Goal: Task Accomplishment & Management: Complete application form

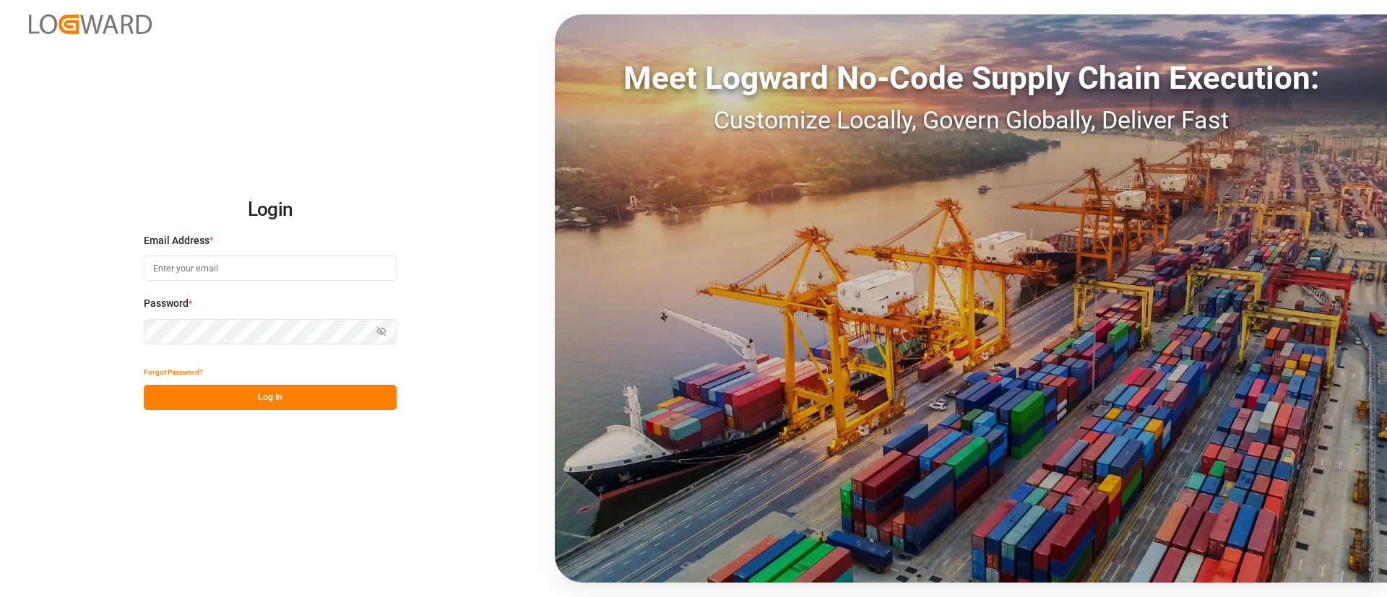
click at [220, 274] on input at bounding box center [270, 268] width 253 height 25
click at [0, 597] on com-1password-button at bounding box center [0, 597] width 0 height 0
type input "keerthan.ge@logward.com"
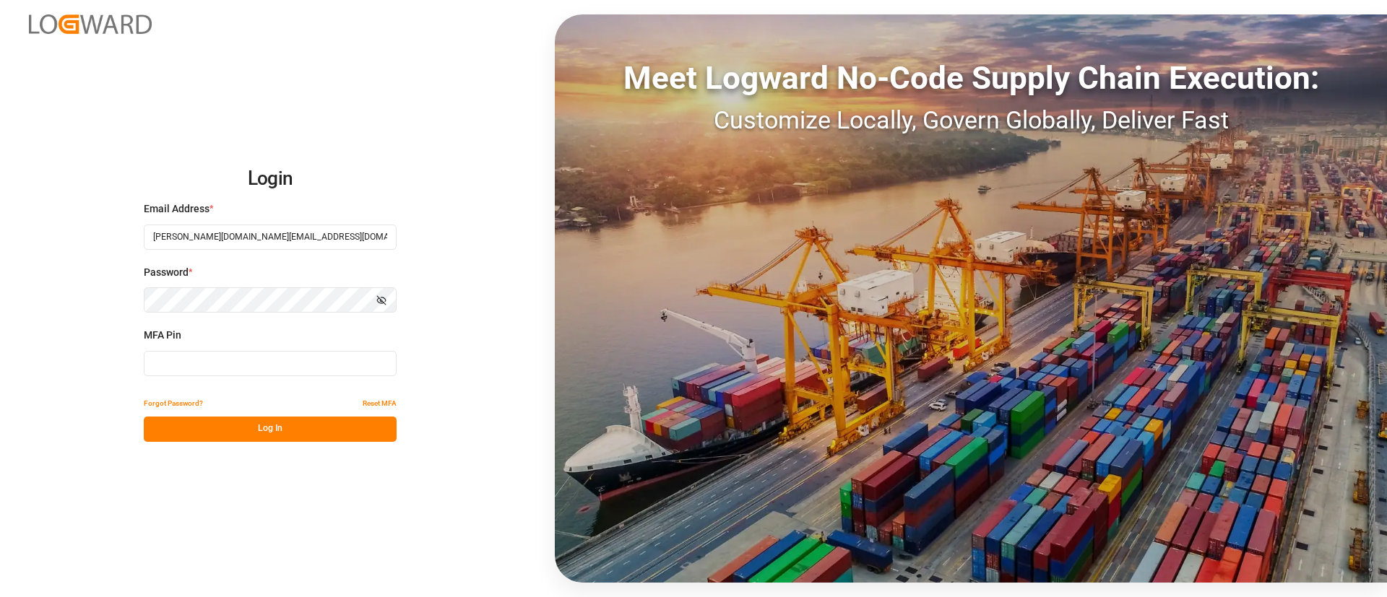
type input "173839"
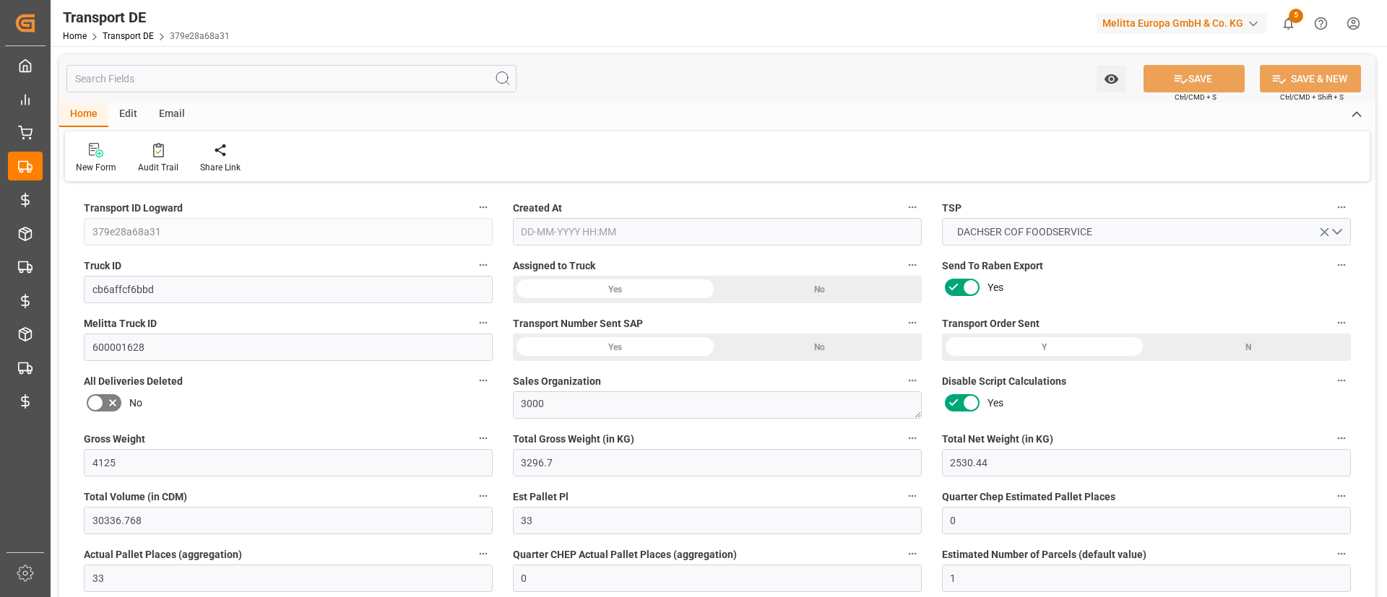
type input "4125"
type input "3296.7"
type input "2530.44"
type input "30336.768"
type input "33"
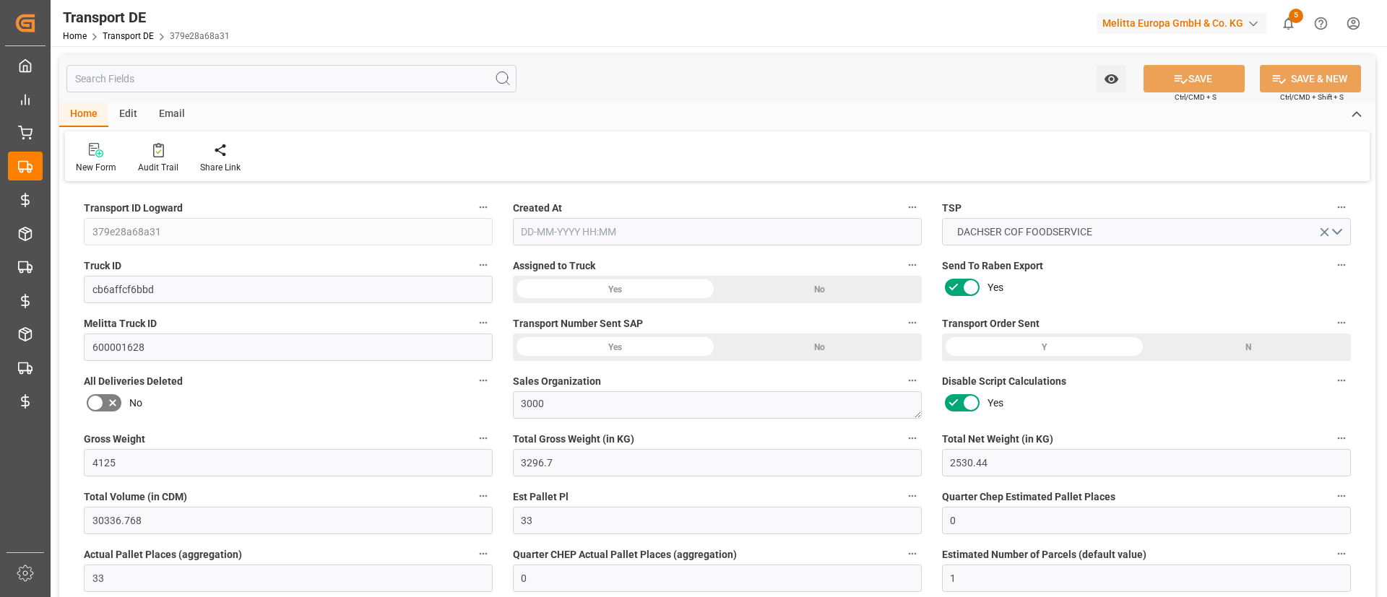
type input "0"
type input "33"
type input "0"
type input "1"
type input "33"
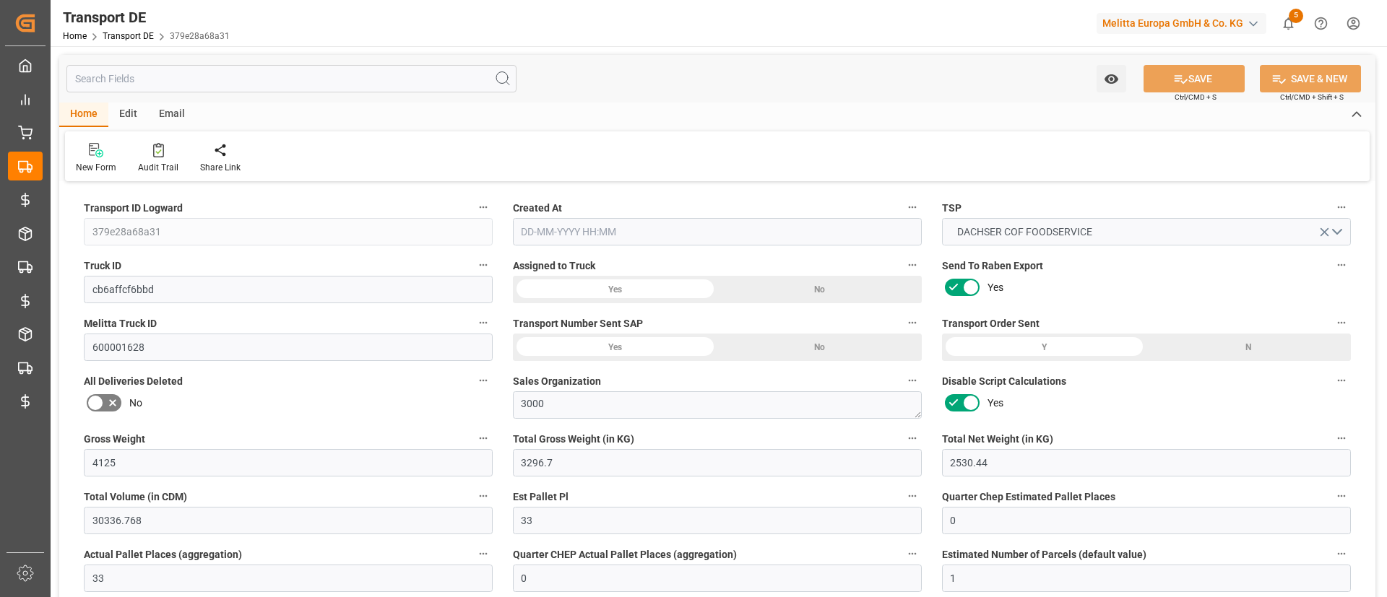
type input "33"
type input "0"
type input "2795"
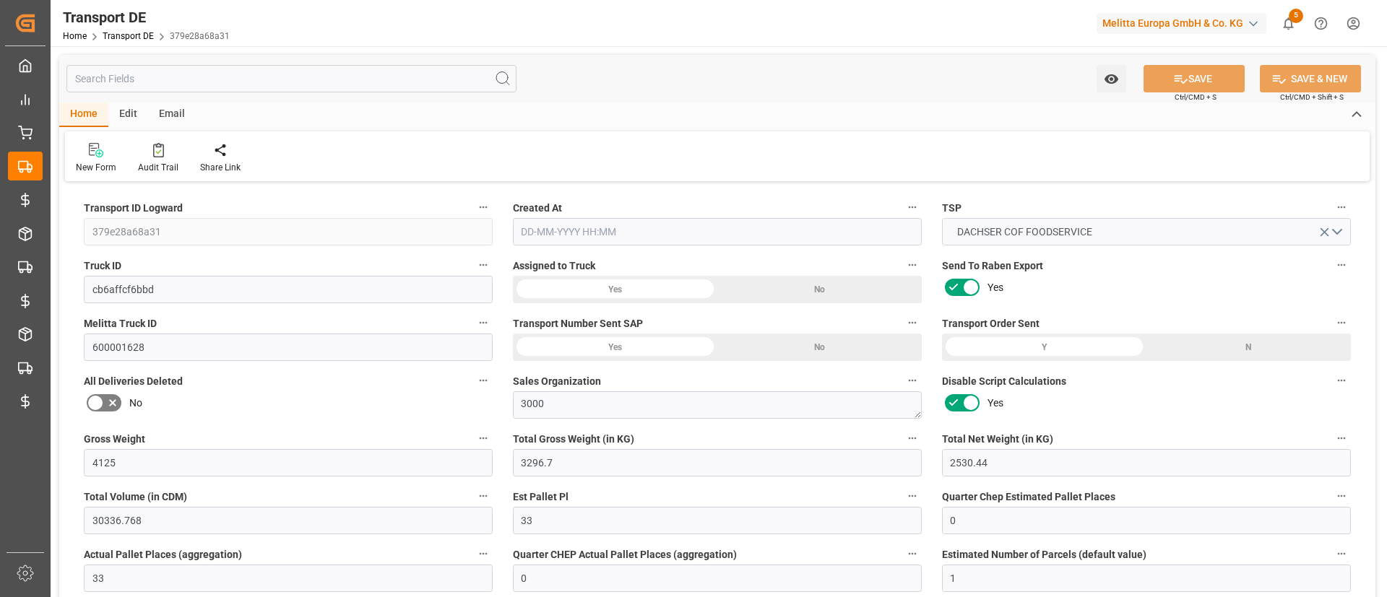
type input "208.678"
type input "2795"
type input "33"
type input "0"
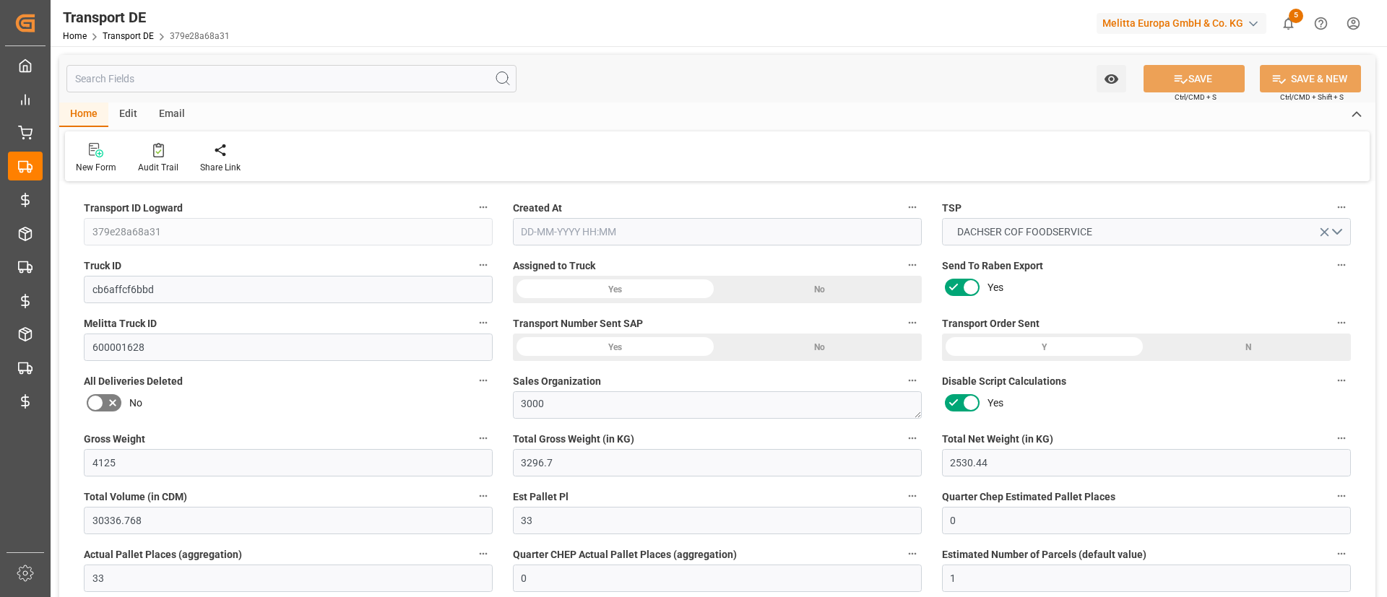
type input "0"
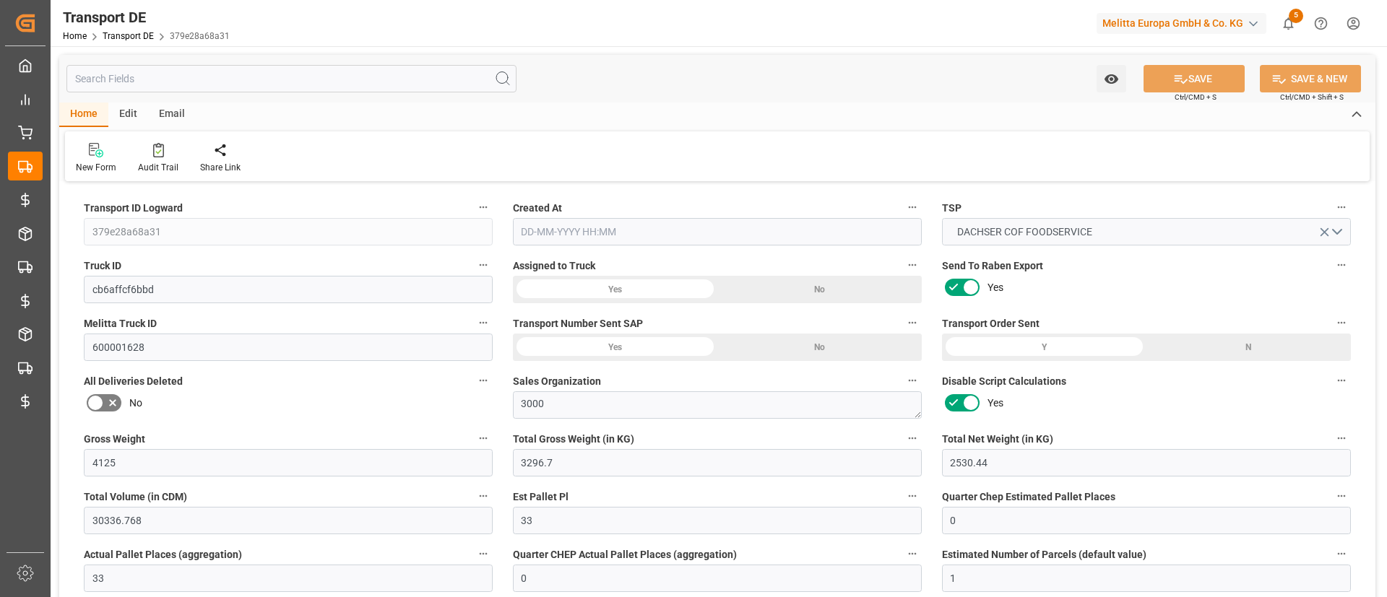
type input "0"
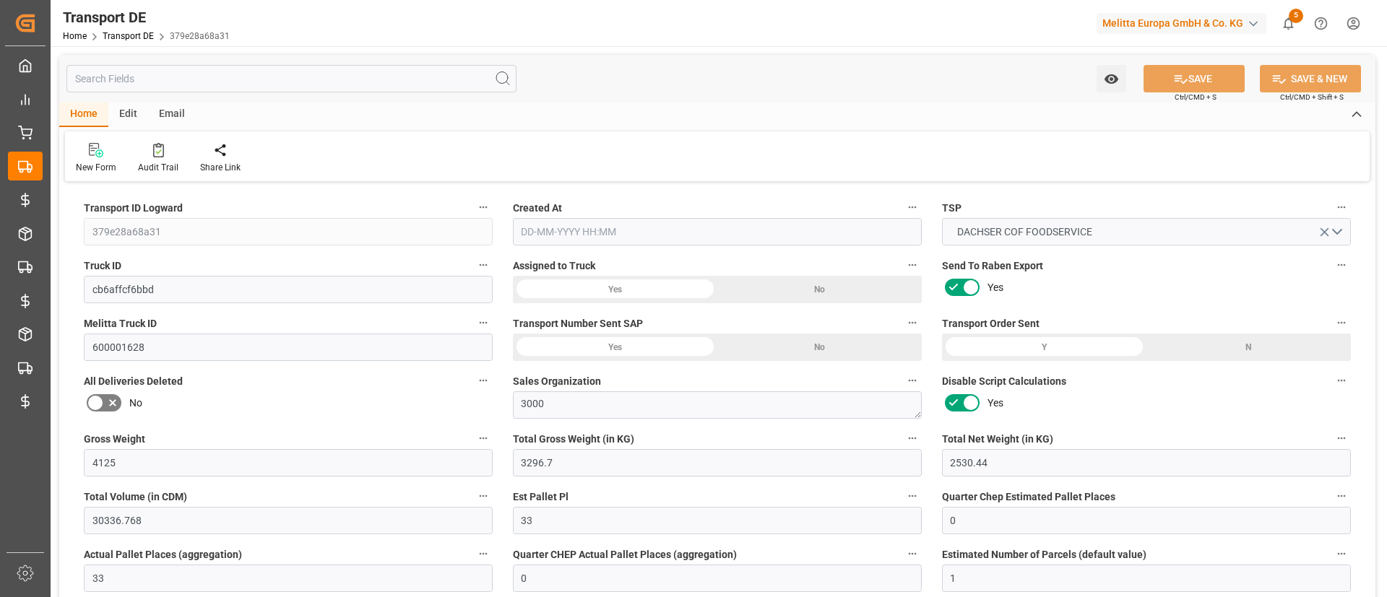
type input "0"
type input "3296.7"
type input "21"
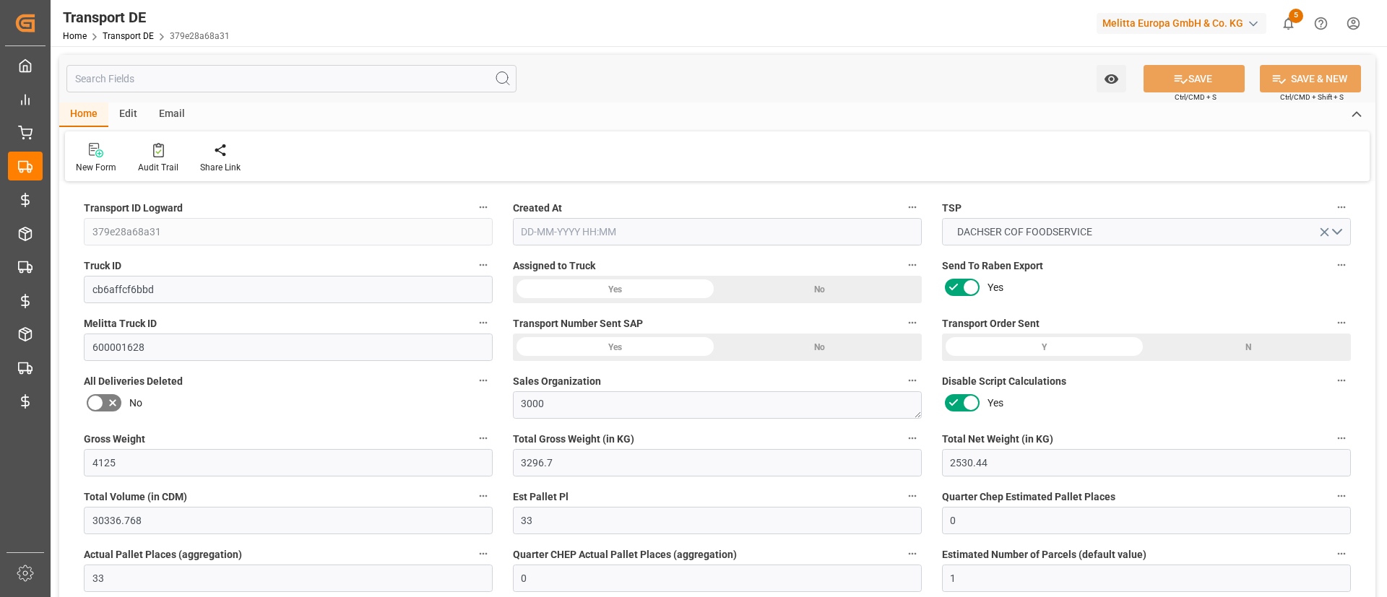
type input "100"
type input "0"
type input "33"
type input "0"
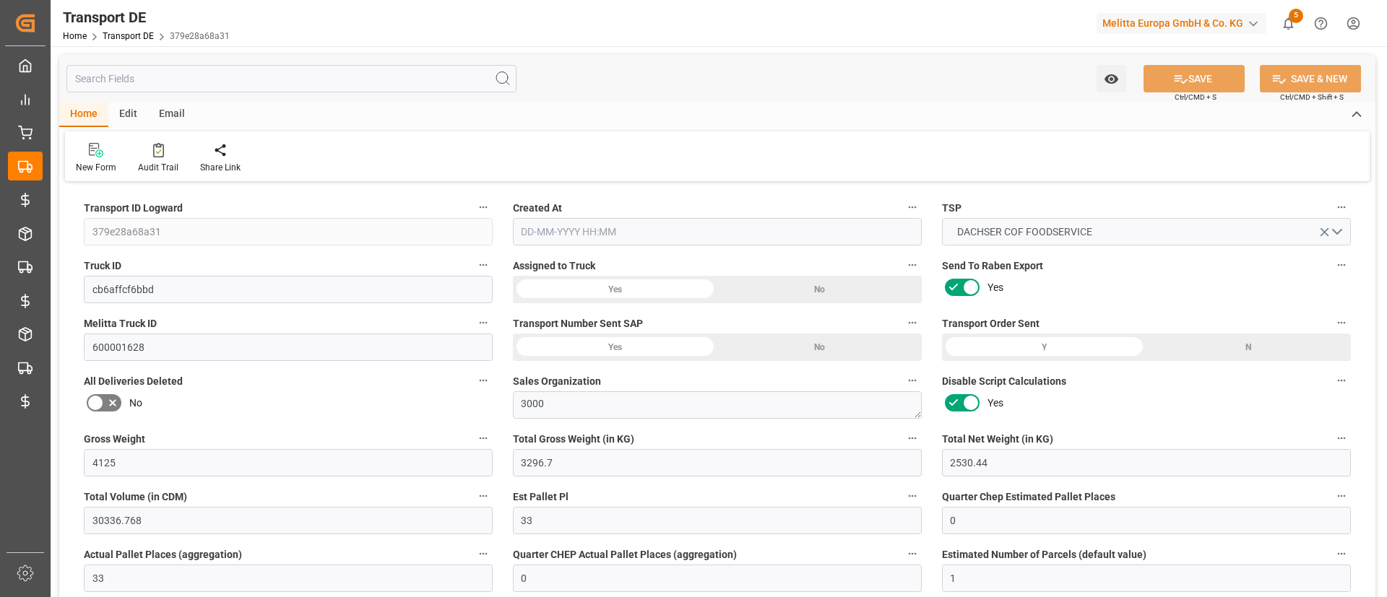
type input "0"
type input "1"
type input "0"
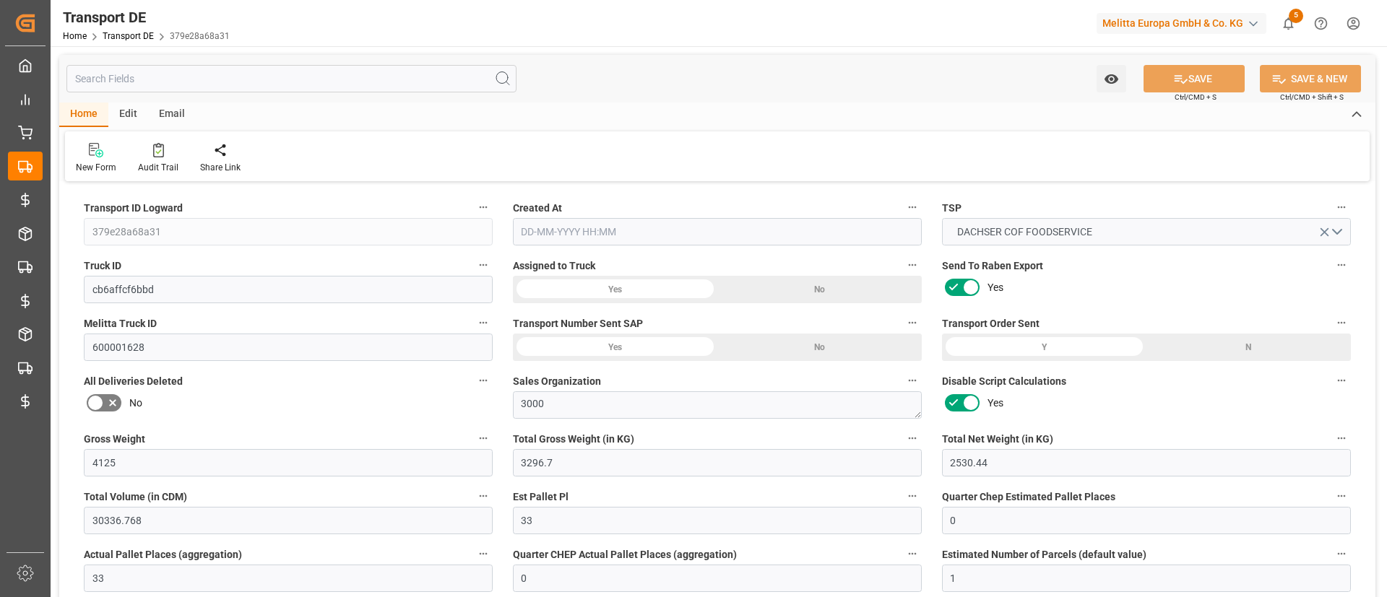
type input "1782"
type input "3003.678"
type input "2795"
type input "12-08-2025 21:01"
type input "[DATE]"
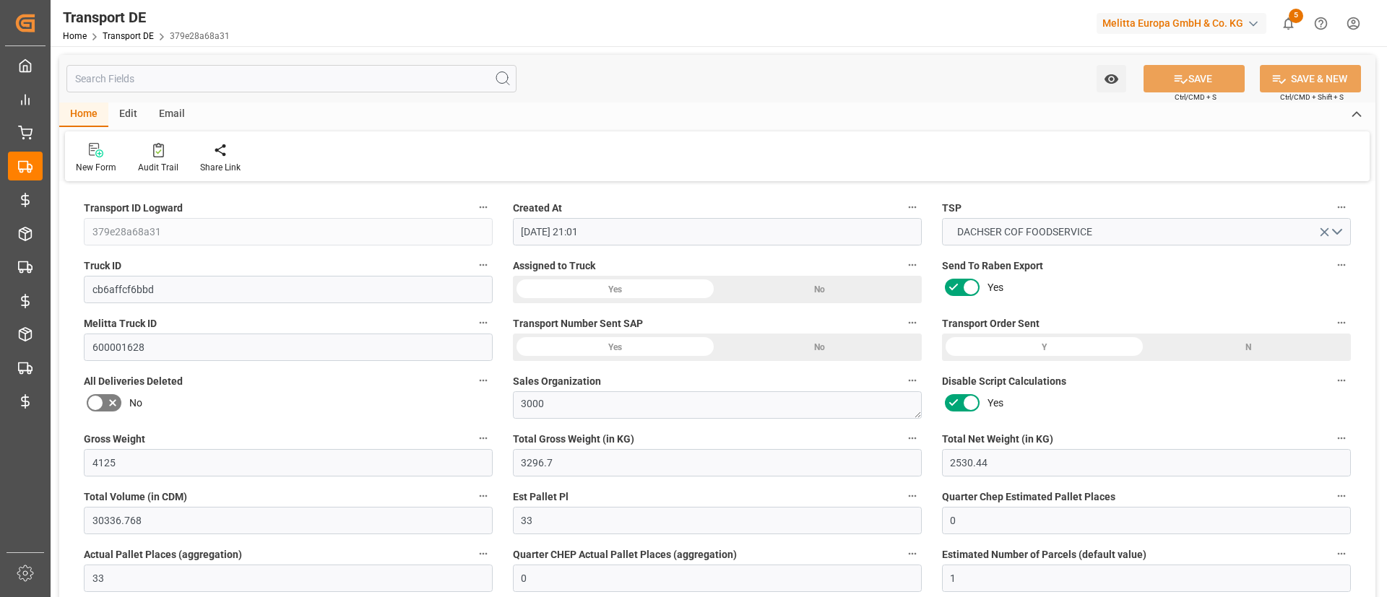
type input "[DATE]"
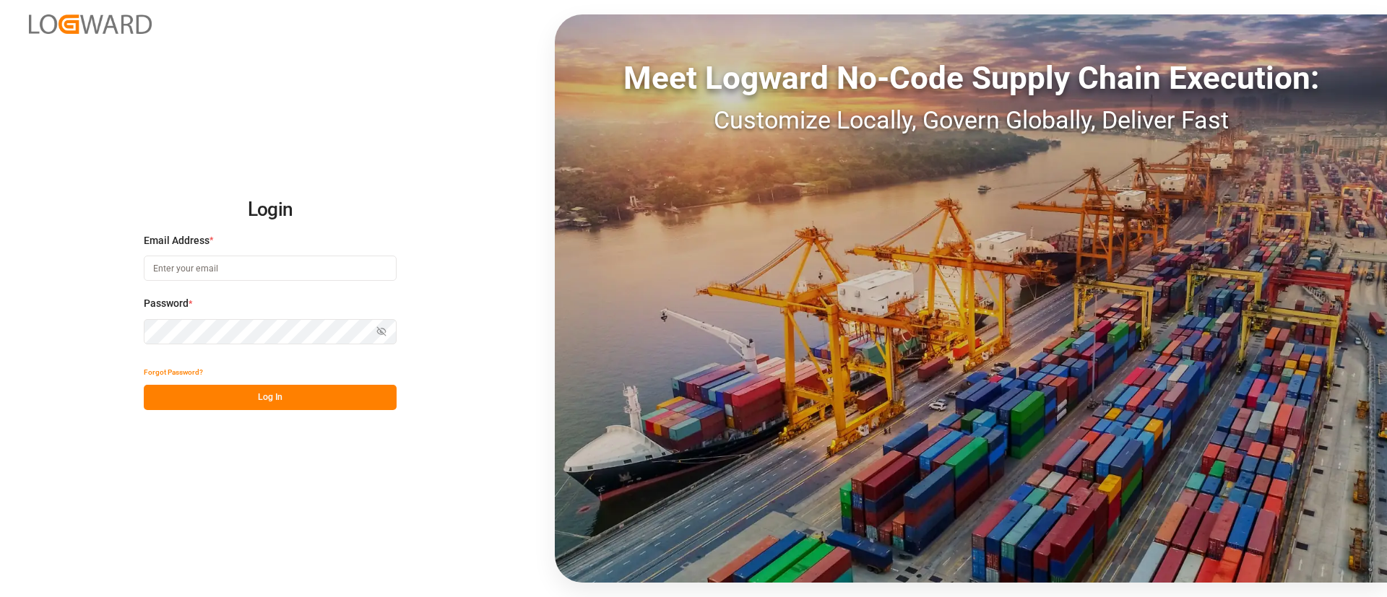
click at [337, 260] on input at bounding box center [270, 268] width 253 height 25
type input "keerthan.ge@logward.com"
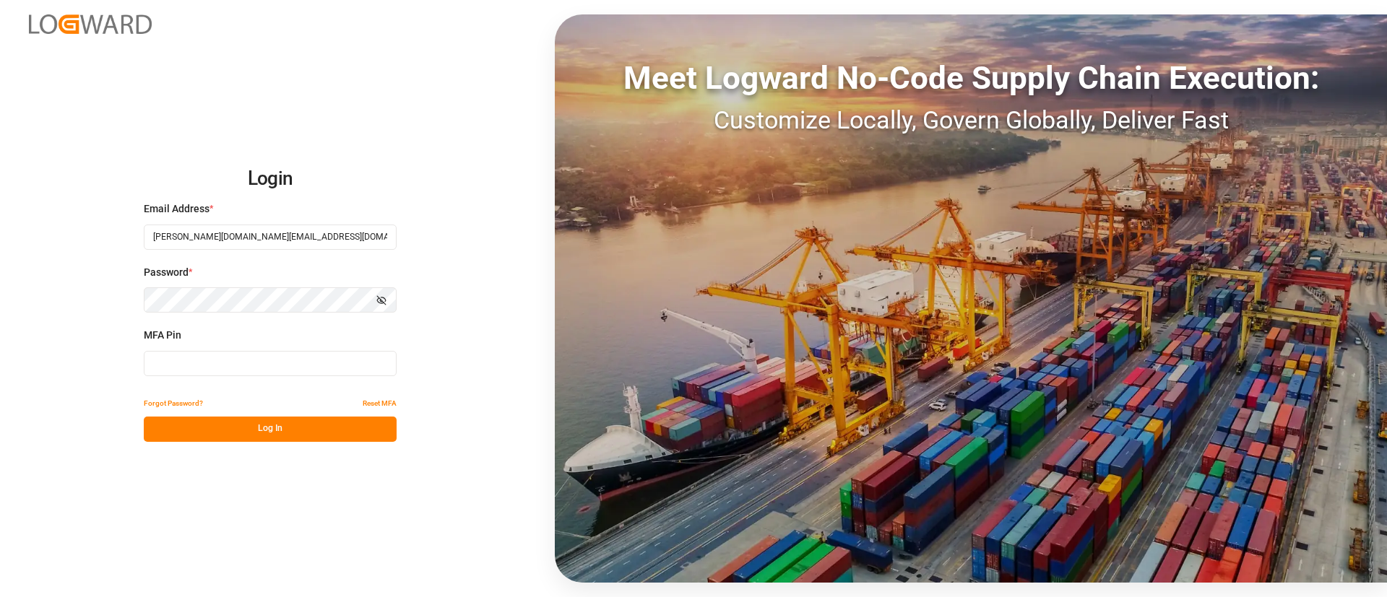
type input "173839"
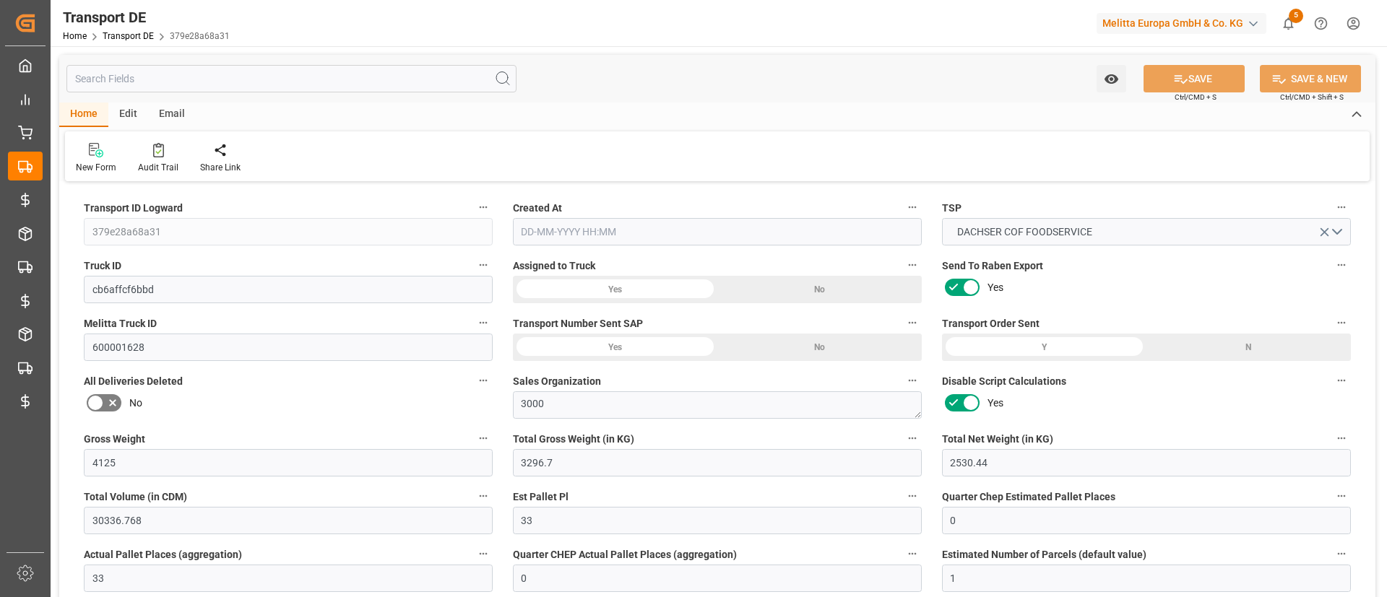
type input "4125"
type input "3296.7"
type input "2530.44"
type input "30336.768"
type input "33"
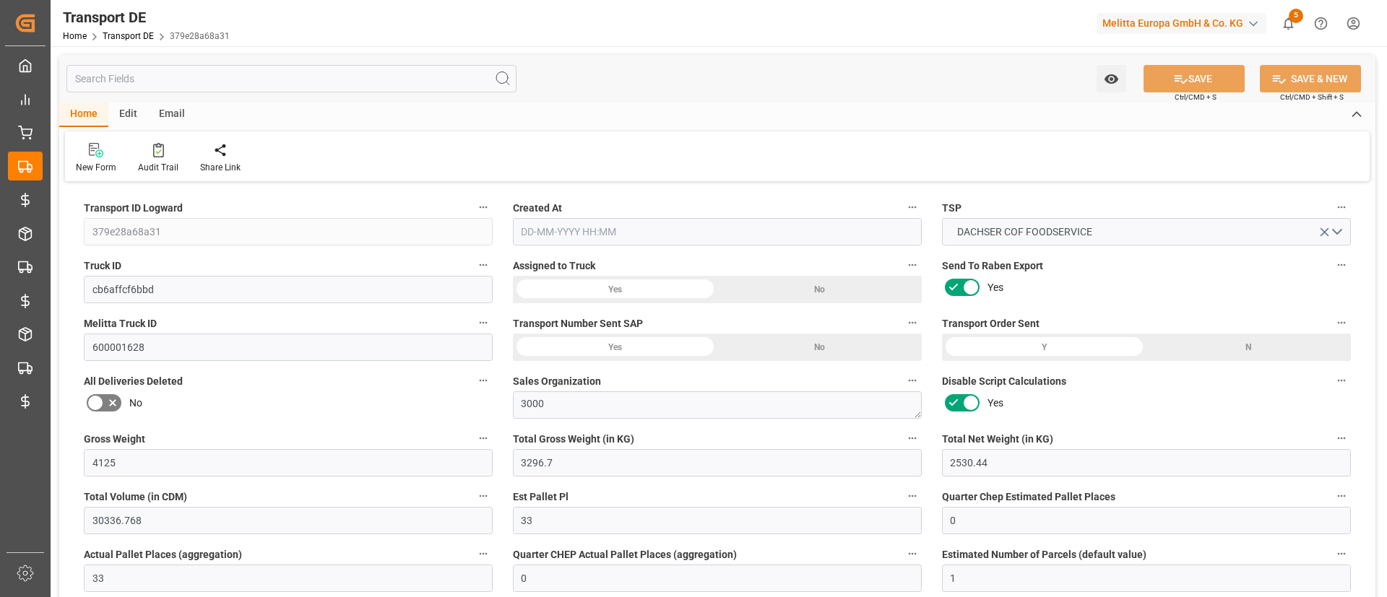
type input "0"
type input "33"
type input "0"
type input "1"
type input "33"
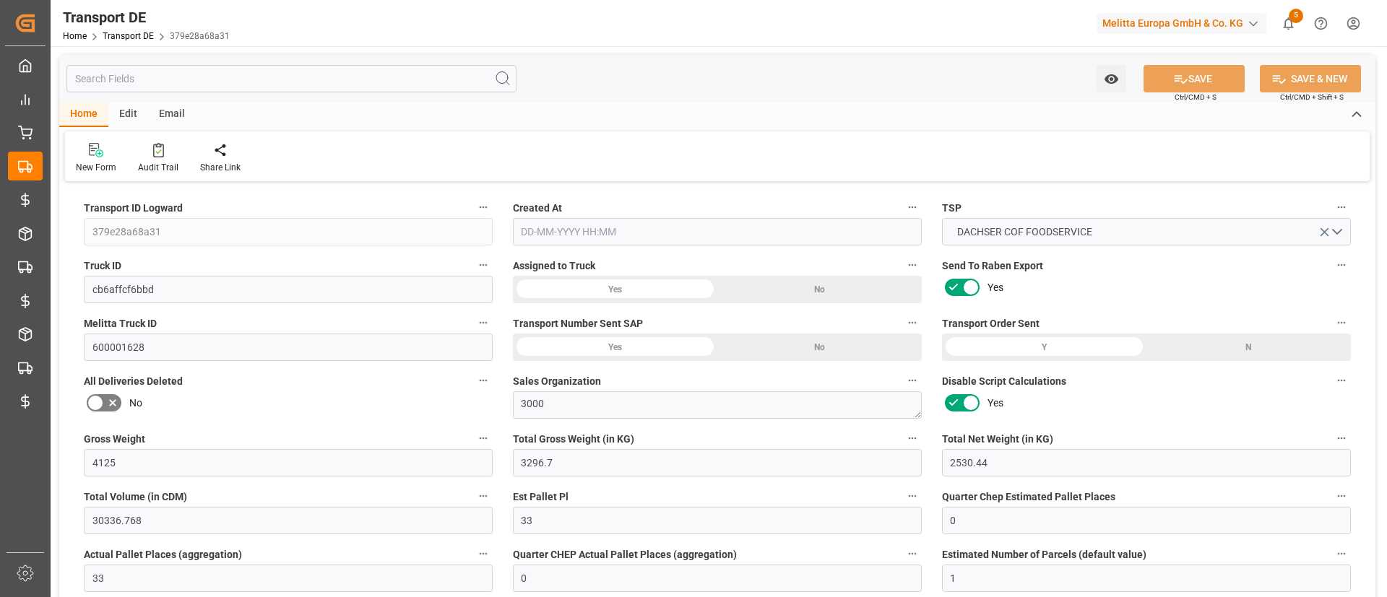
type input "33"
type input "0"
type input "2795"
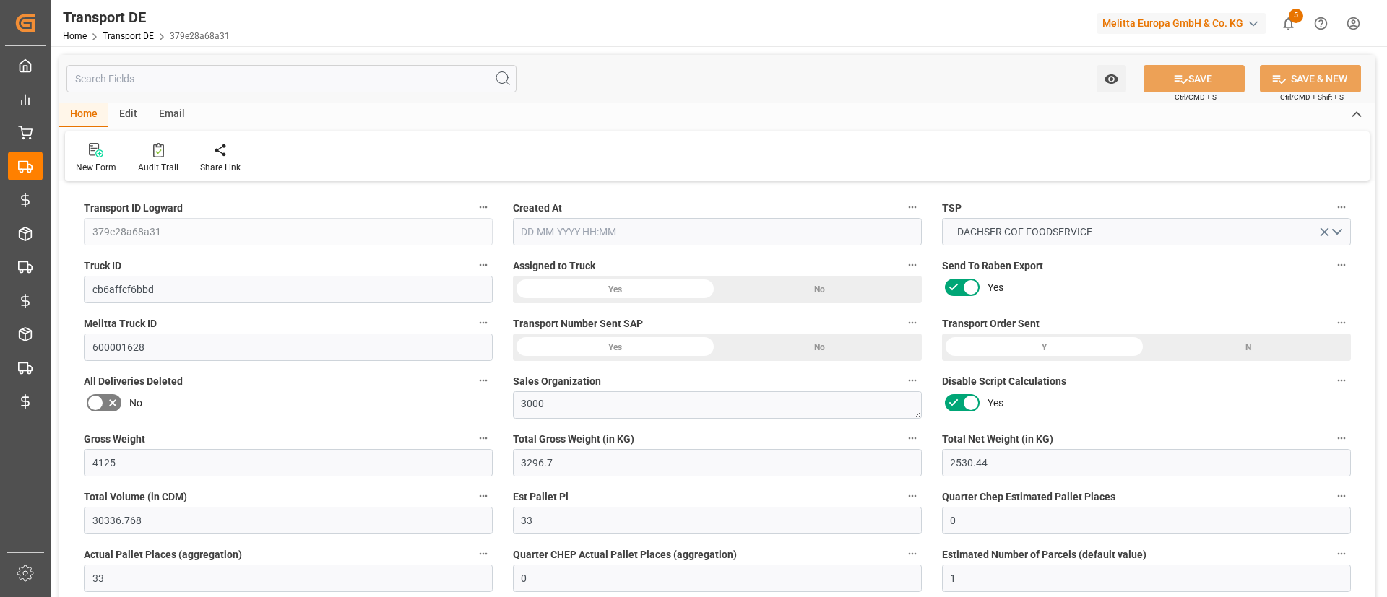
type input "208.678"
type input "2795"
type input "33"
type input "0"
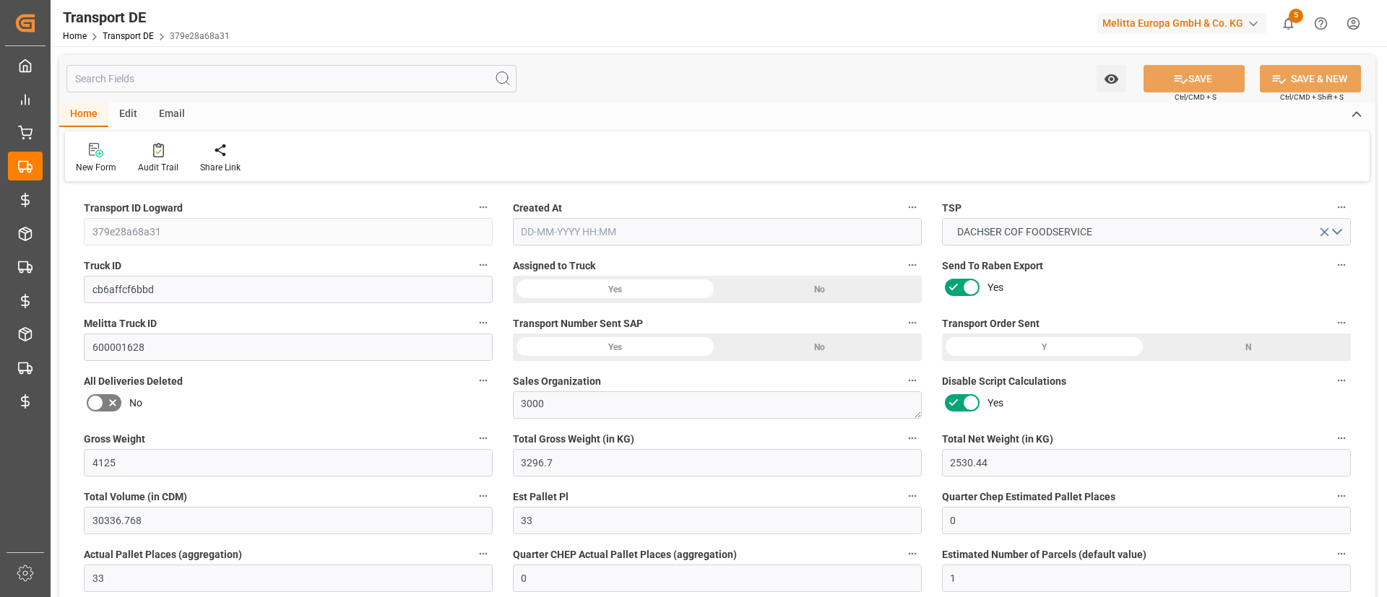
type input "0"
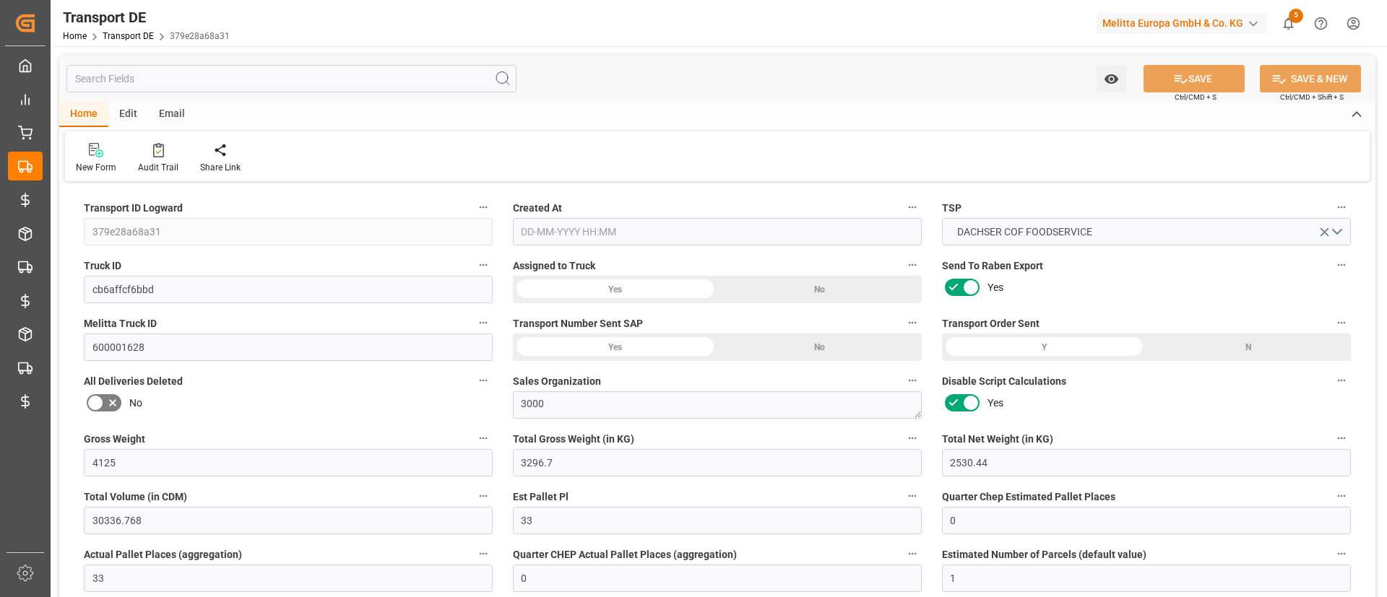
type input "0"
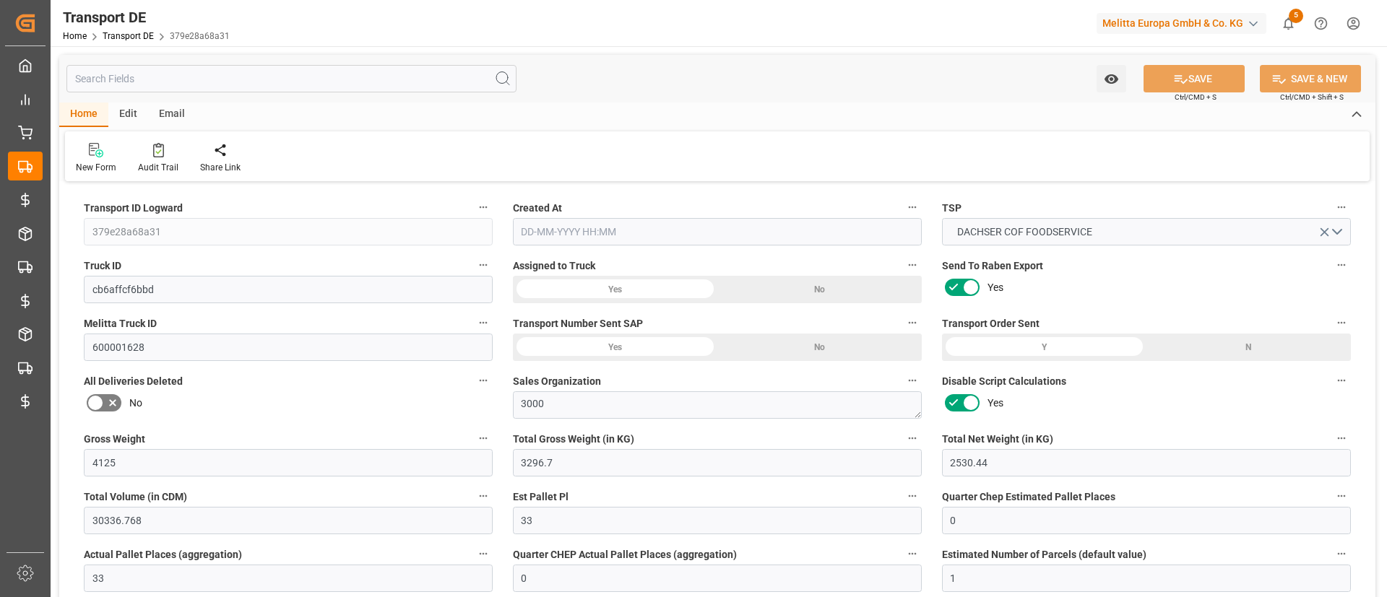
type input "0"
type input "3296.7"
type input "21"
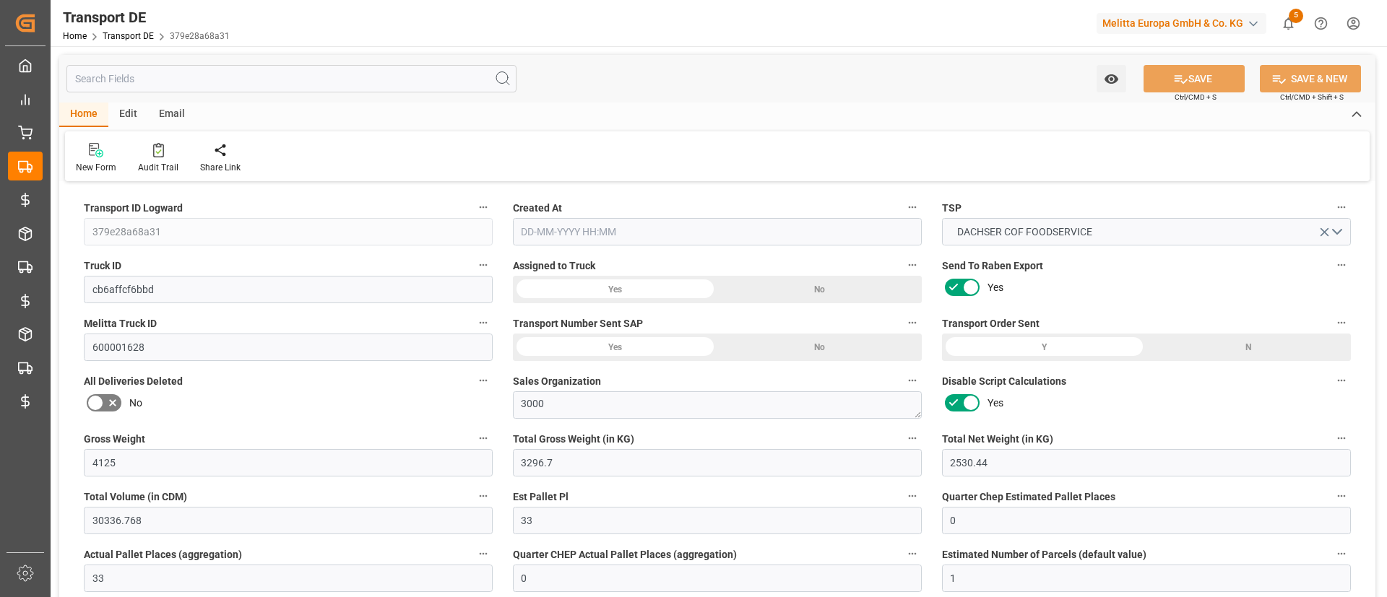
type input "100"
type input "0"
type input "33"
type input "0"
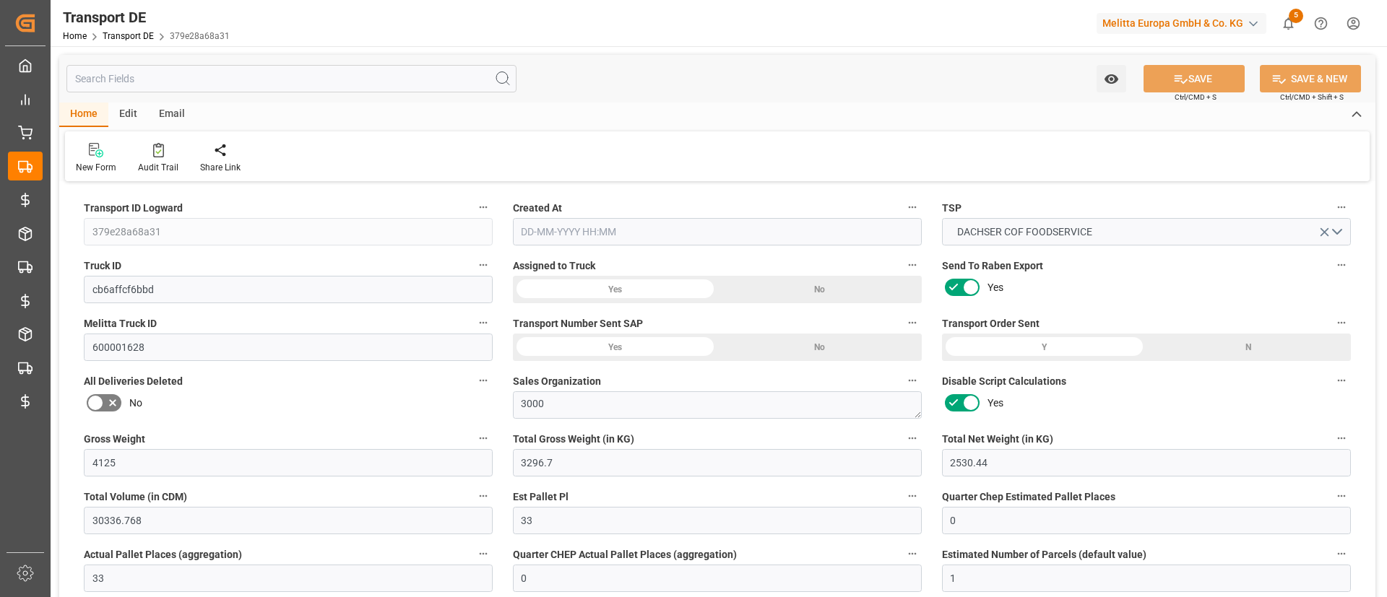
type input "0"
type input "1"
type input "0"
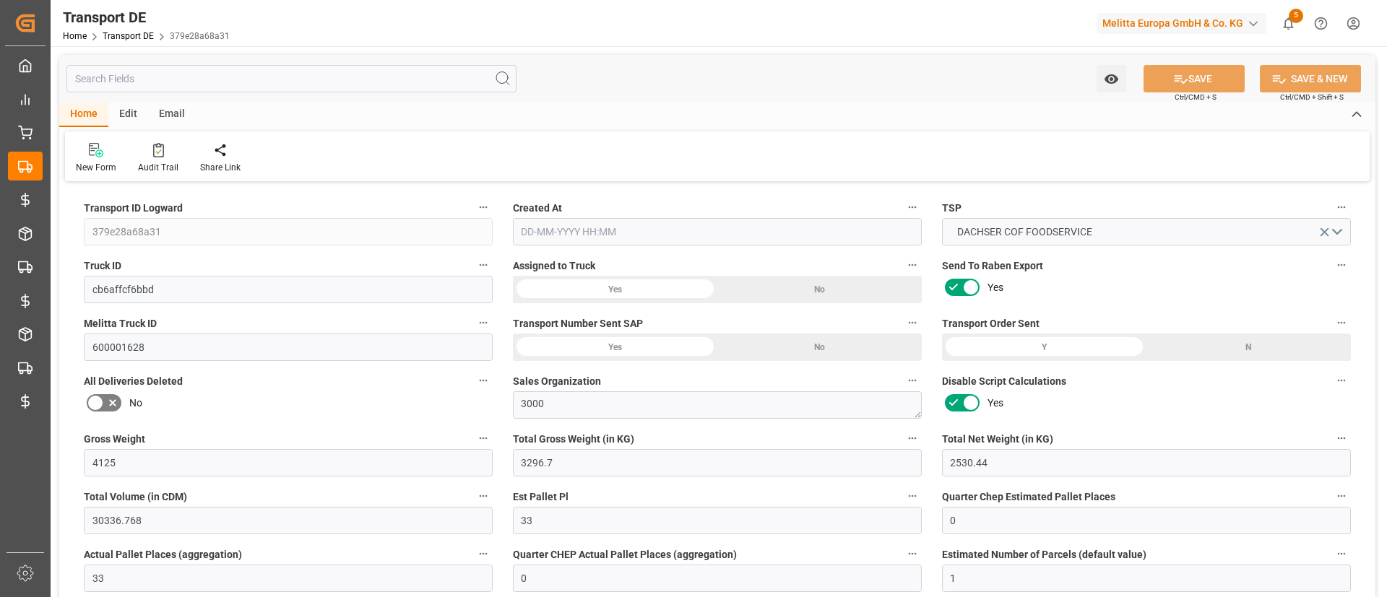
type input "1782"
type input "3003.678"
type input "2795"
type input "12-08-2025 21:01"
type input "[DATE]"
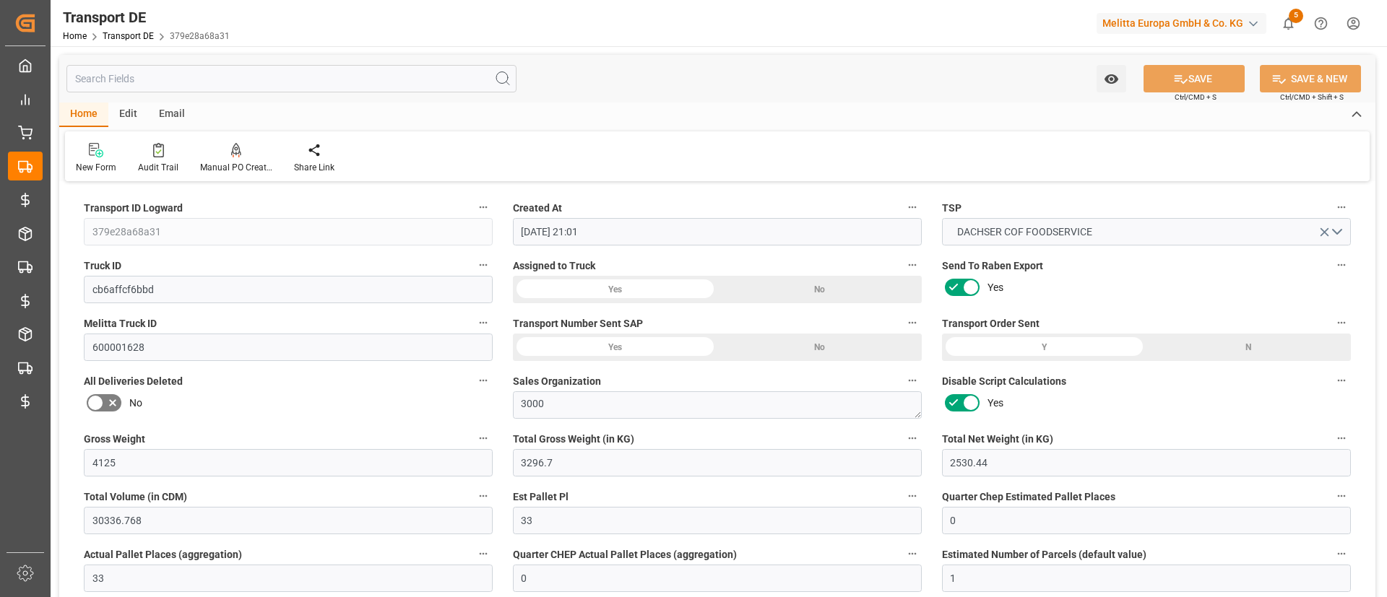
type input "[DATE]"
click at [934, 244] on div "DACHSER COF FOODSERVICE" at bounding box center [1146, 231] width 430 height 27
click at [922, 259] on div "Assigned to Truck Yes No" at bounding box center [717, 280] width 429 height 58
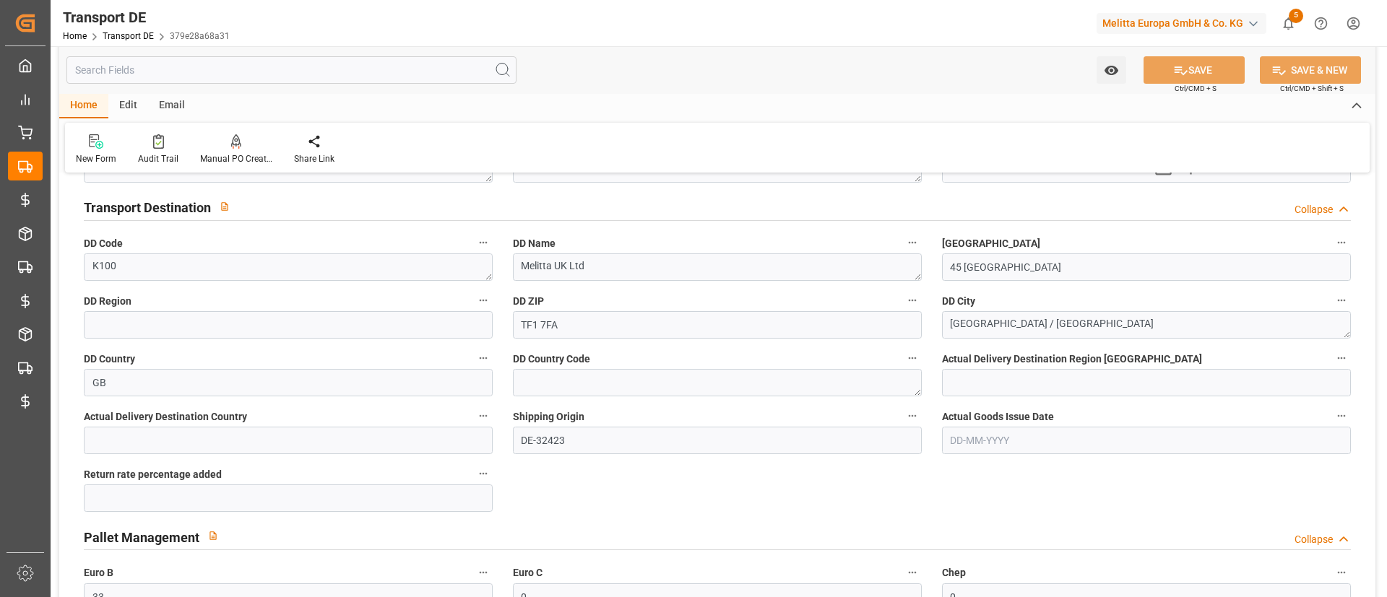
scroll to position [999, 0]
click at [935, 80] on div "Watch Option SAVE Ctrl/CMD + S SAVE & NEW Ctrl/CMD + Shift + S" at bounding box center [717, 70] width 1316 height 48
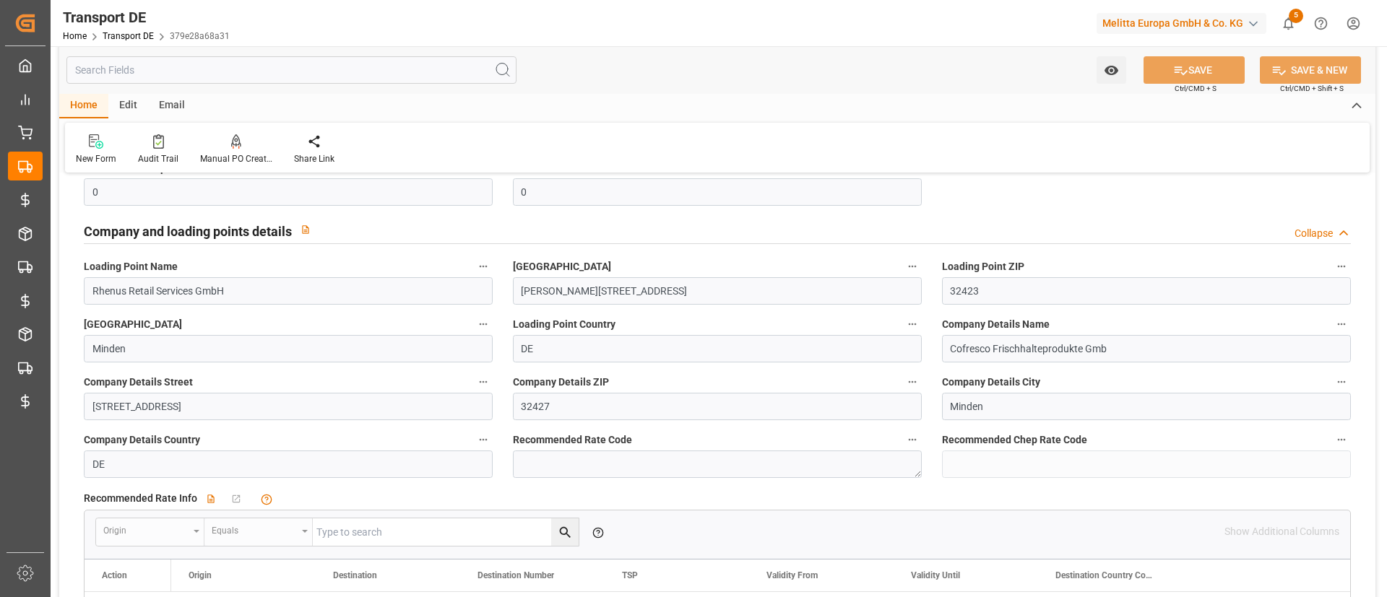
scroll to position [1788, 0]
click at [1358, 35] on html "Created by potrace 1.15, written by Peter Selinger 2001-2017 Created by potrace…" at bounding box center [693, 298] width 1387 height 597
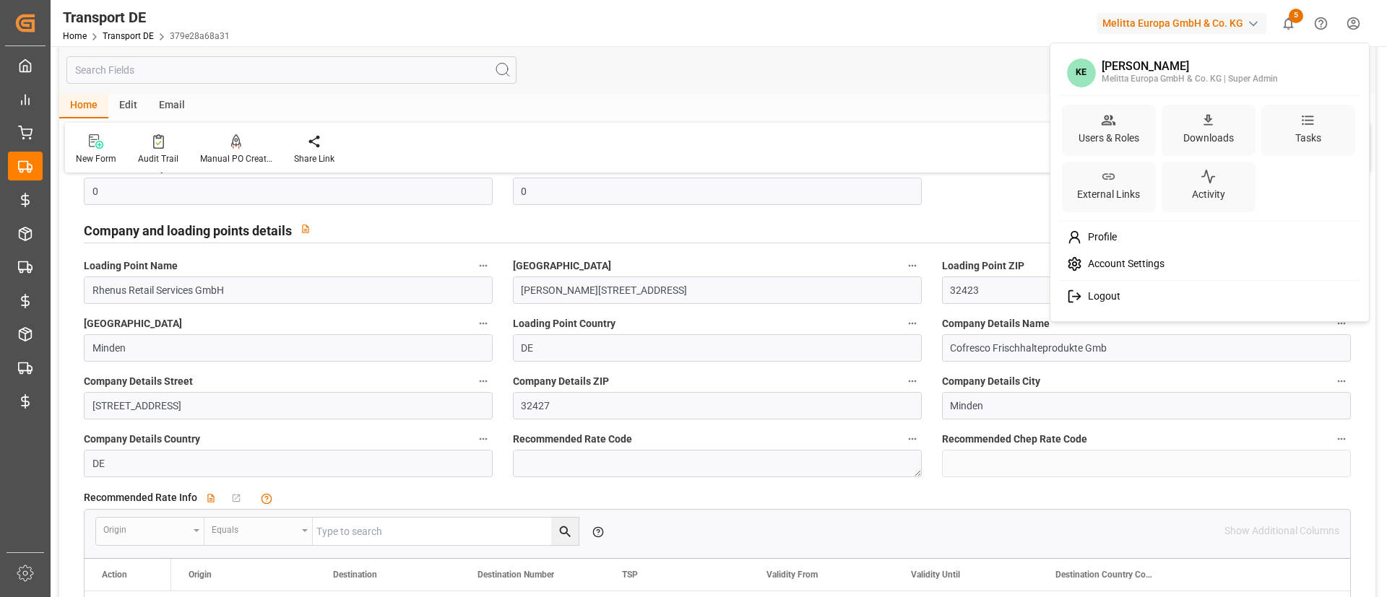
click at [1154, 255] on div "Account Settings" at bounding box center [1210, 264] width 296 height 27
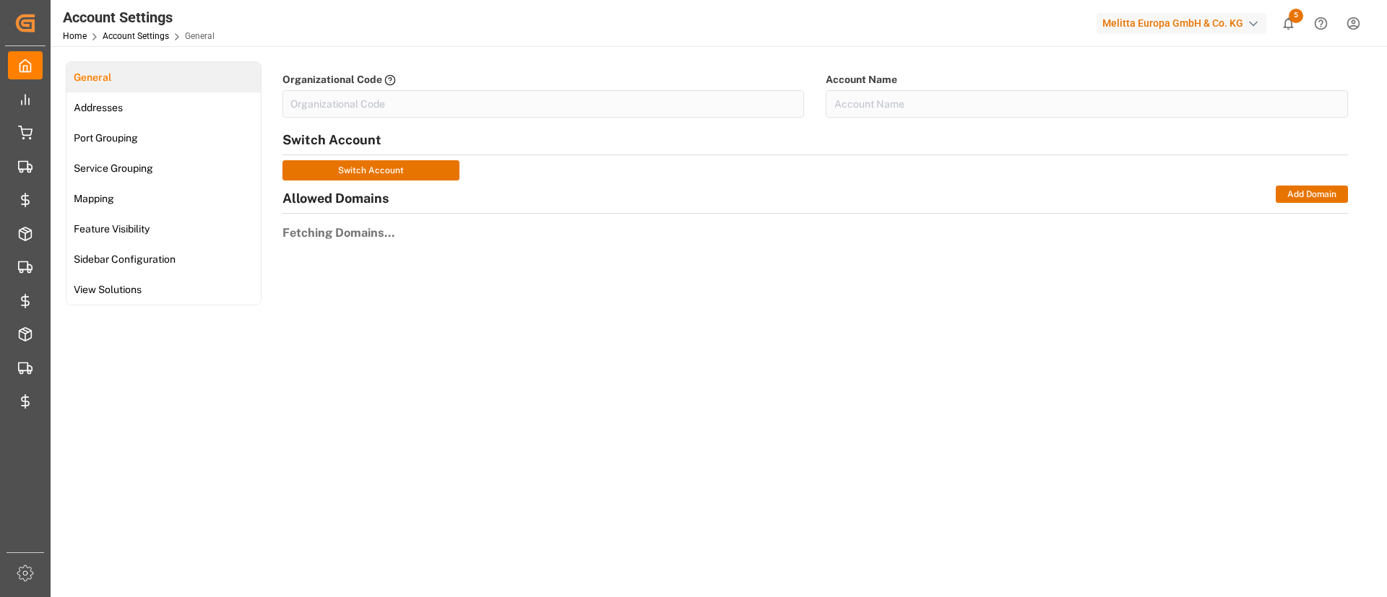
type input "MelittaG-IXF7"
type input "Melitta Europa GmbH & Co. KG"
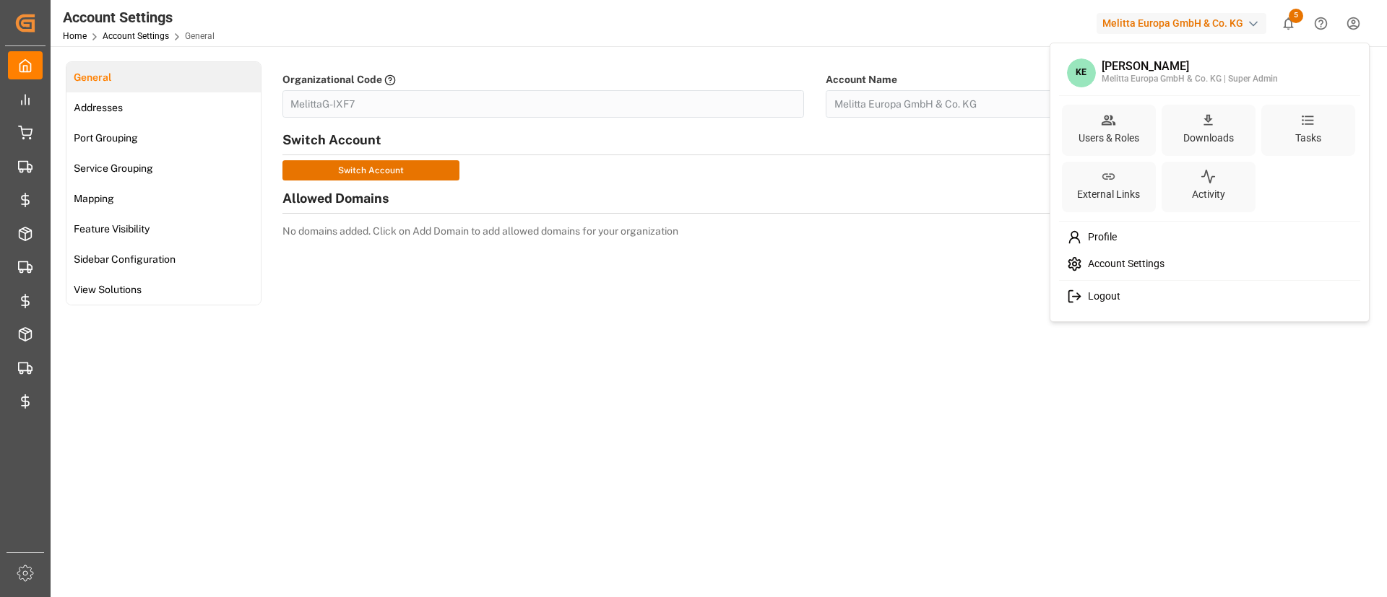
click at [1349, 19] on html "Created by potrace 1.15, written by Peter Selinger 2001-2017 Created by potrace…" at bounding box center [693, 298] width 1387 height 597
click at [38, 261] on html "Created by potrace 1.15, written by Peter Selinger 2001-2017 Created by potrace…" at bounding box center [693, 298] width 1387 height 597
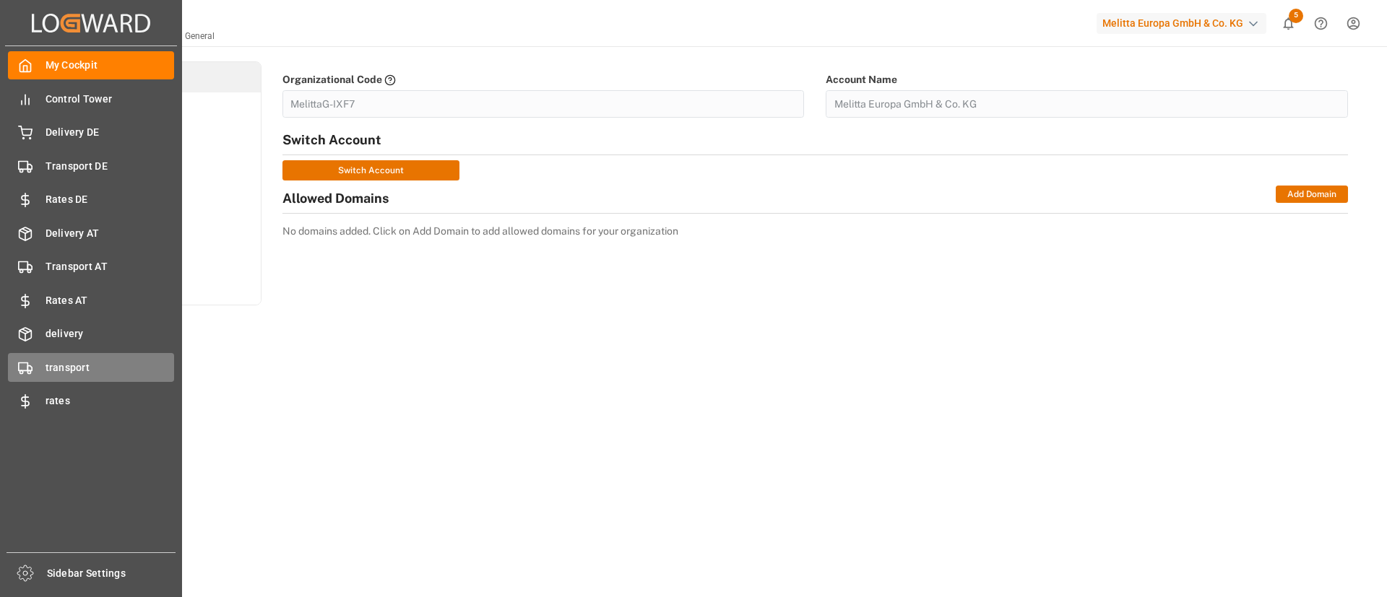
click at [106, 361] on span "transport" at bounding box center [110, 367] width 129 height 15
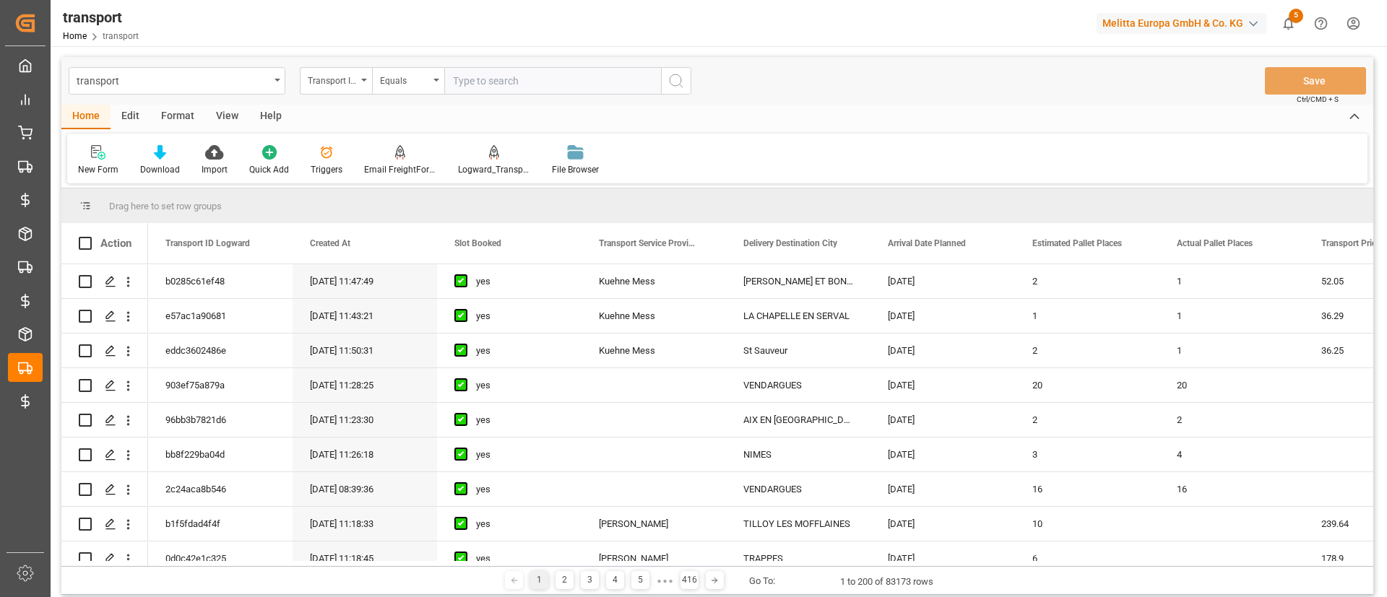
click at [227, 108] on div "View" at bounding box center [227, 117] width 44 height 25
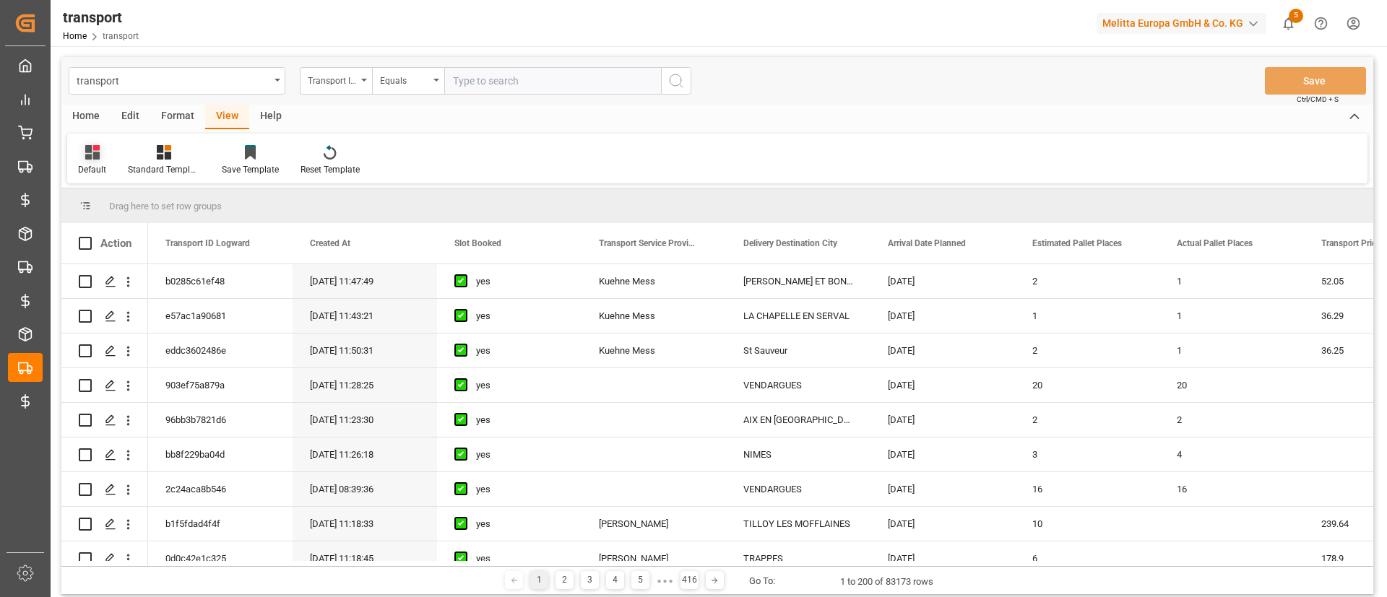
click at [108, 160] on div "Default" at bounding box center [92, 160] width 50 height 32
click at [179, 115] on div "Format" at bounding box center [177, 117] width 55 height 25
click at [92, 115] on div "Home" at bounding box center [85, 117] width 49 height 25
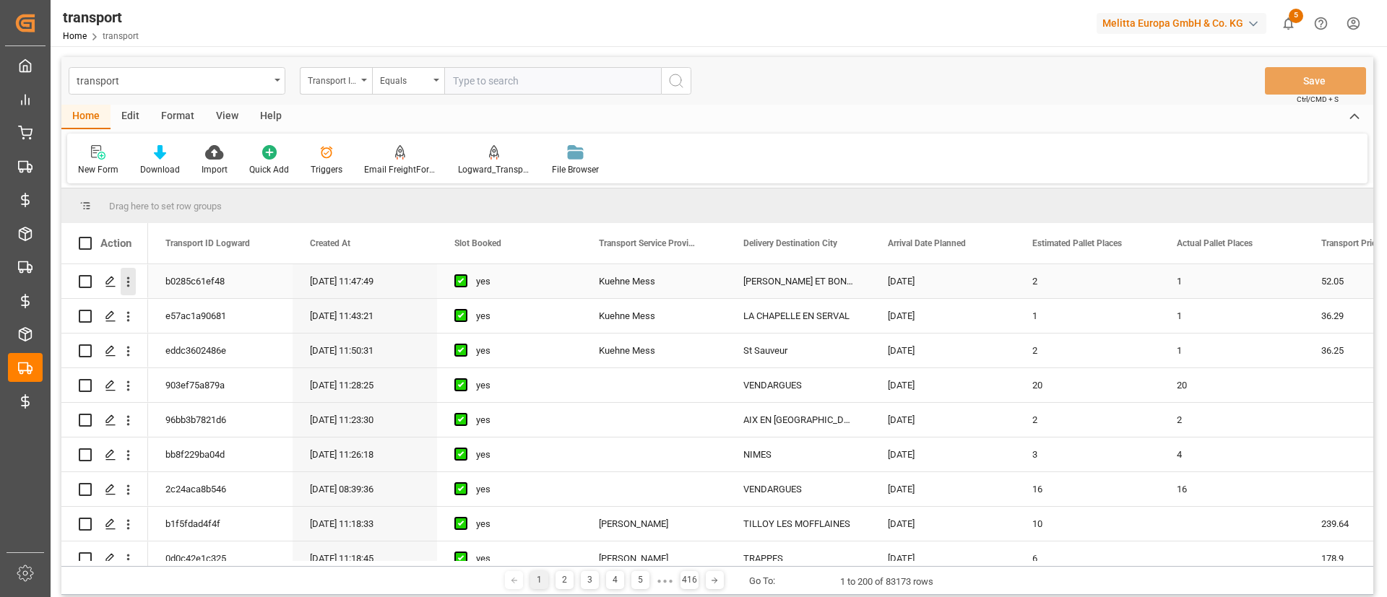
click at [135, 289] on icon "open menu" at bounding box center [128, 281] width 15 height 15
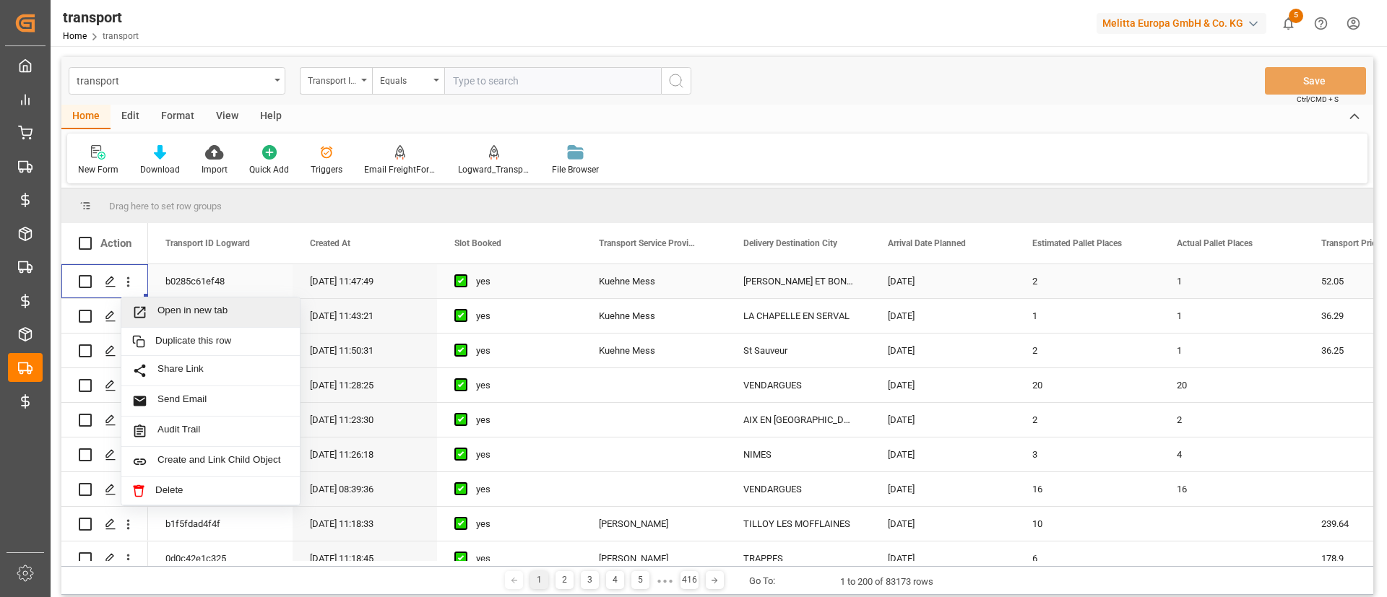
click at [165, 311] on span "Open in new tab" at bounding box center [222, 312] width 131 height 15
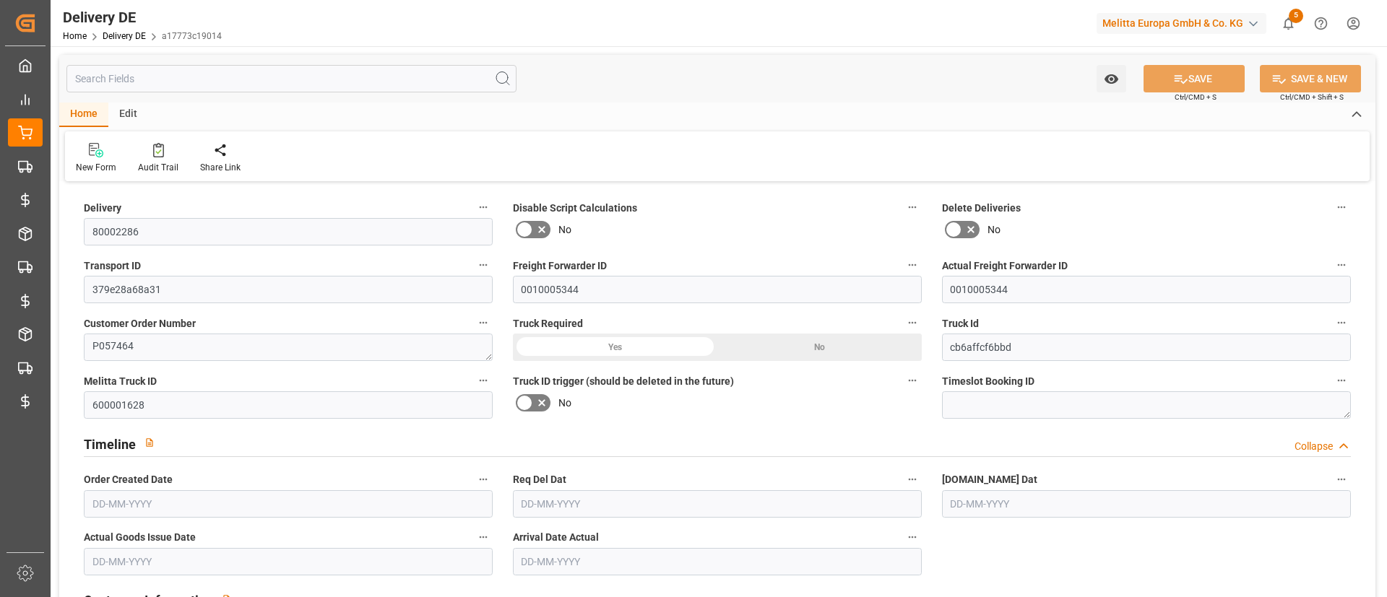
type input "33"
type input "2530.44"
type input "4125"
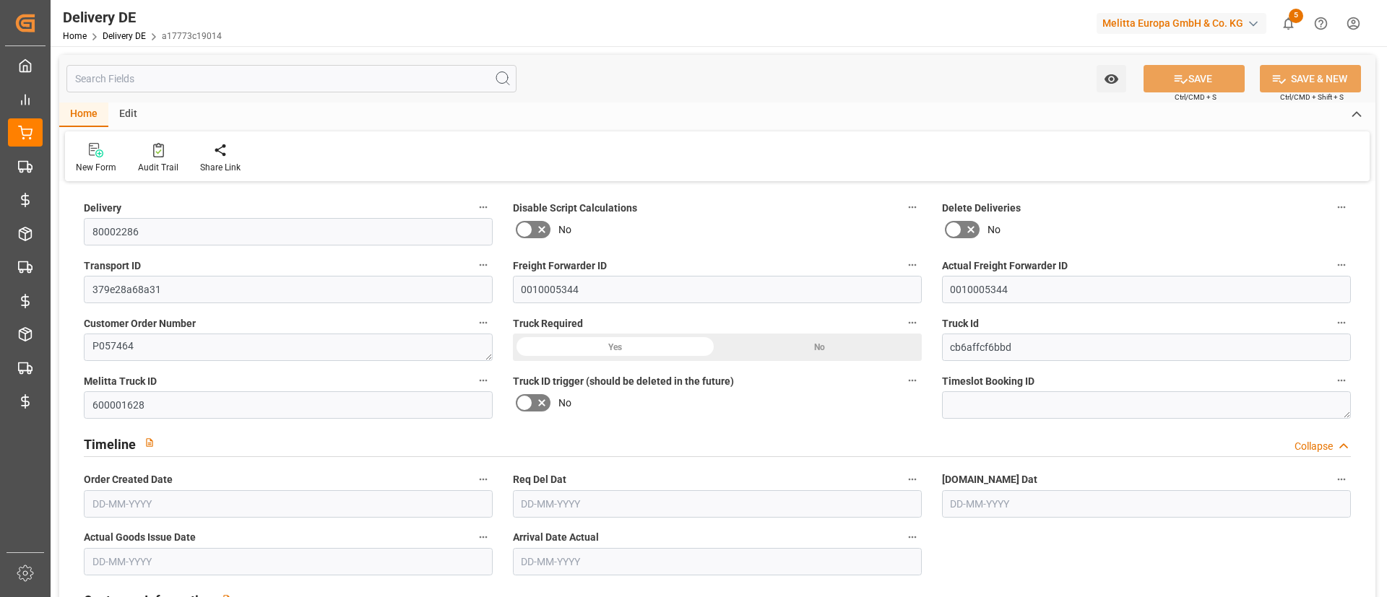
type input "30336.768"
type input "[DATE]"
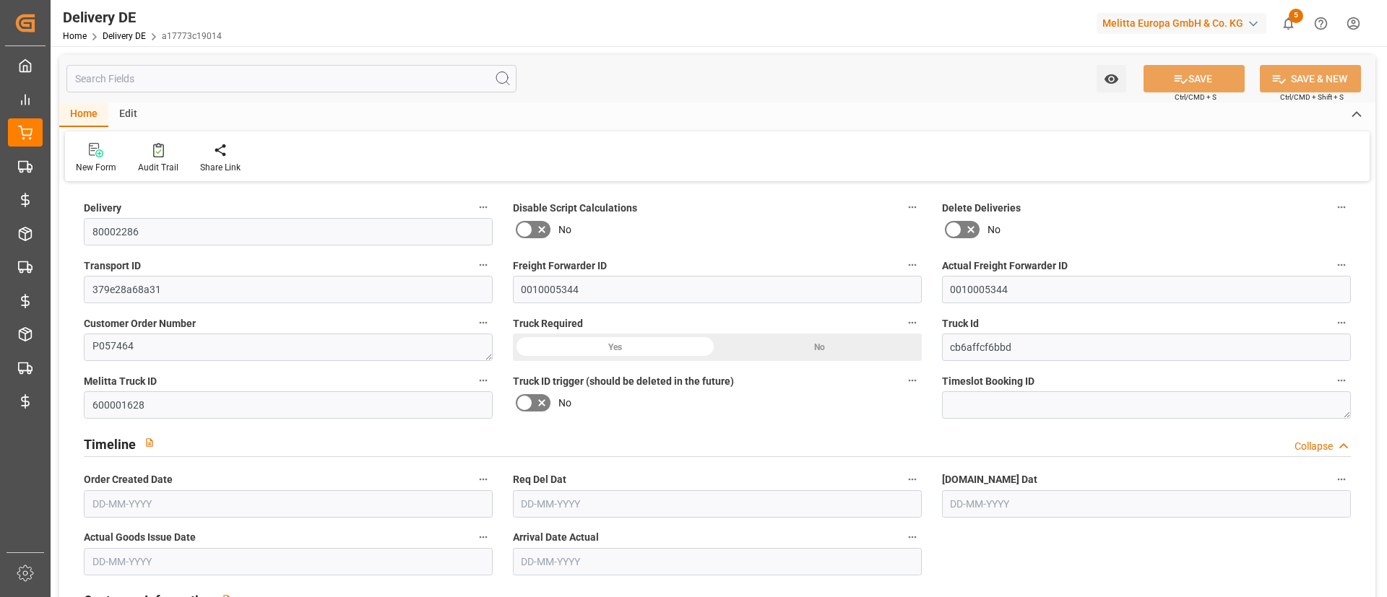
type input "[DATE]"
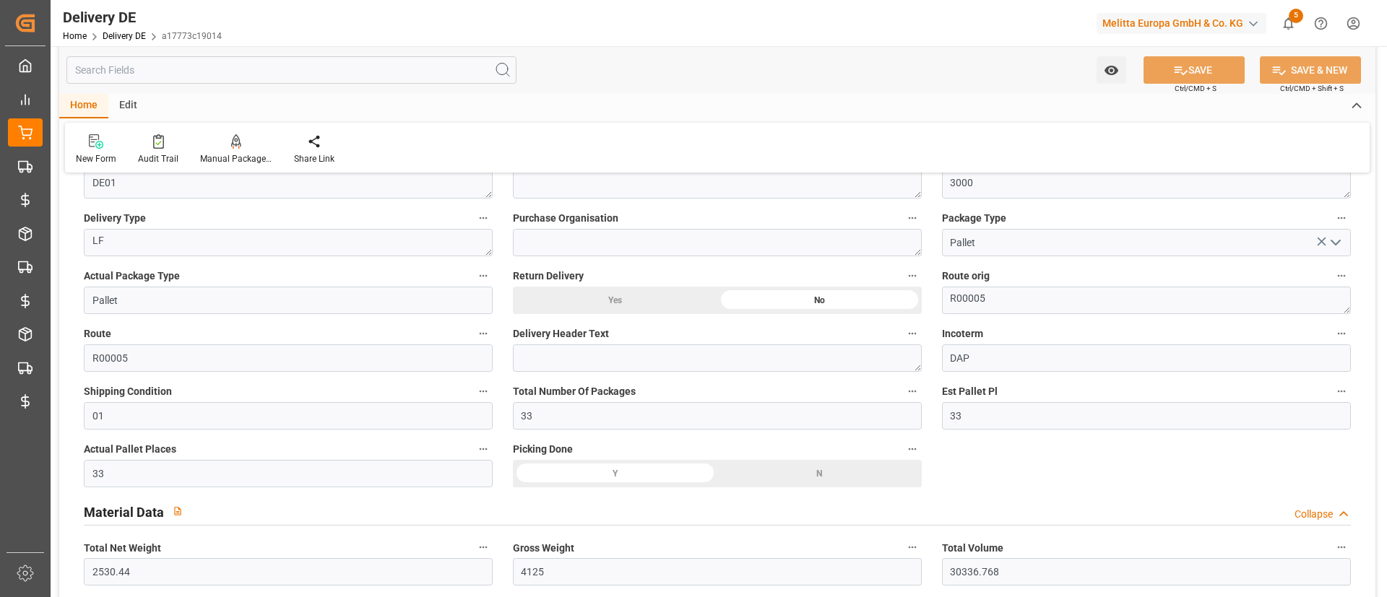
scroll to position [847, 0]
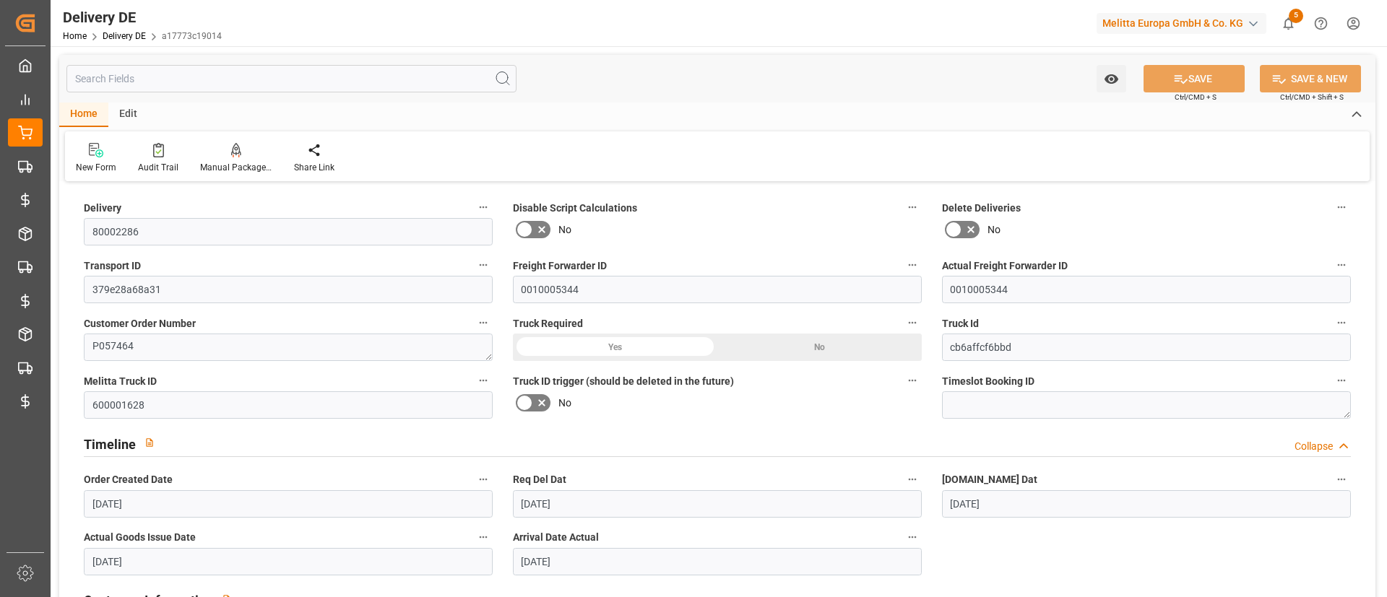
scroll to position [847, 0]
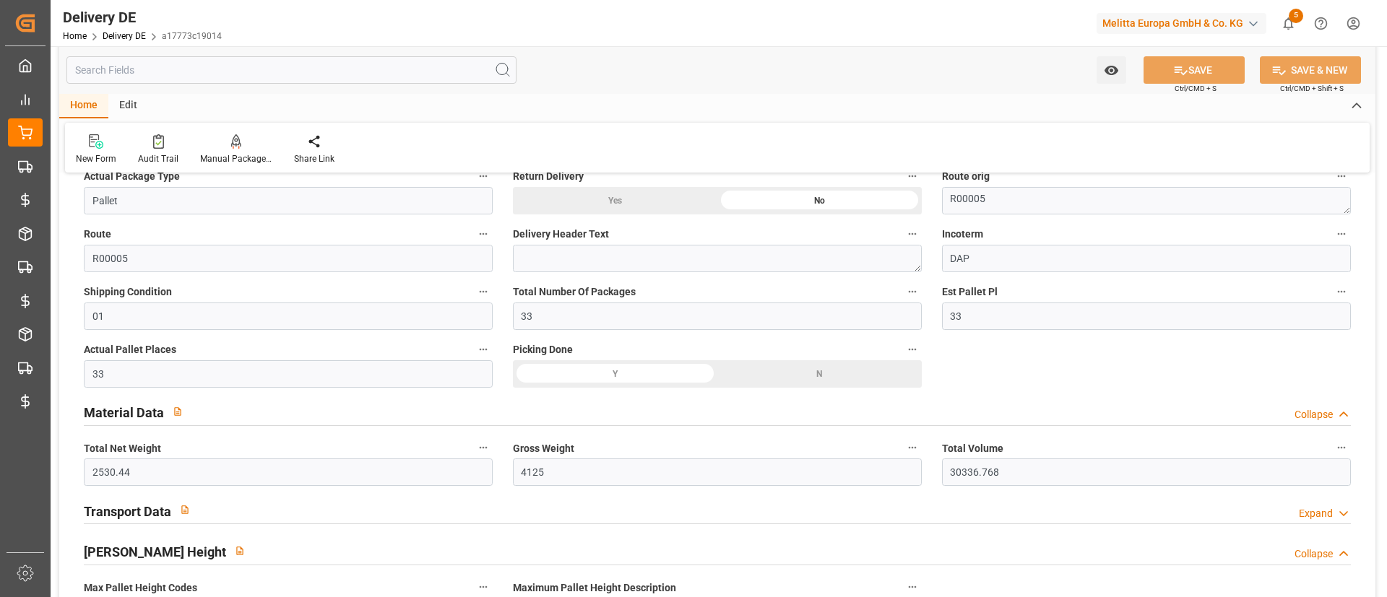
click at [777, 123] on div "New Form Audit Trail Manual Package TypeDetermination Share Link" at bounding box center [717, 148] width 1304 height 50
click at [938, 319] on div "Est Pallet Pl 33" at bounding box center [1146, 306] width 429 height 58
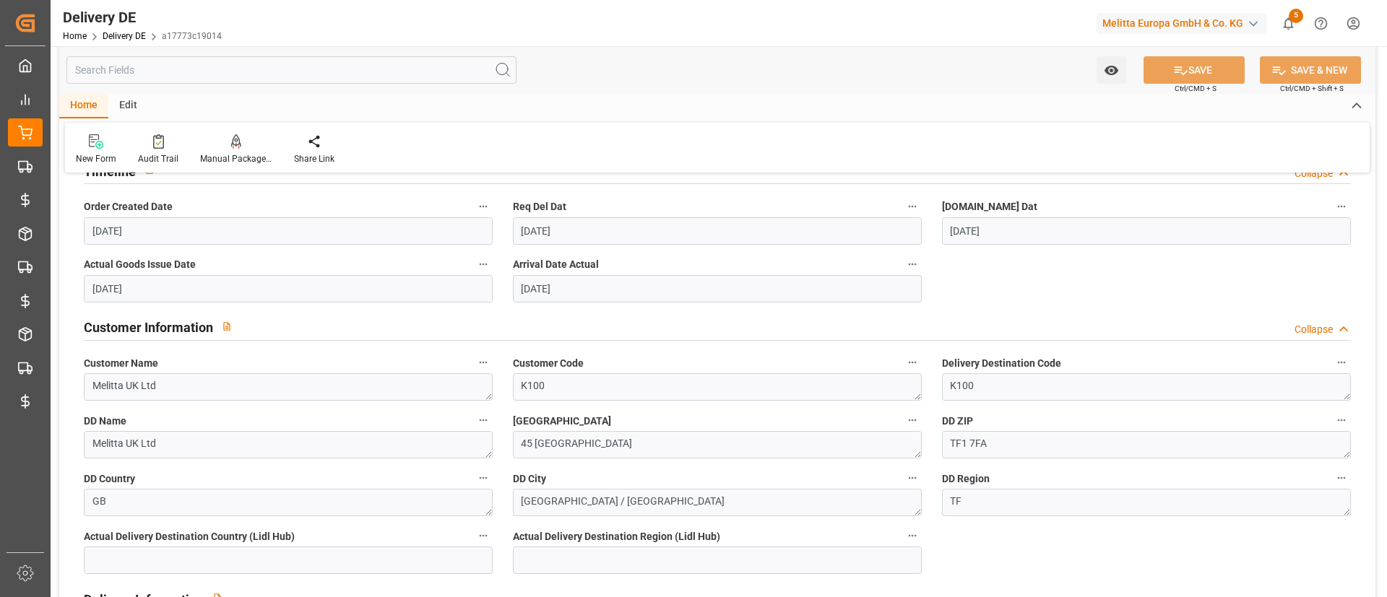
scroll to position [0, 0]
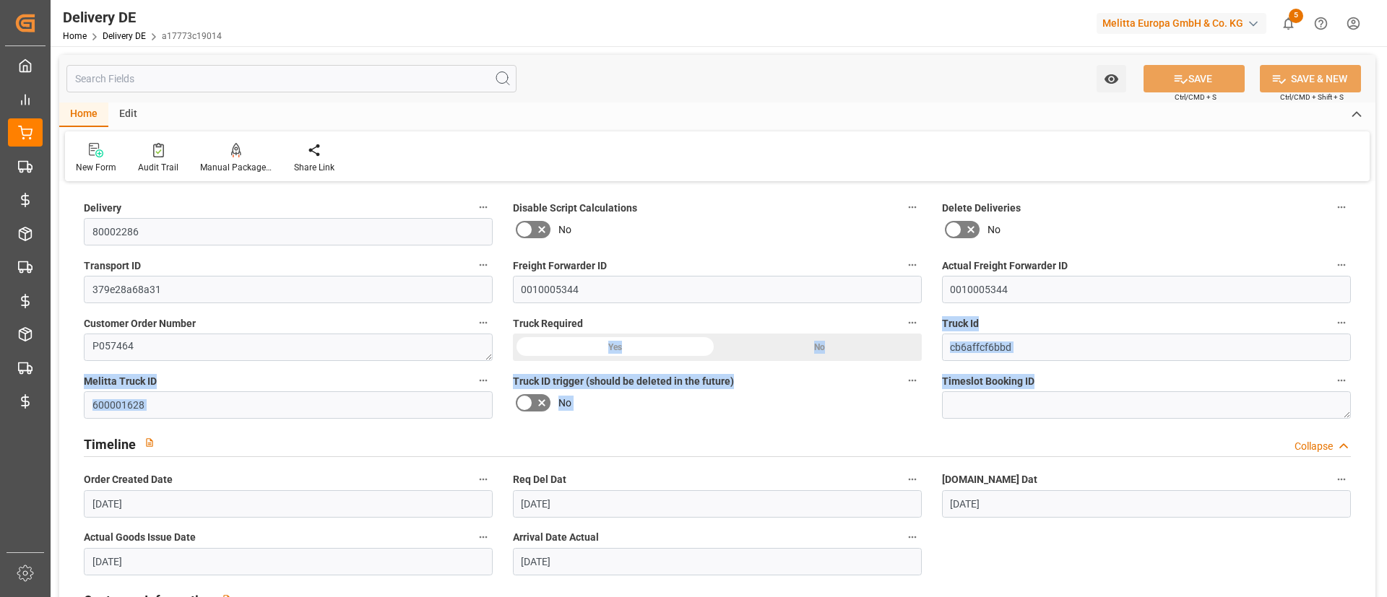
drag, startPoint x: 930, startPoint y: 314, endPoint x: 982, endPoint y: 402, distance: 101.3
click at [944, 313] on label "Truck Id" at bounding box center [1146, 323] width 409 height 20
click at [1332, 313] on button "Truck Id" at bounding box center [1341, 322] width 19 height 19
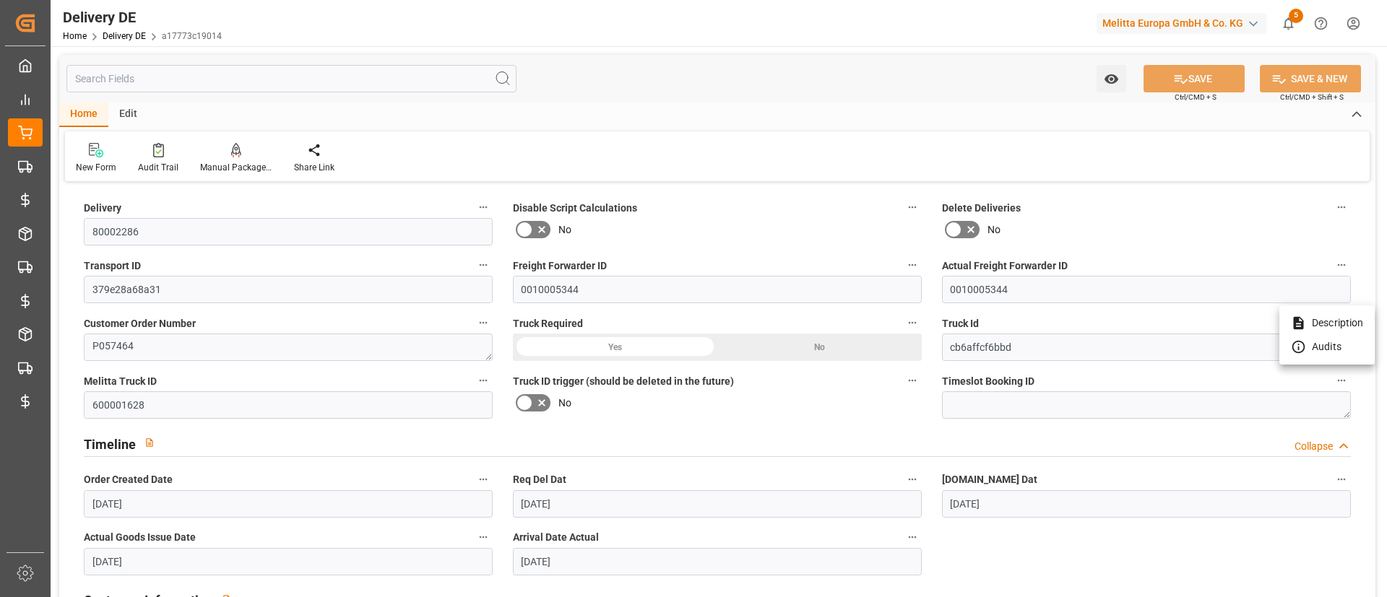
click at [156, 157] on div at bounding box center [693, 298] width 1387 height 597
click at [152, 158] on div "Audit Trail" at bounding box center [158, 158] width 62 height 32
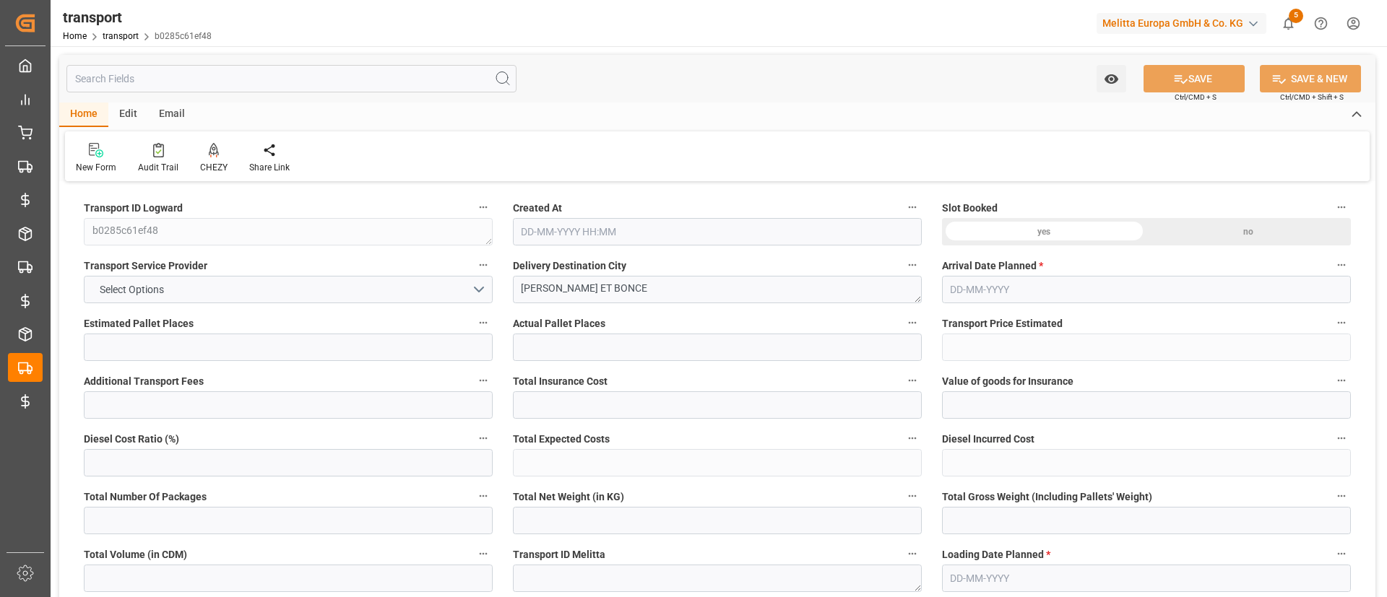
type input "2"
type input "1"
type input "52.05"
type input "0"
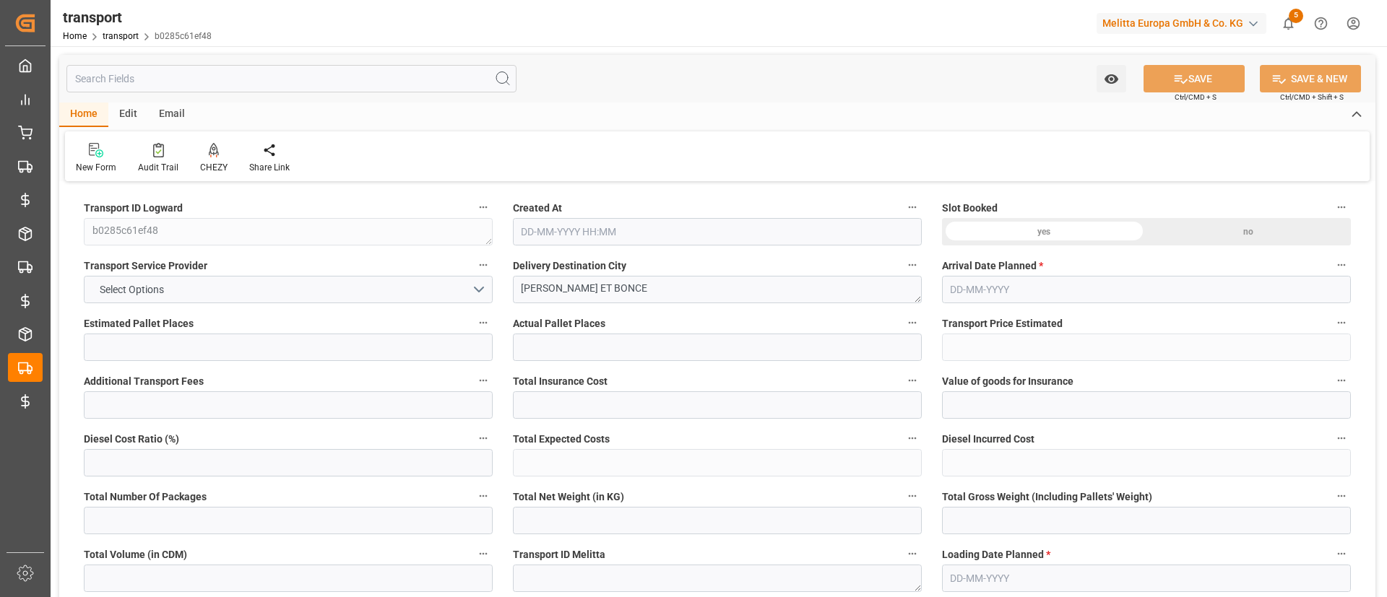
type input "0"
type input "52.05"
type input "0"
type input "2"
type input "20.945"
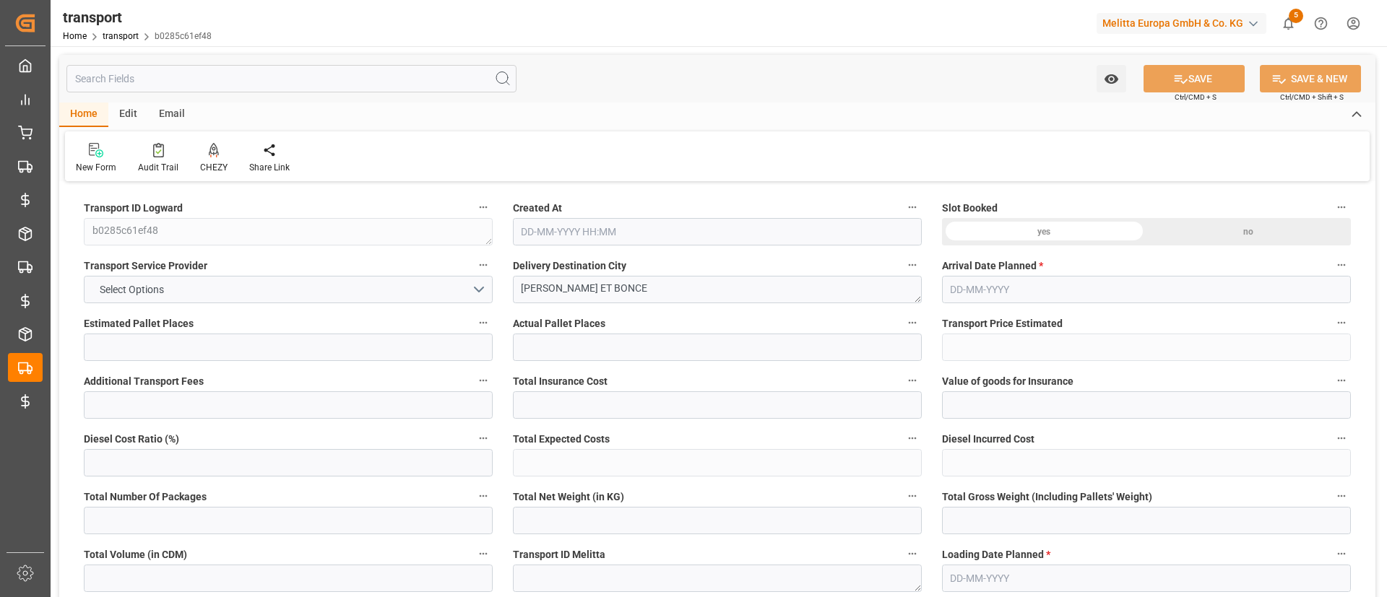
type input "70.361"
type input "172.583"
type input "38"
type input "0"
type input "3"
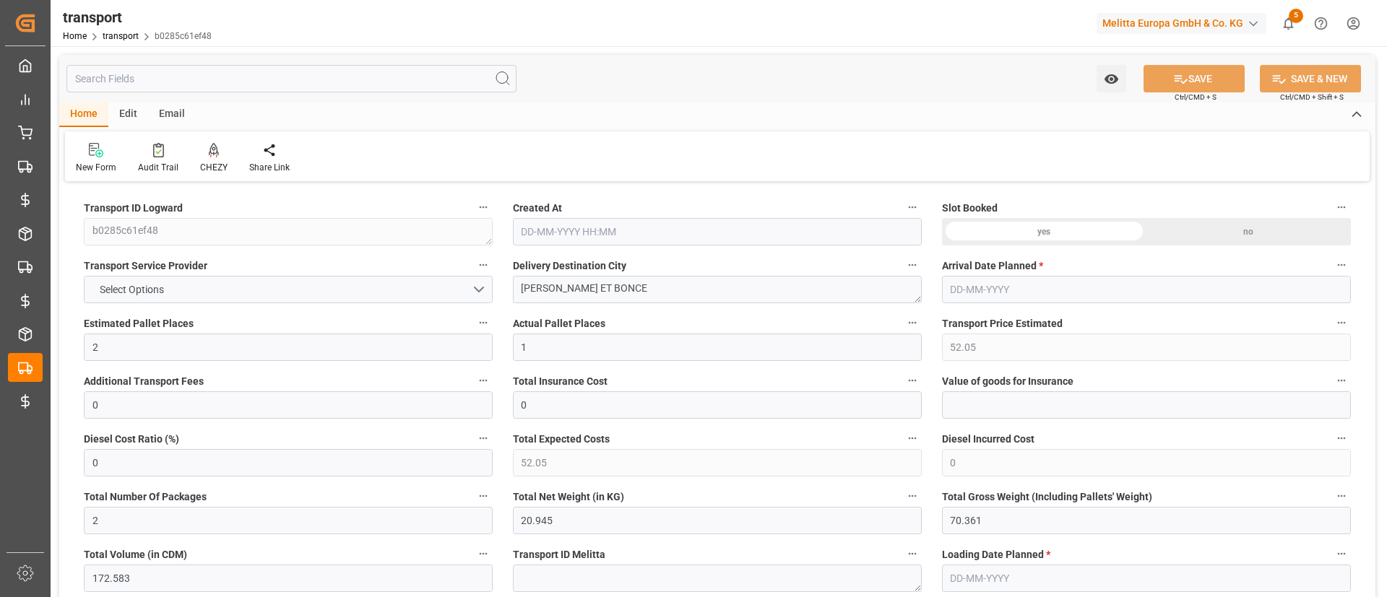
type input "2"
type input "101"
type input "24.361"
type input "0"
type input "4710.8598"
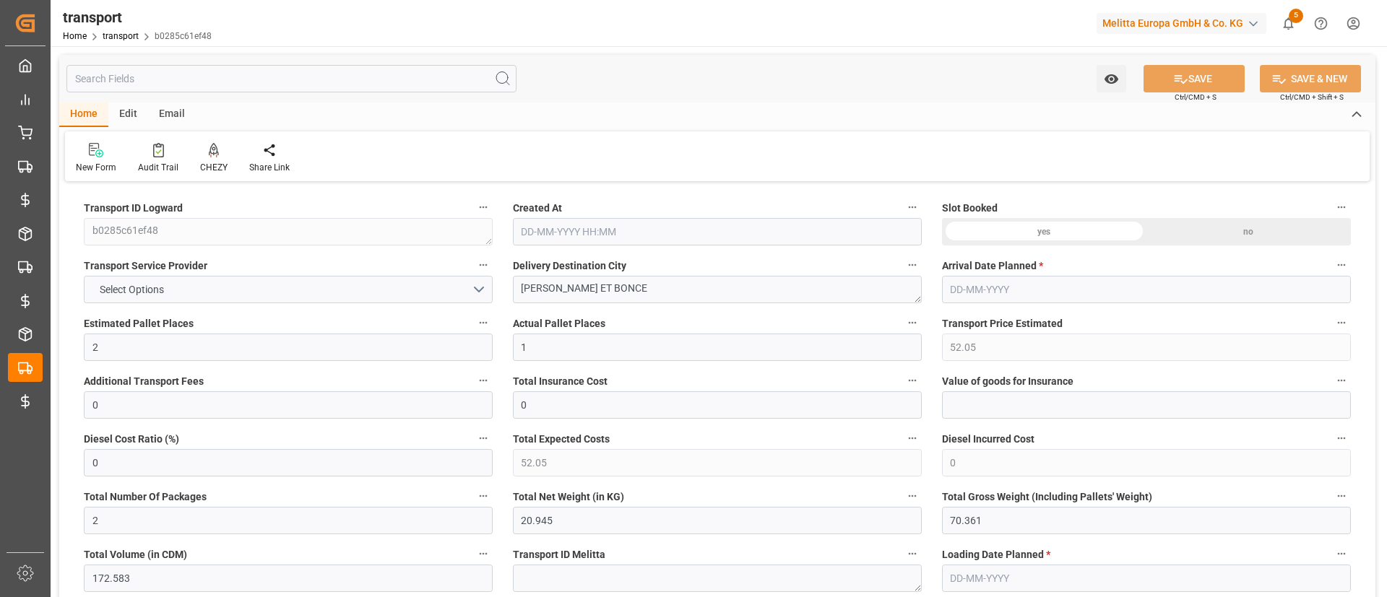
type input "0"
type input "21"
type input "35"
type input "[DATE] 11:47"
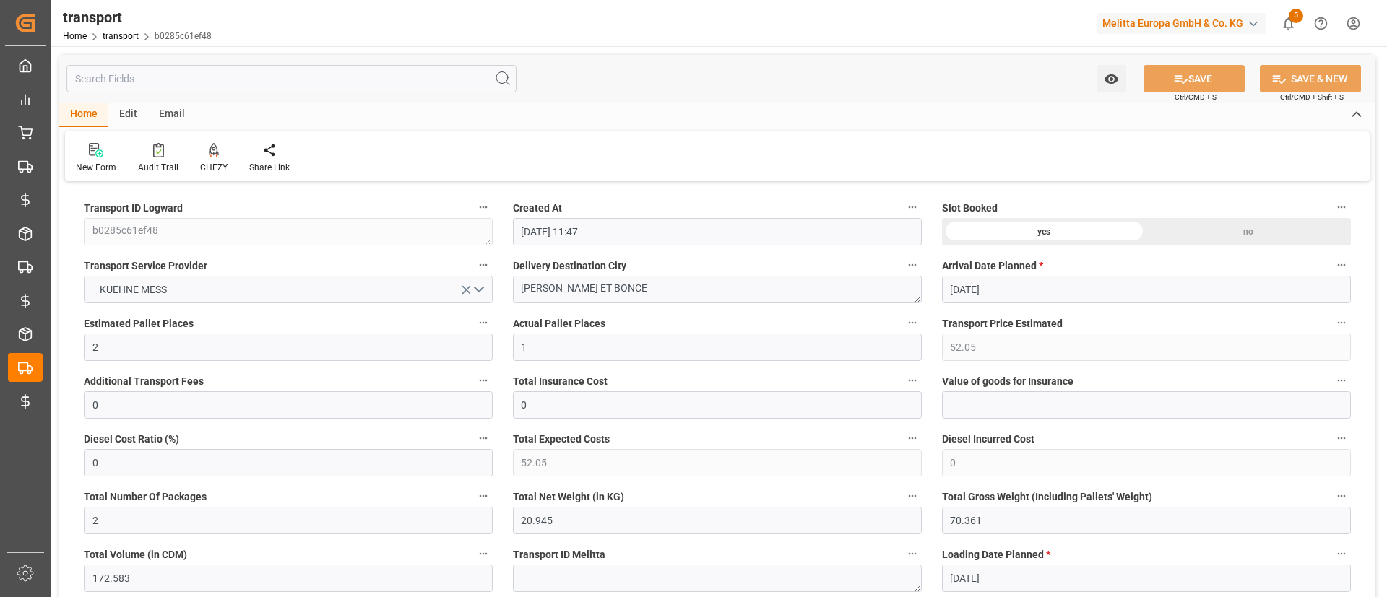
type input "[DATE]"
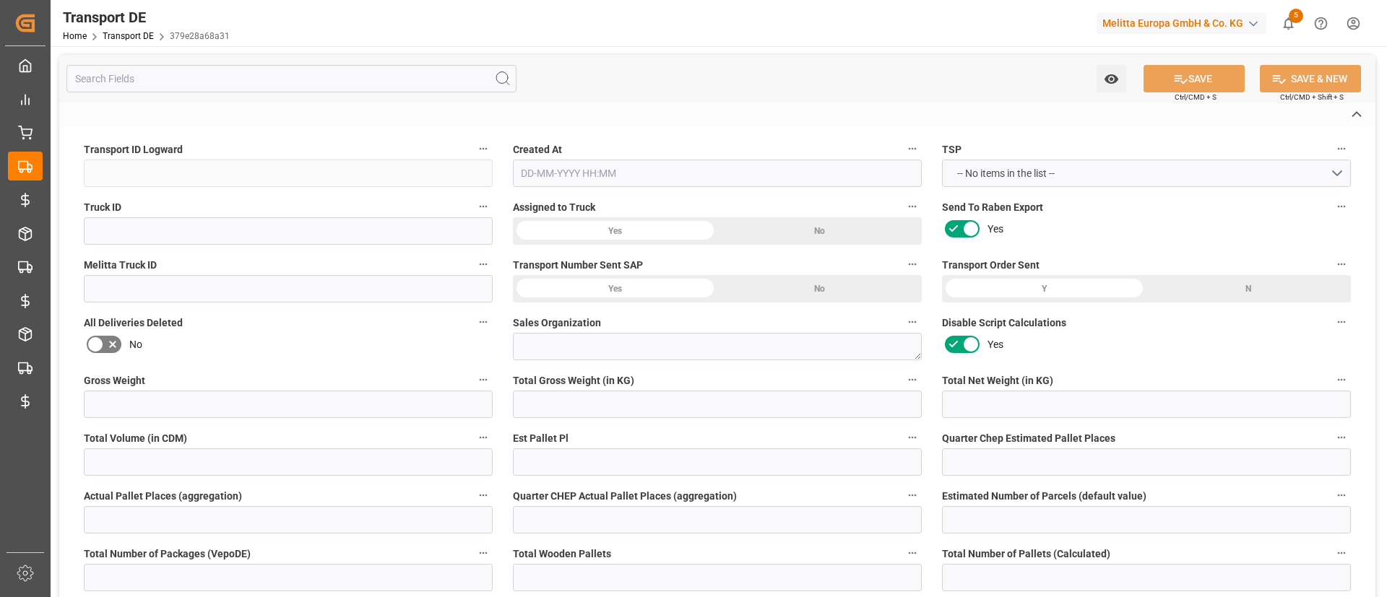
type input "379e28a68a31"
type input "cb6affcf6bbd"
type input "600001628"
type textarea "3000"
type input "No"
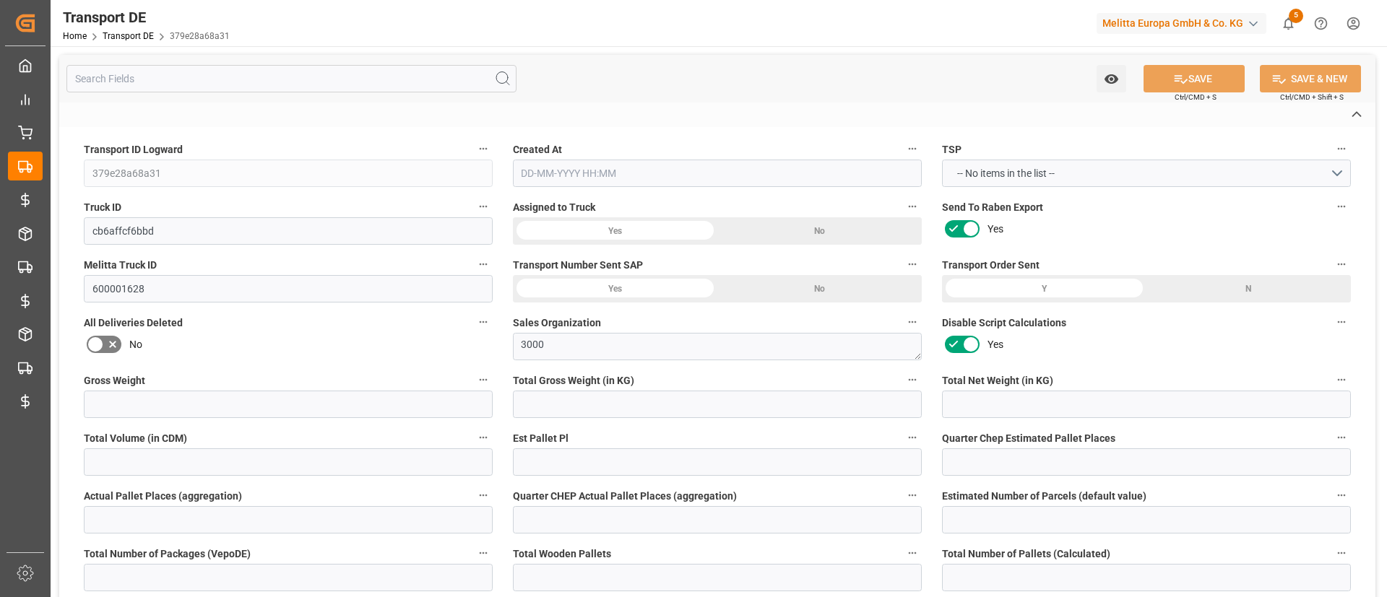
type input "3003.678"
type textarea "K100"
type textarea "Melitta UK Ltd"
type input "45 [GEOGRAPHIC_DATA]"
type input "TF1 7FA"
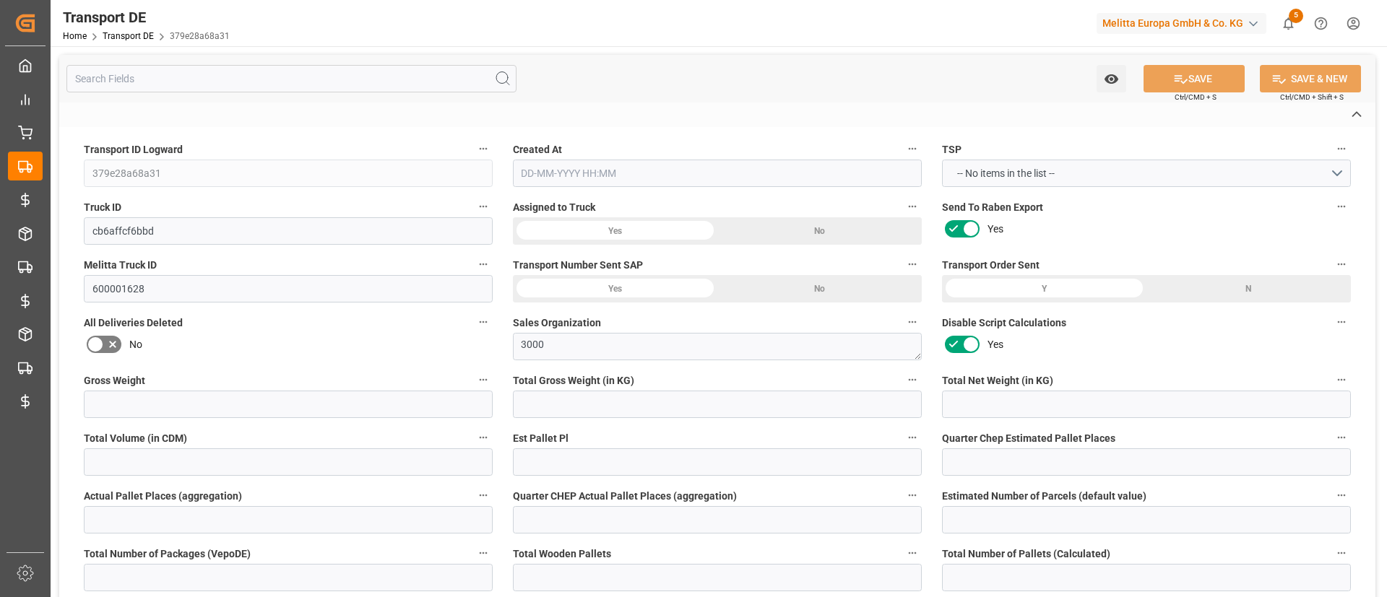
type textarea "[GEOGRAPHIC_DATA] / [GEOGRAPHIC_DATA]"
type input "GB"
type input "DE-32423"
type input "Rhenus Retail Services GmbH"
type input "Hans-Böckler-Strasse 37"
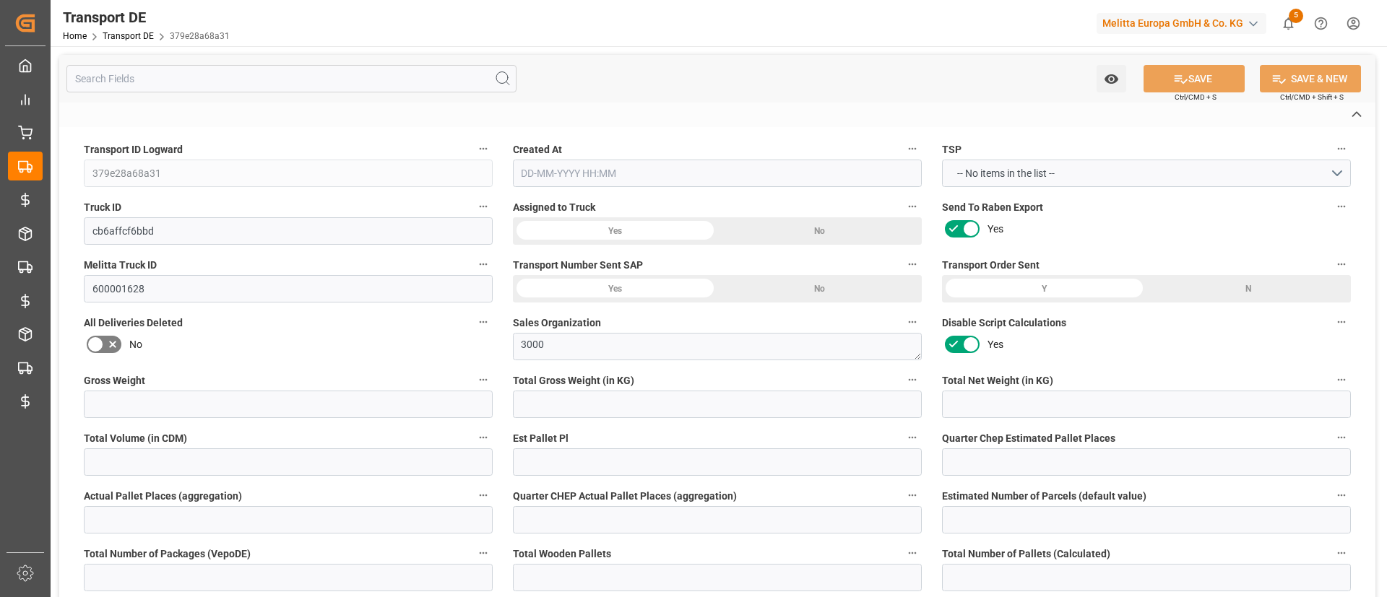
type input "32423"
type input "Minden"
type input "DE"
type input "Cofresco Frischhalteprodukte Gmb"
type input "[STREET_ADDRESS]"
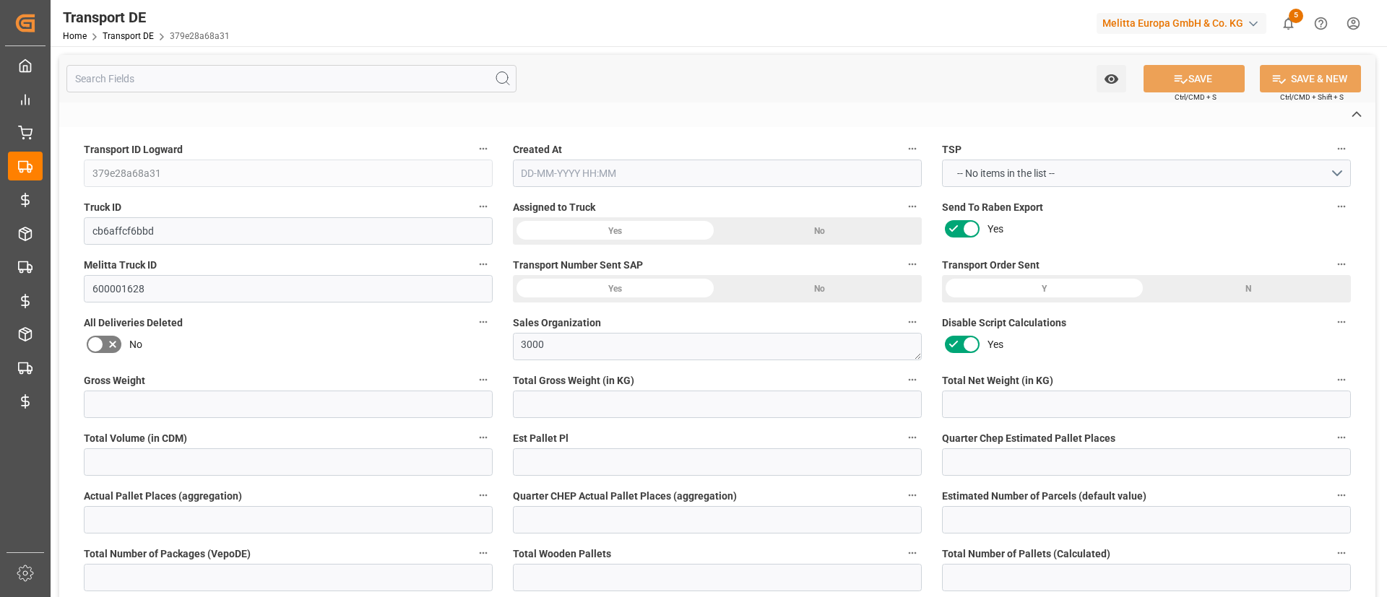
type input "32427"
type input "Minden"
type input "DE"
type input "Road"
type input "DE"
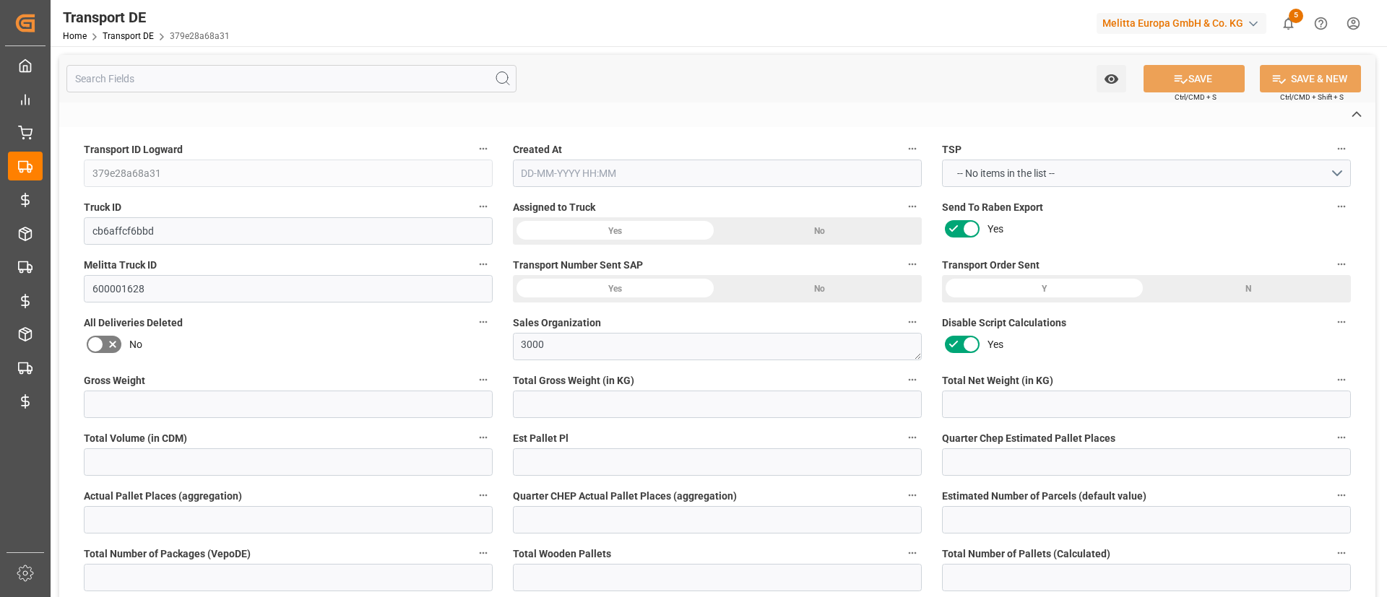
type input "32423"
type input "GB"
type input "TF1 7FA"
type input "Full Load"
type input "26-40 t"
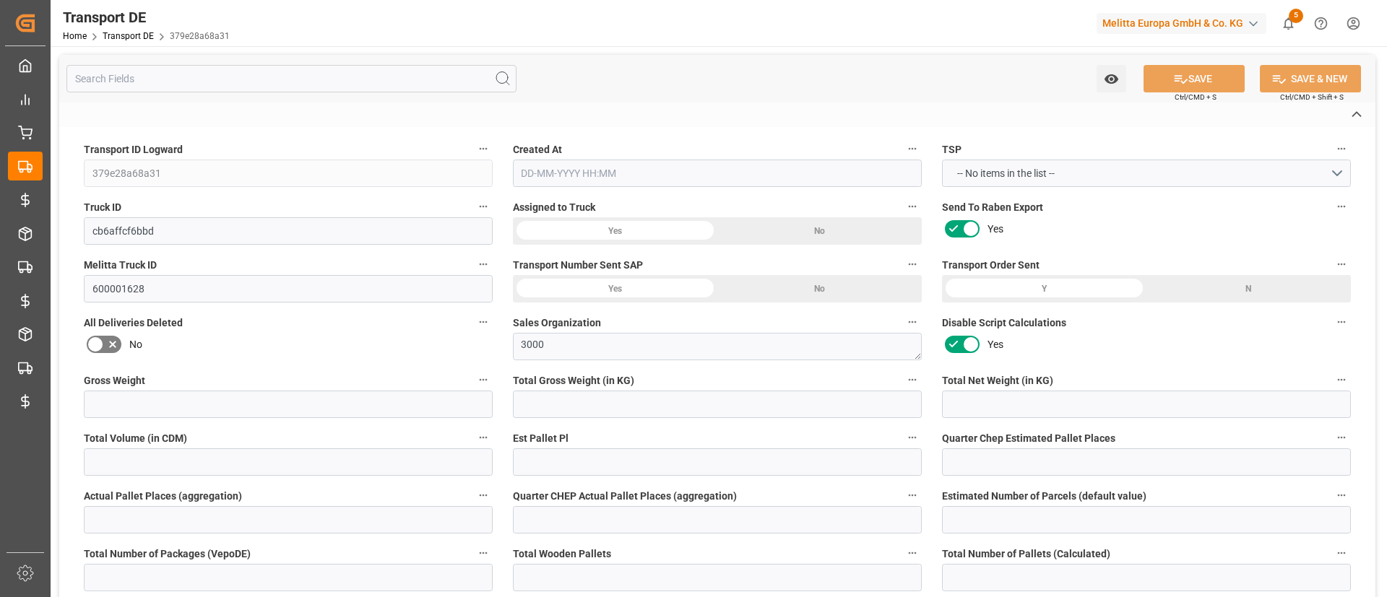
type input "EURO 6"
type input "Diesel"
type input "R00005"
type input "DAP"
type input "DE 812050450"
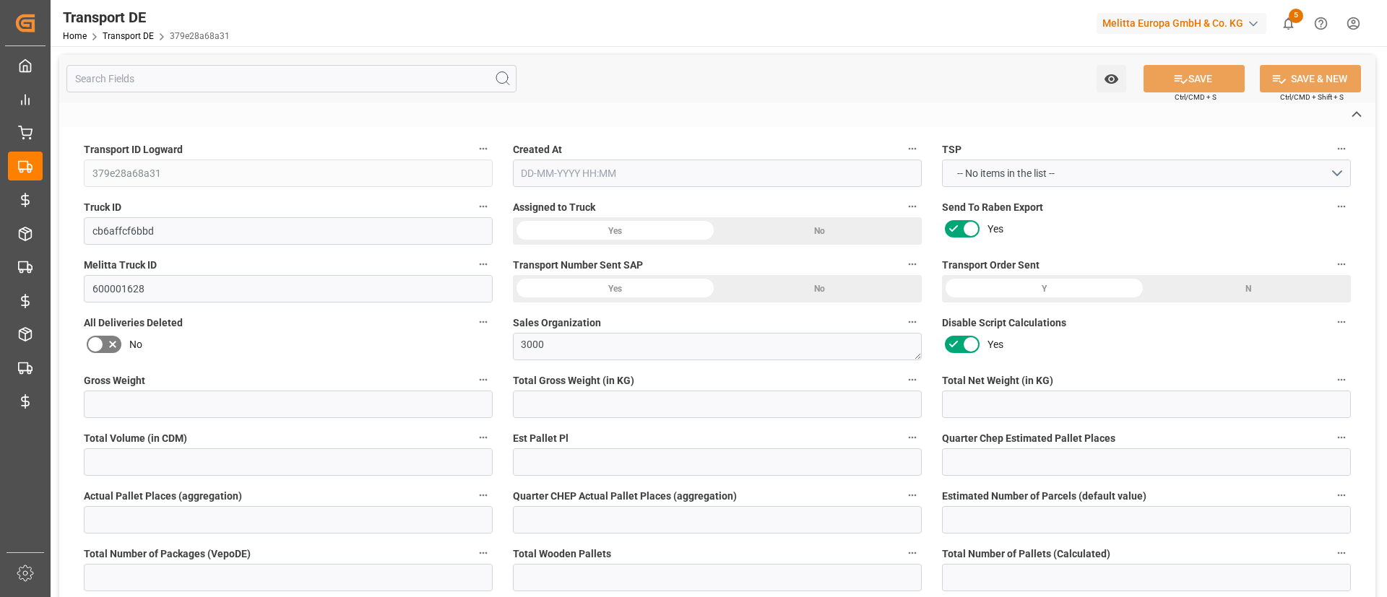
type input "4125"
type input "3296.7"
type input "2530.44"
type input "30336.768"
type input "33"
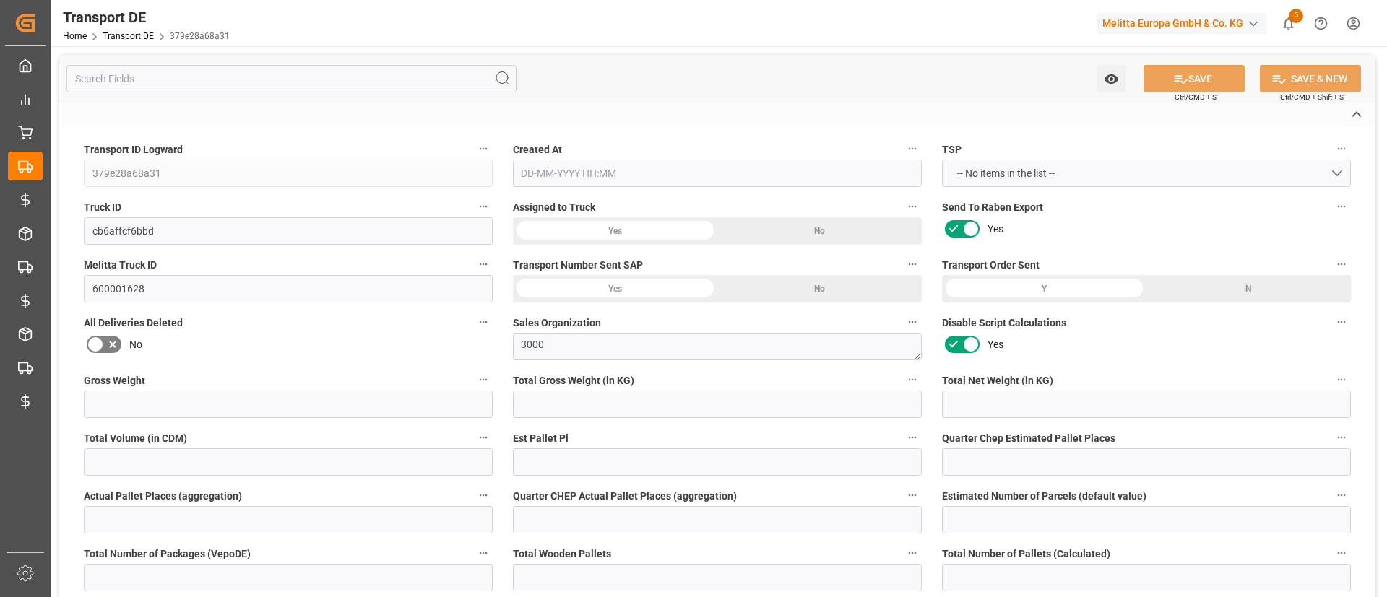
type input "0"
type input "33"
type input "0"
type input "1"
type input "33"
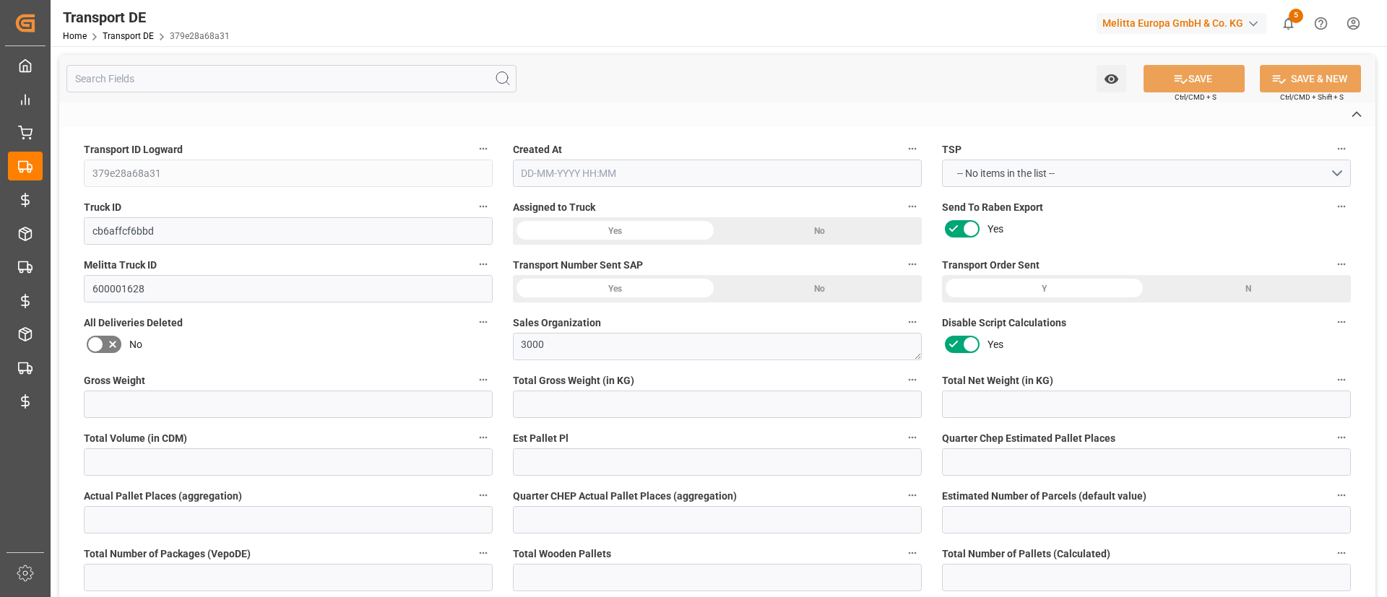
type input "33"
type input "0"
type input "2795"
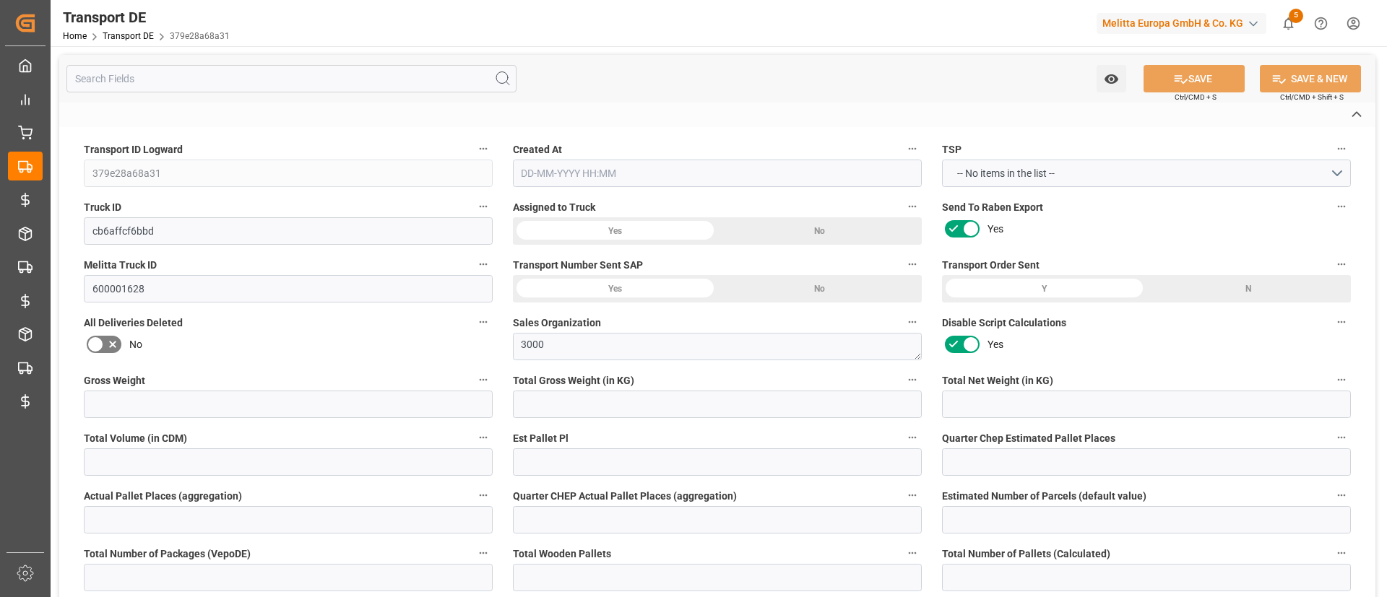
type input "208.678"
type input "2795"
type input "33"
type input "0"
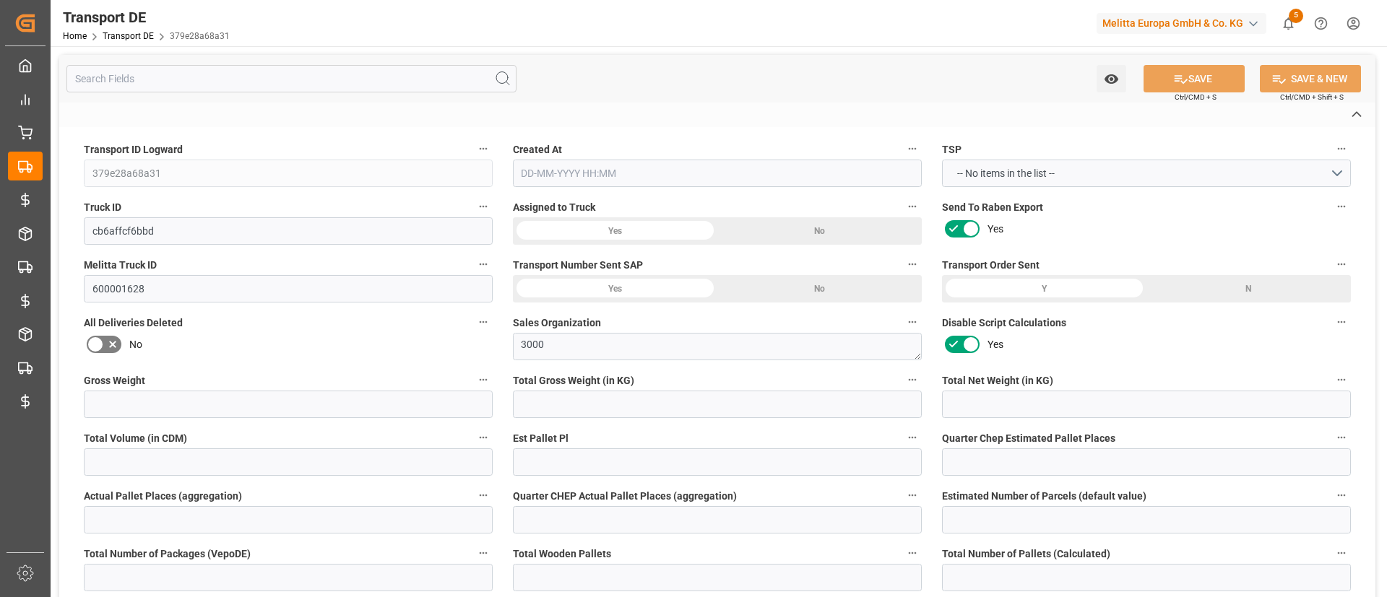
type input "0"
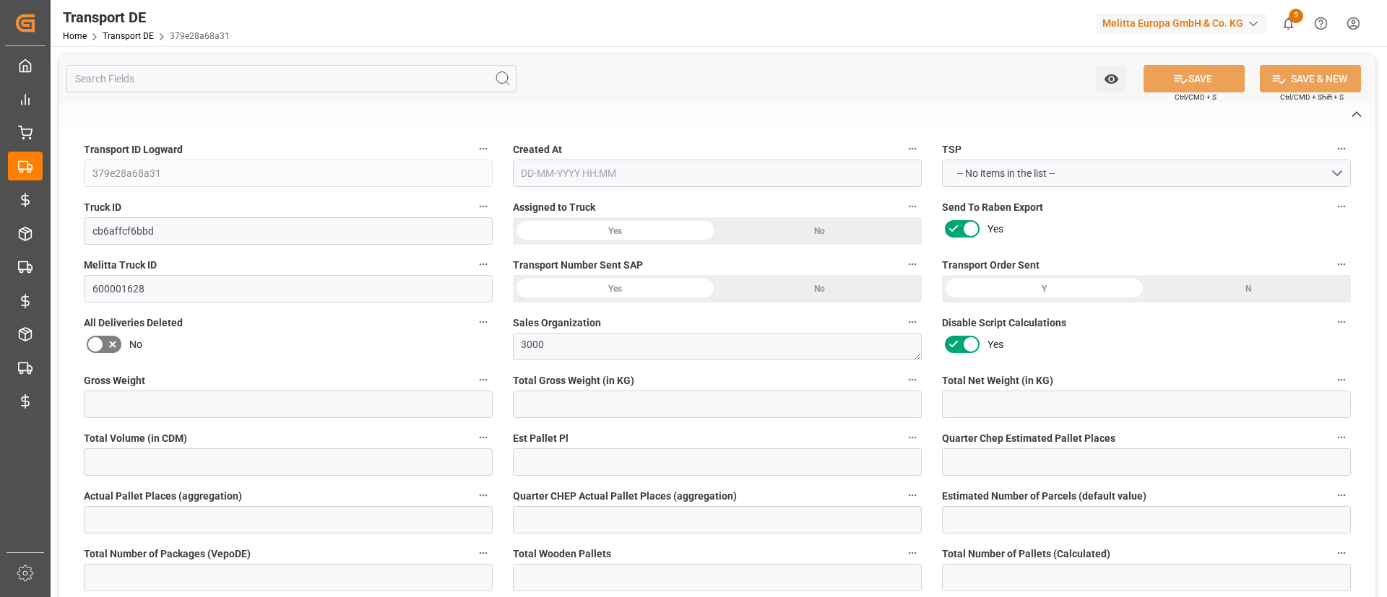
type input "0"
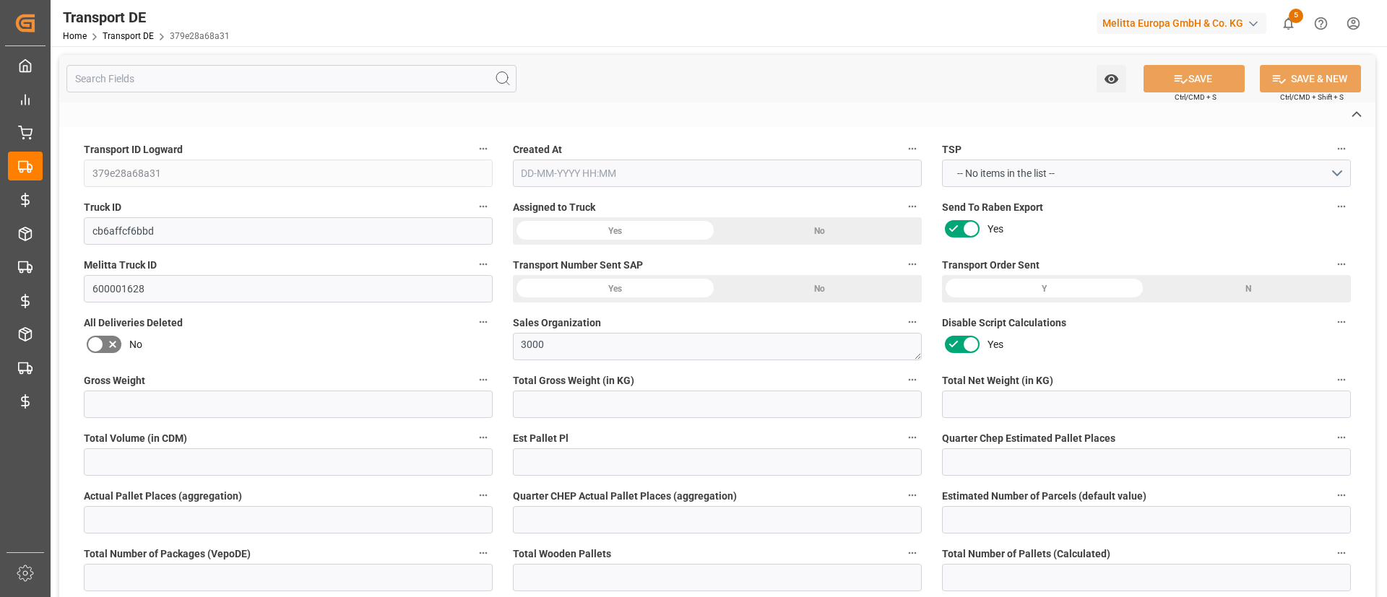
type input "0"
type input "3296.7"
type input "21"
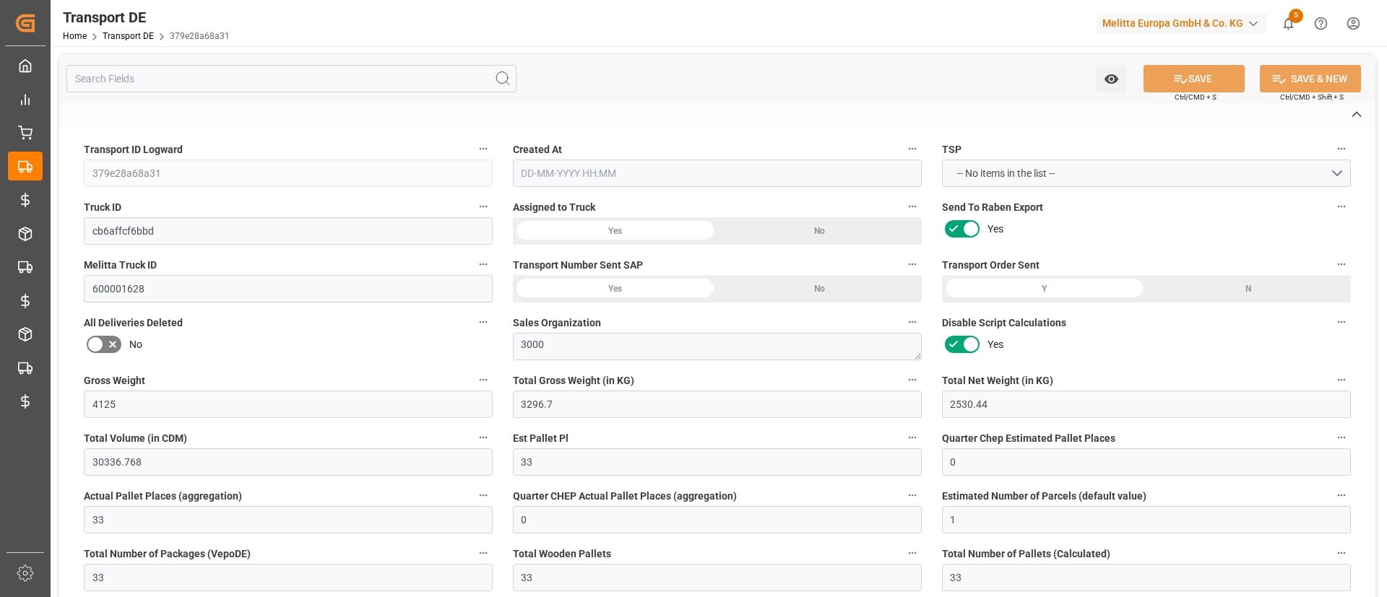
type input "100"
type input "0"
type input "33"
type input "0"
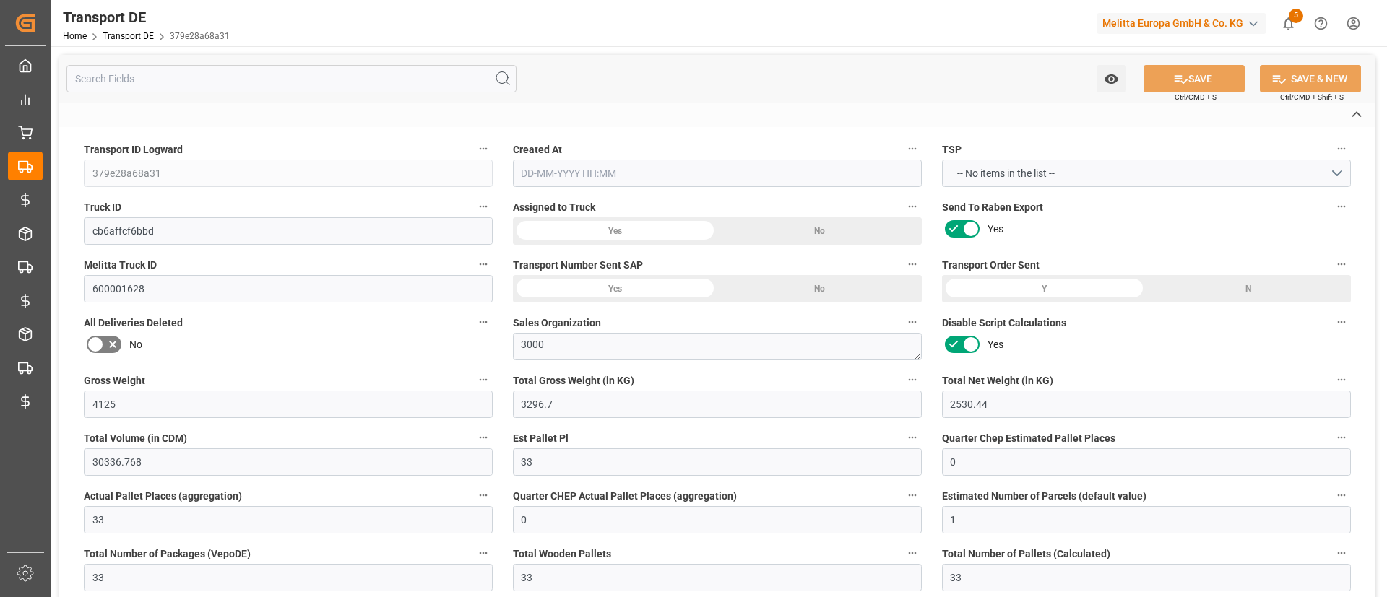
type input "0"
type input "1"
type input "0"
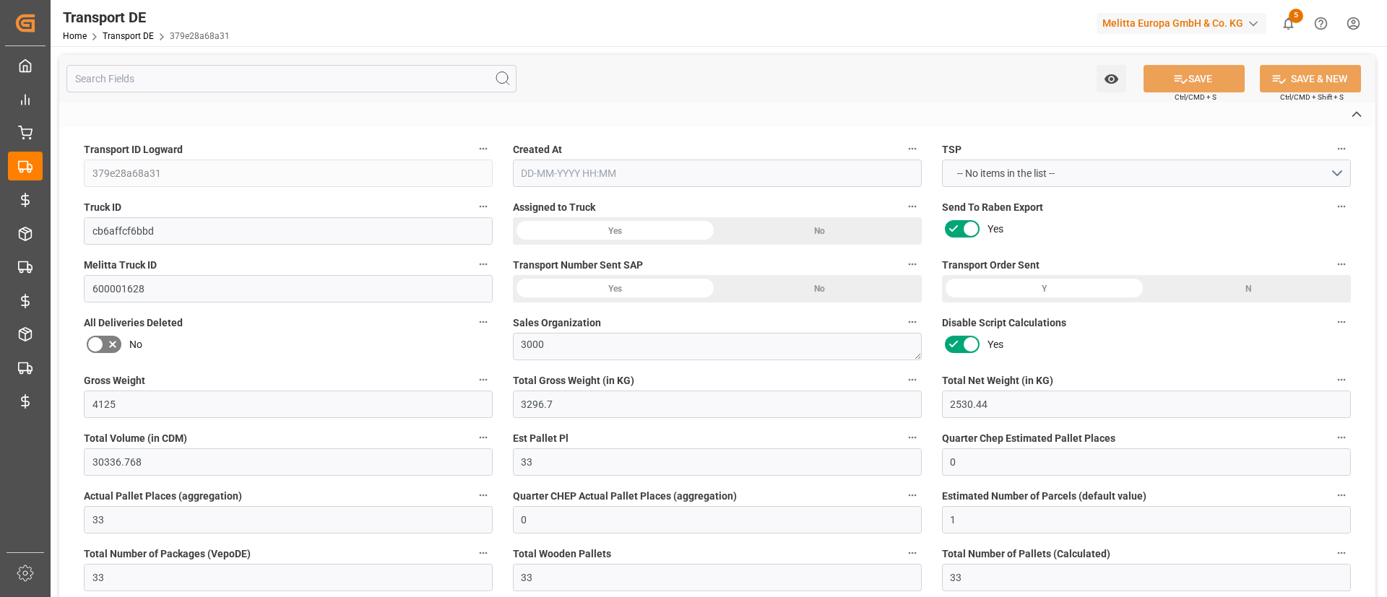
type input "1782"
type input "3003.678"
type input "2795"
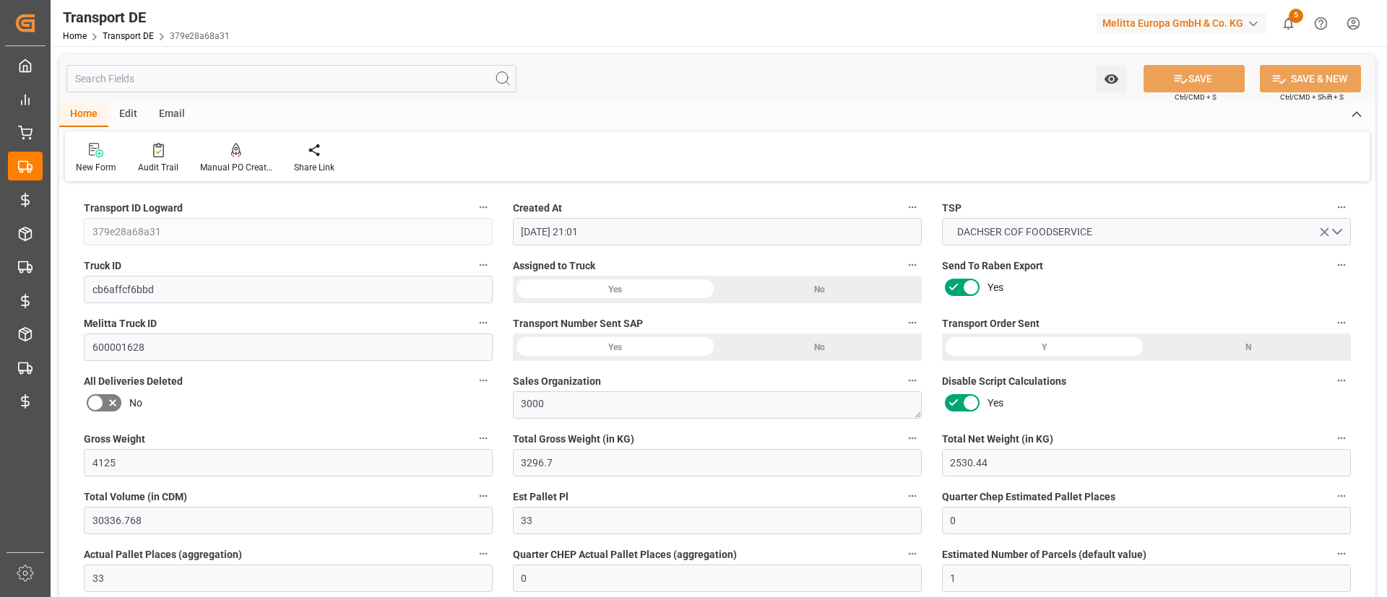
type input "12-08-2025 21:01"
type input "[DATE]"
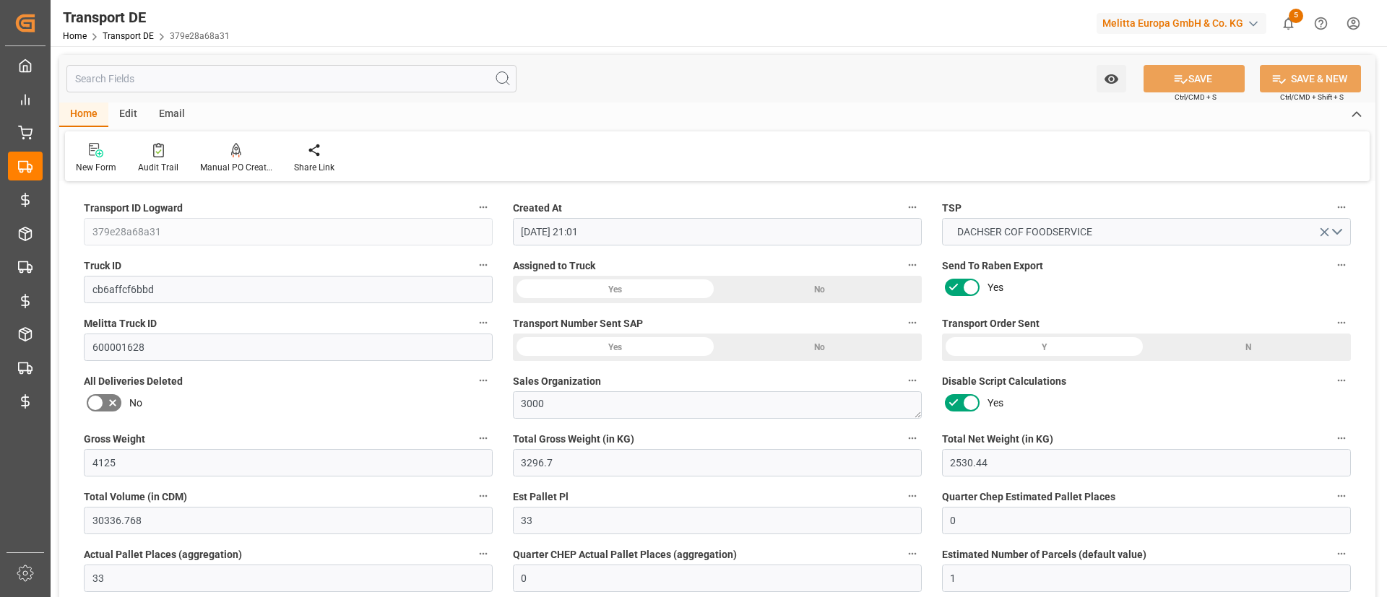
click at [1335, 372] on label "Disable Script Calculations" at bounding box center [1146, 381] width 409 height 20
click at [1335, 372] on button "Disable Script Calculations" at bounding box center [1341, 380] width 19 height 19
click at [1324, 382] on li "Description" at bounding box center [1326, 381] width 95 height 24
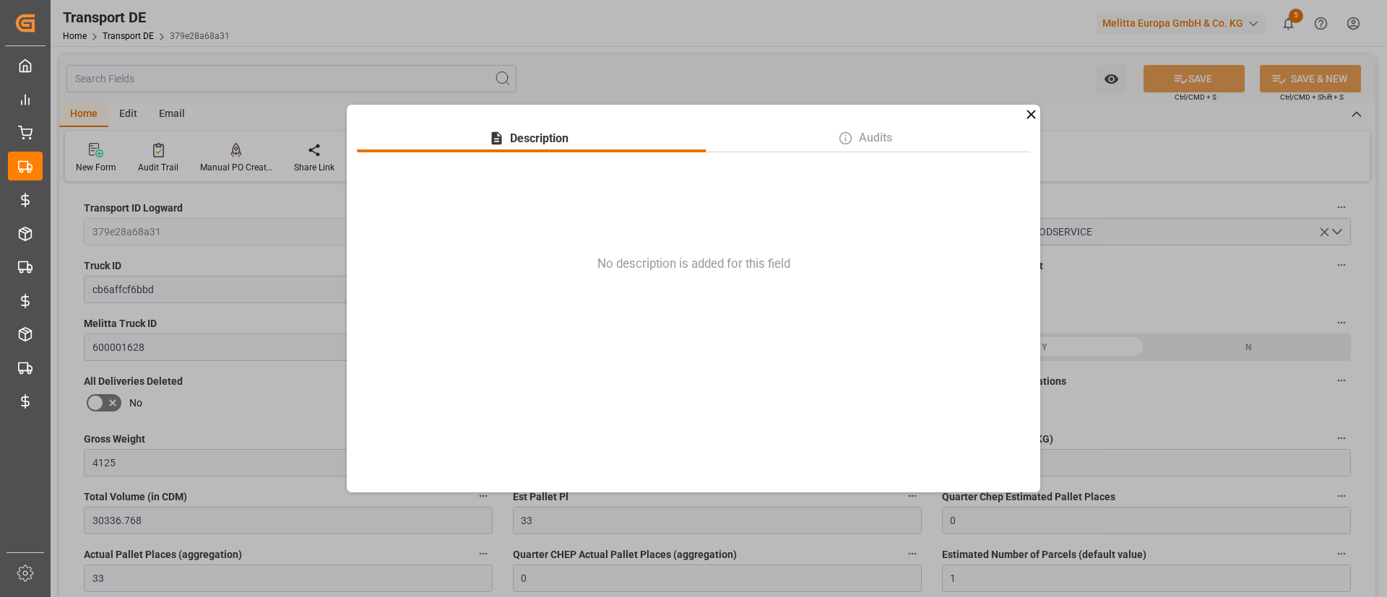
click at [1034, 113] on icon at bounding box center [1031, 114] width 15 height 15
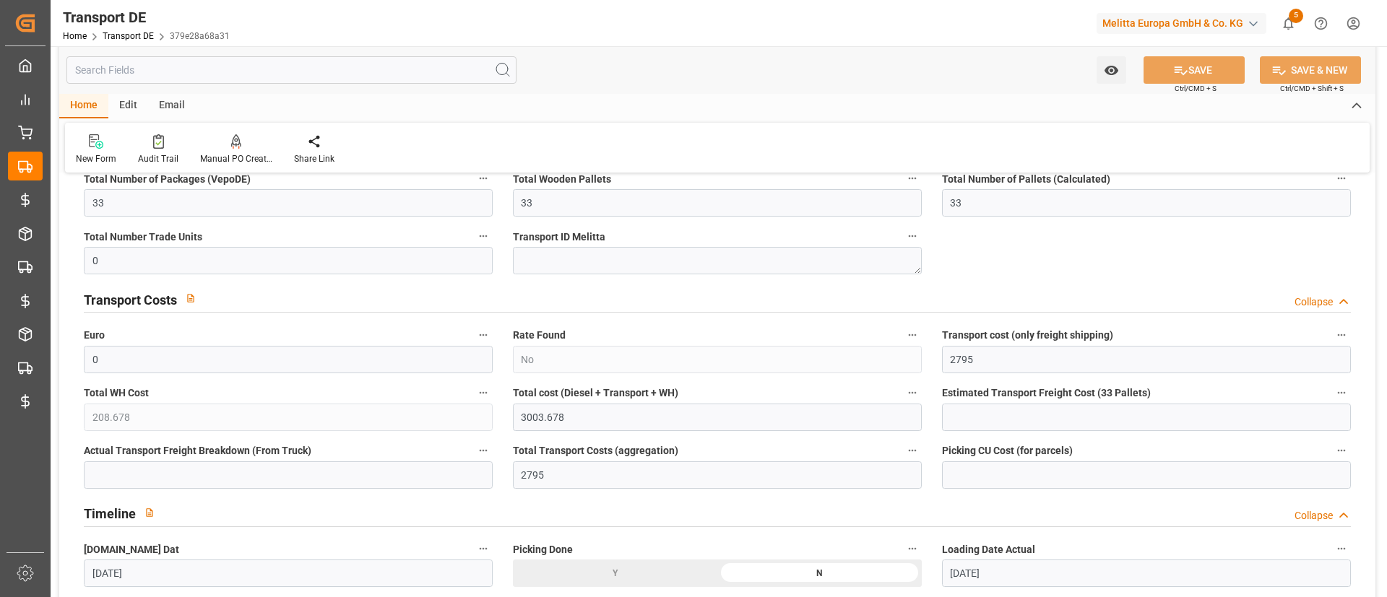
scroll to position [449, 0]
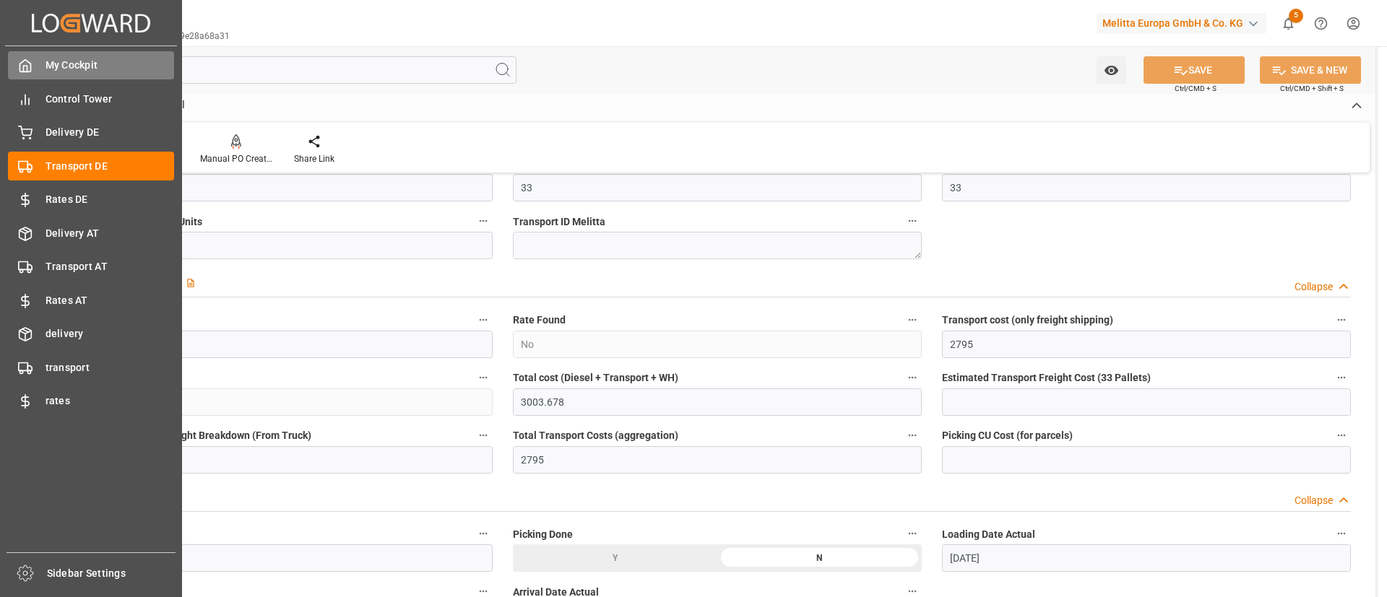
click at [34, 67] on div "My Cockpit My Cockpit" at bounding box center [91, 65] width 166 height 28
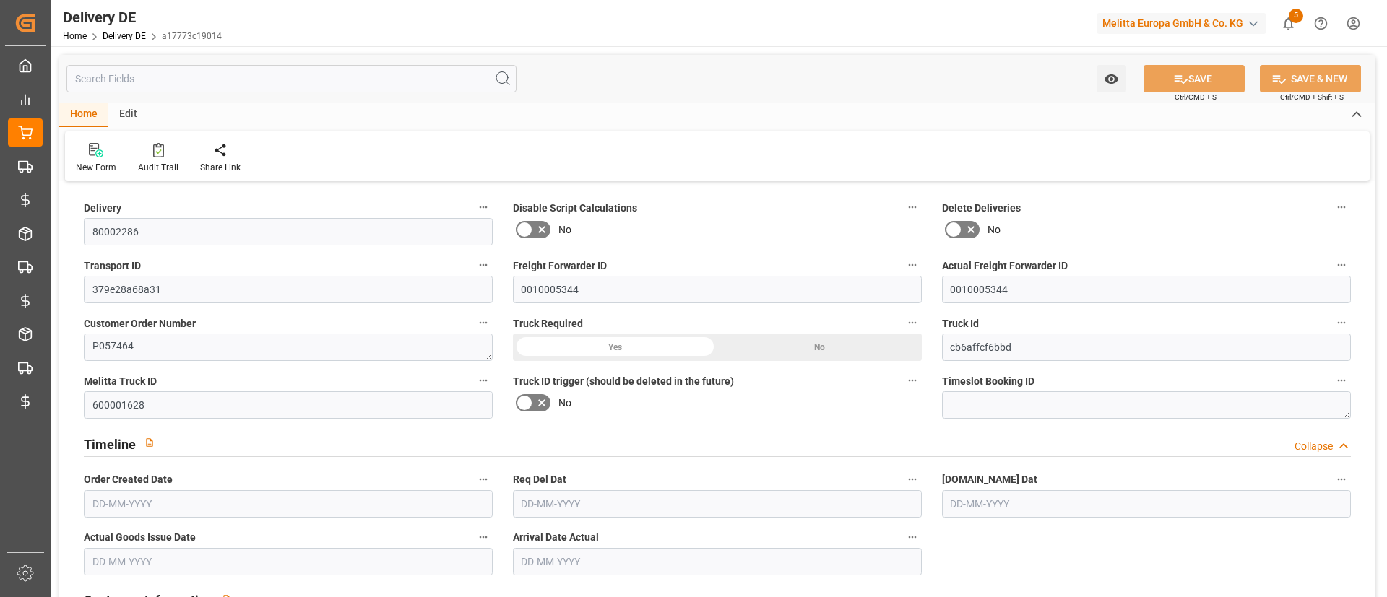
type input "33"
type input "2530.44"
type input "4125"
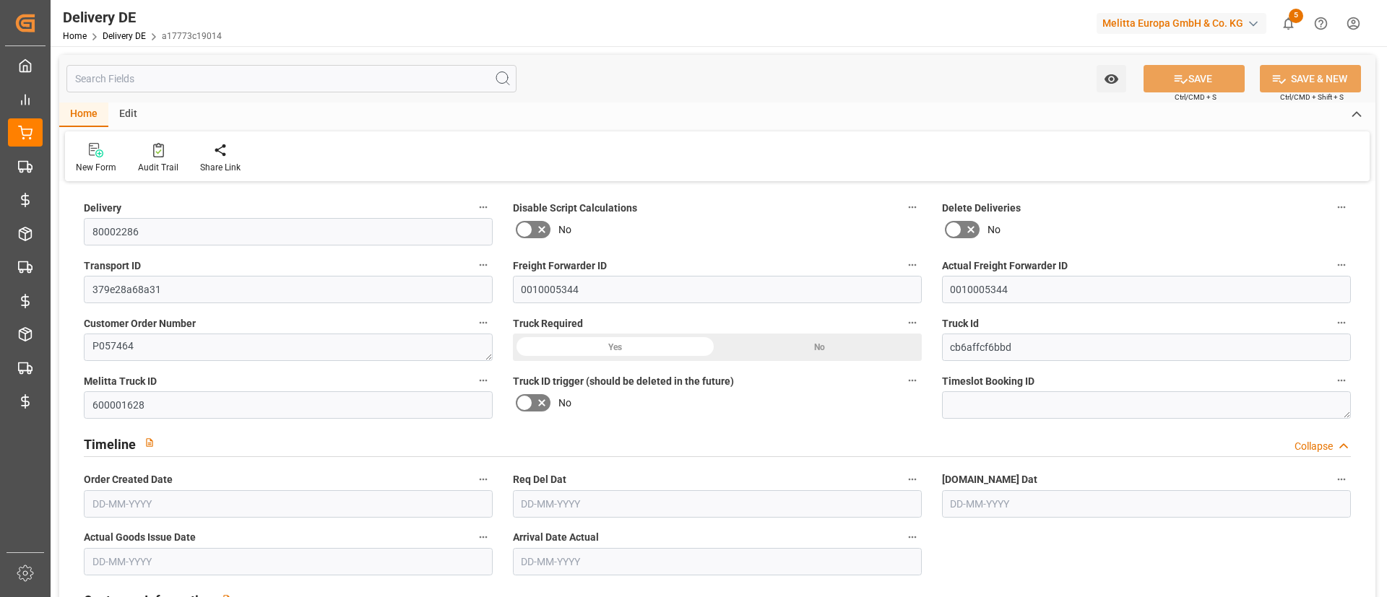
type input "30336.768"
type input "[DATE]"
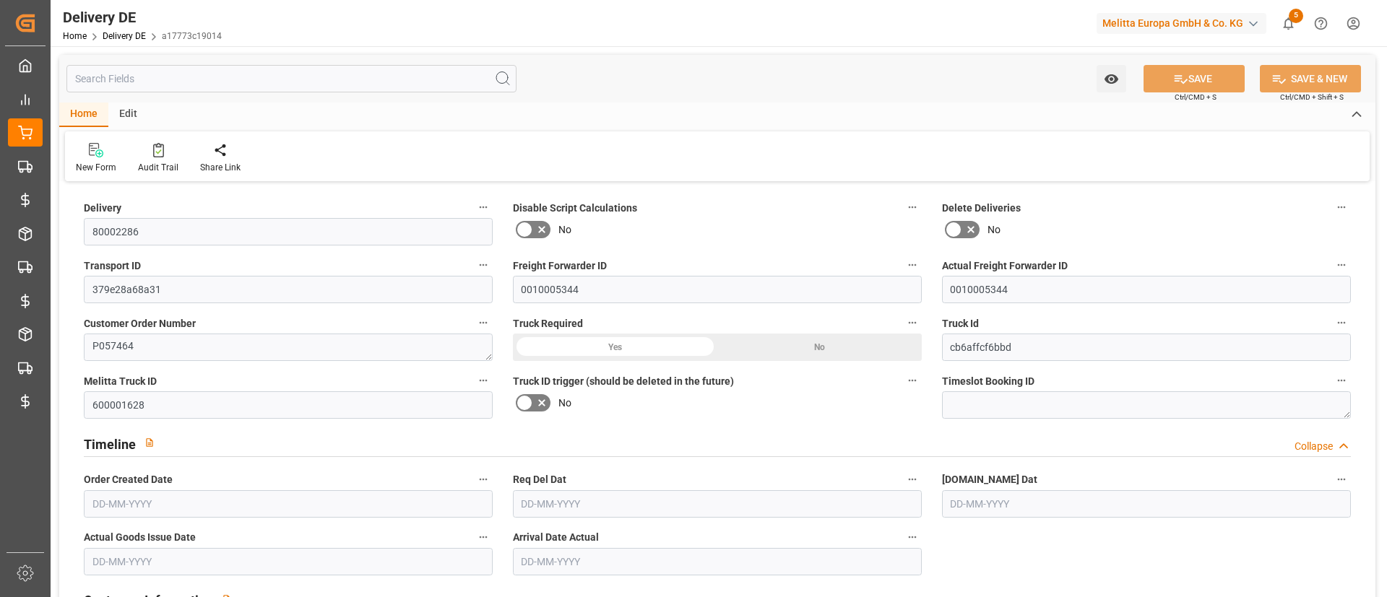
type input "[DATE]"
click at [150, 165] on div "Audit Trail" at bounding box center [158, 167] width 40 height 13
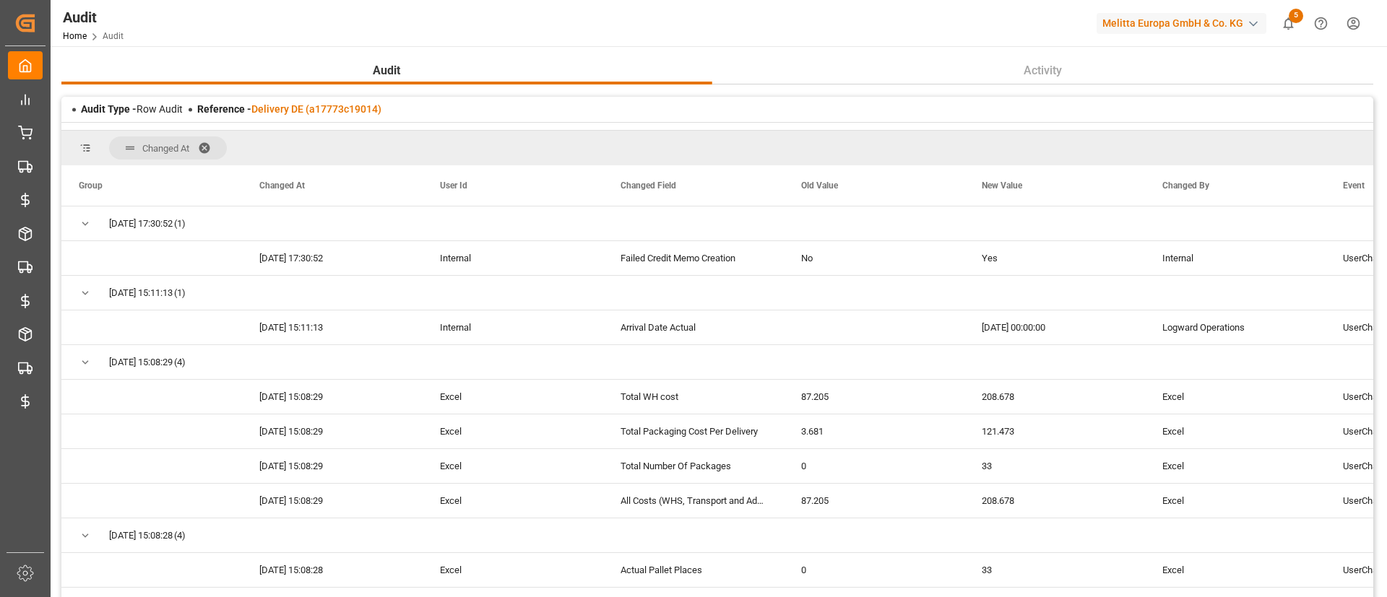
click at [205, 144] on span at bounding box center [209, 148] width 23 height 13
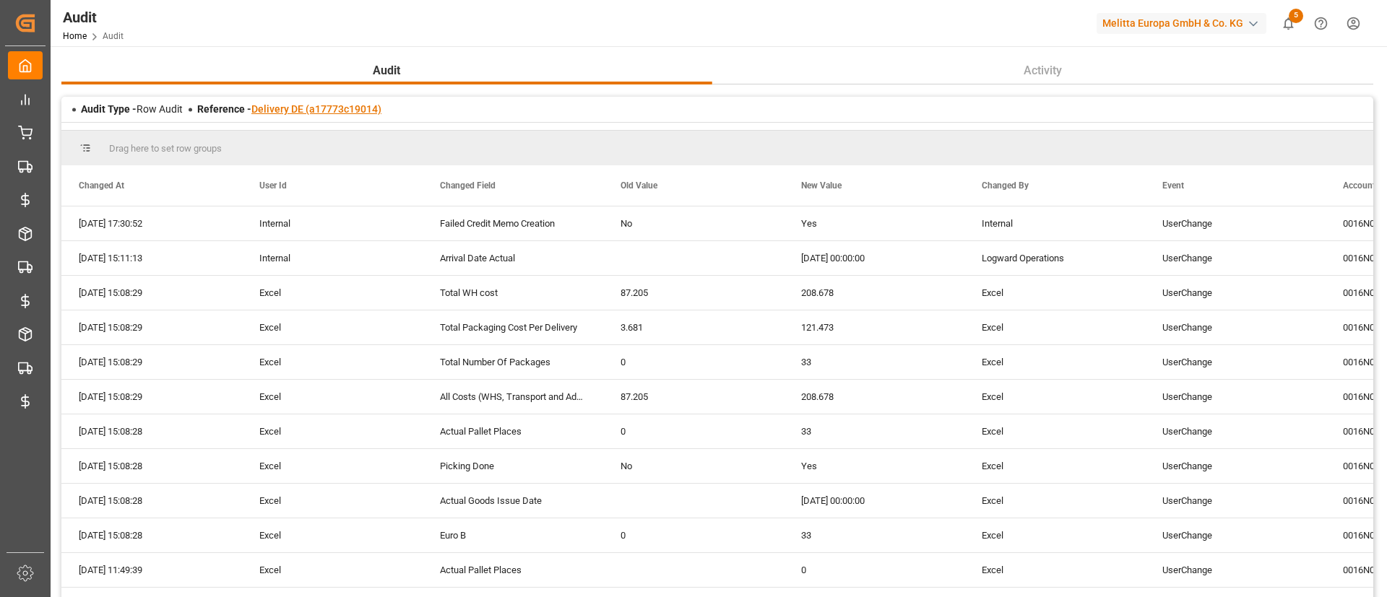
click at [322, 108] on link "Delivery DE (a17773c19014)" at bounding box center [316, 109] width 130 height 12
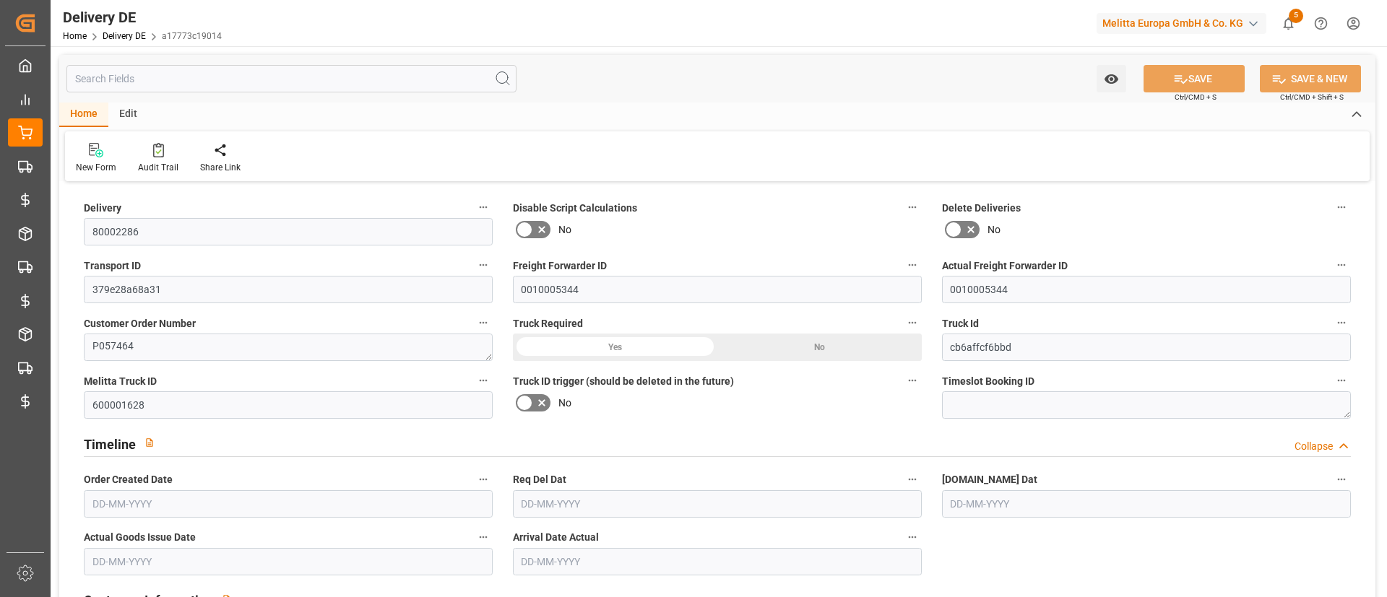
type input "33"
type input "2530.44"
type input "4125"
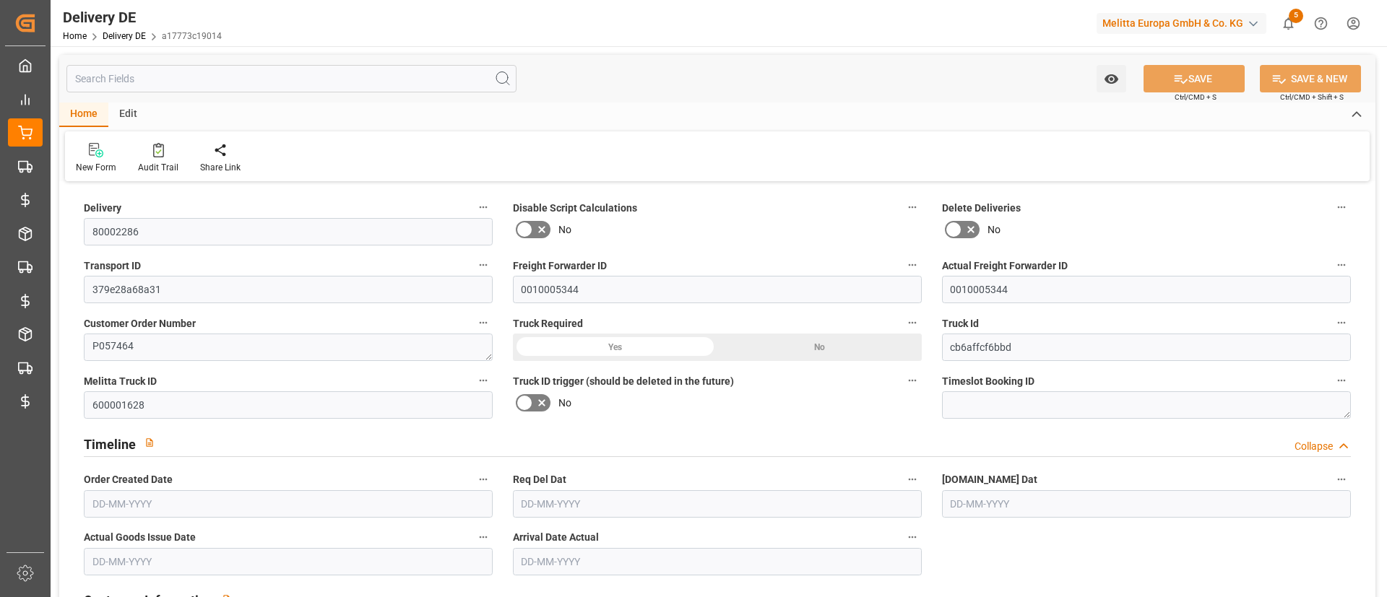
type input "30336.768"
type input "[DATE]"
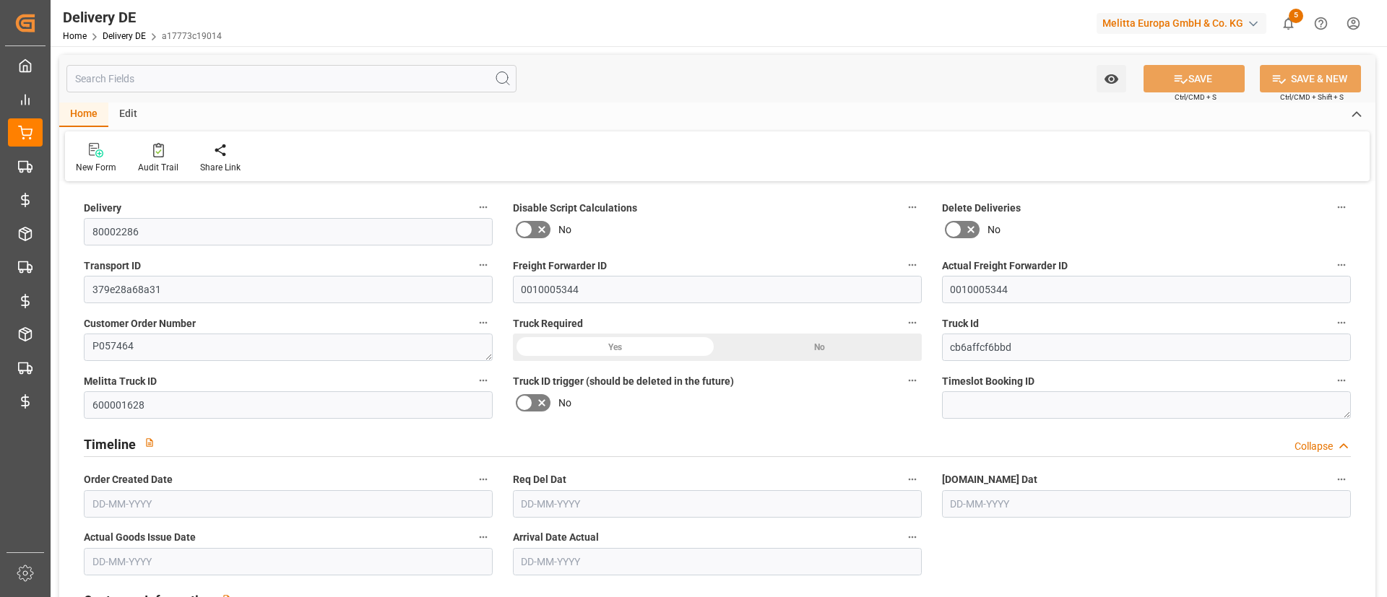
type input "[DATE]"
click at [171, 150] on div at bounding box center [158, 149] width 40 height 15
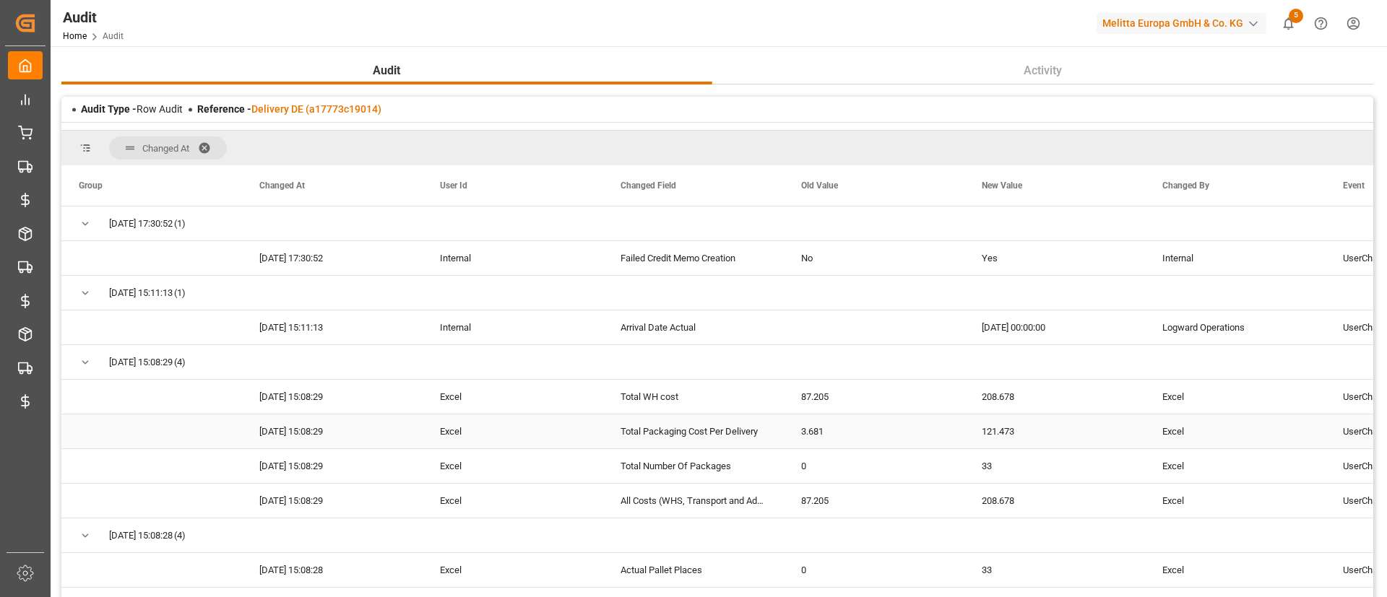
scroll to position [43, 0]
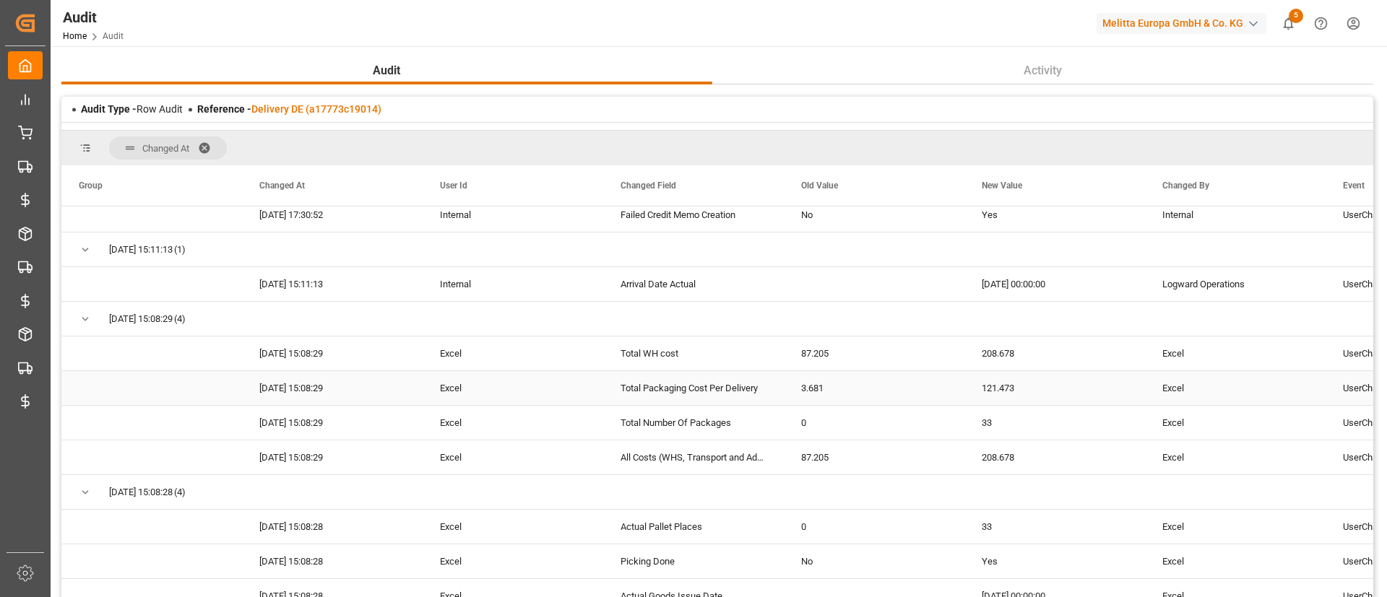
click at [1015, 389] on div "121.473" at bounding box center [1054, 388] width 181 height 34
click at [714, 391] on div "Total Packaging Cost Per Delivery" at bounding box center [693, 388] width 181 height 34
click at [979, 449] on div "208.678" at bounding box center [1054, 458] width 181 height 34
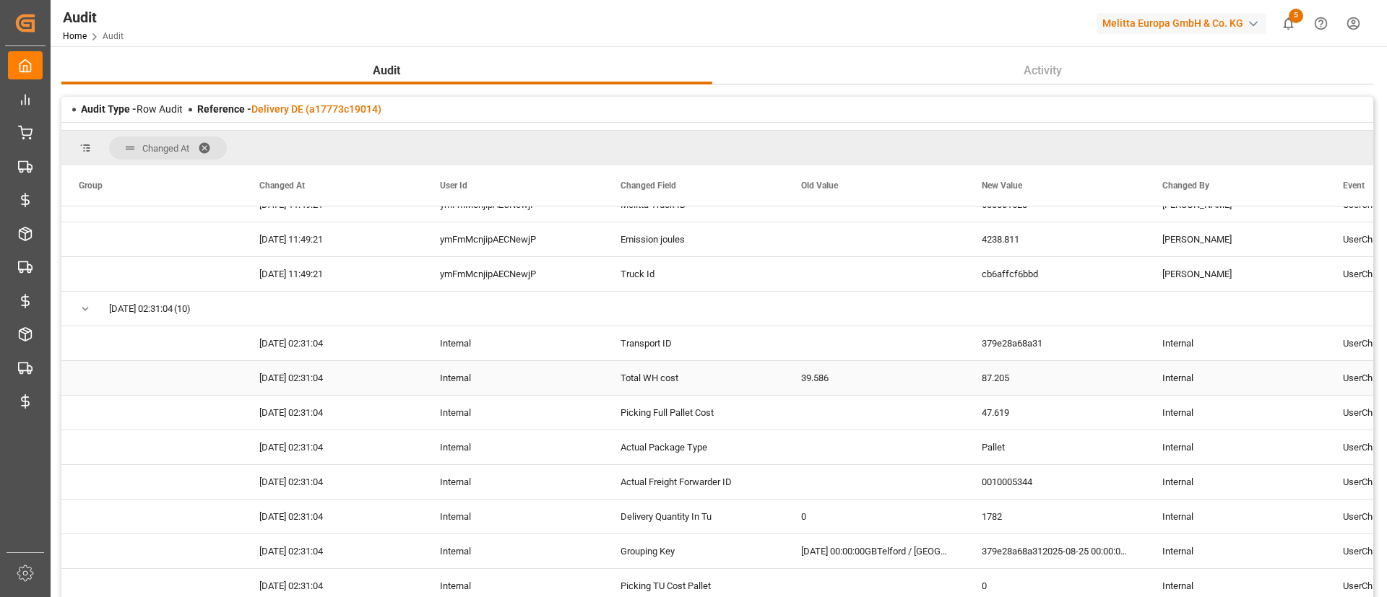
scroll to position [680, 0]
click at [991, 368] on div "87.205" at bounding box center [1054, 376] width 181 height 34
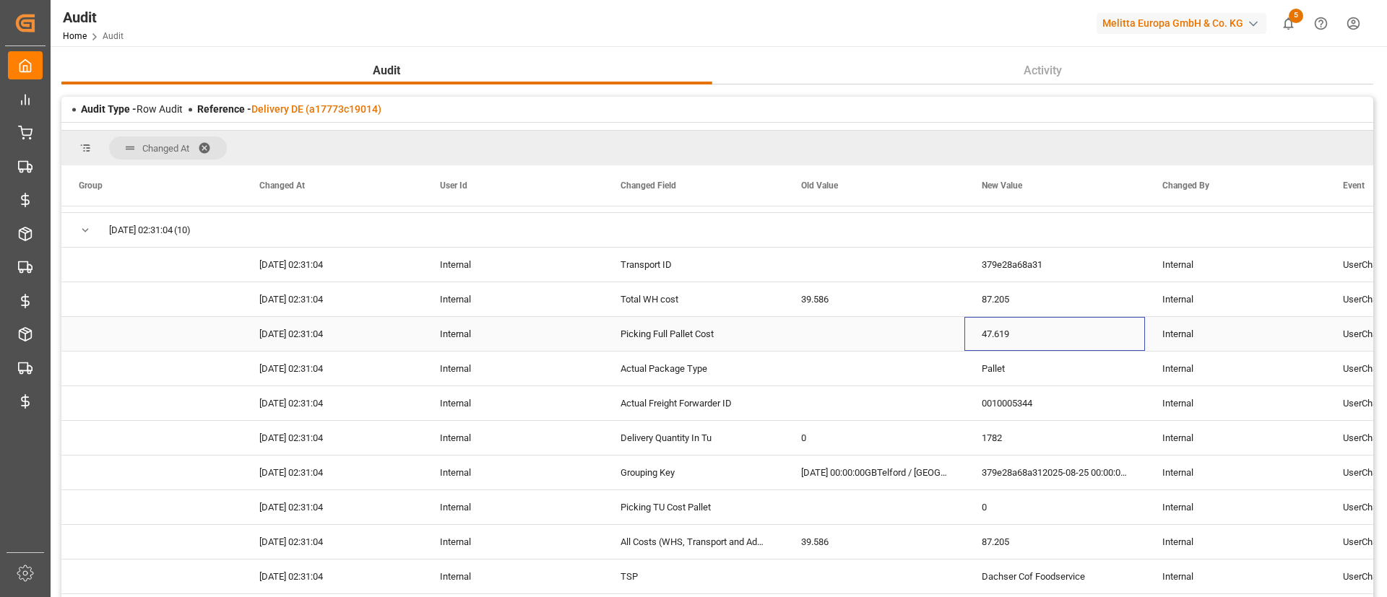
click at [988, 336] on div "47.619" at bounding box center [1054, 334] width 181 height 34
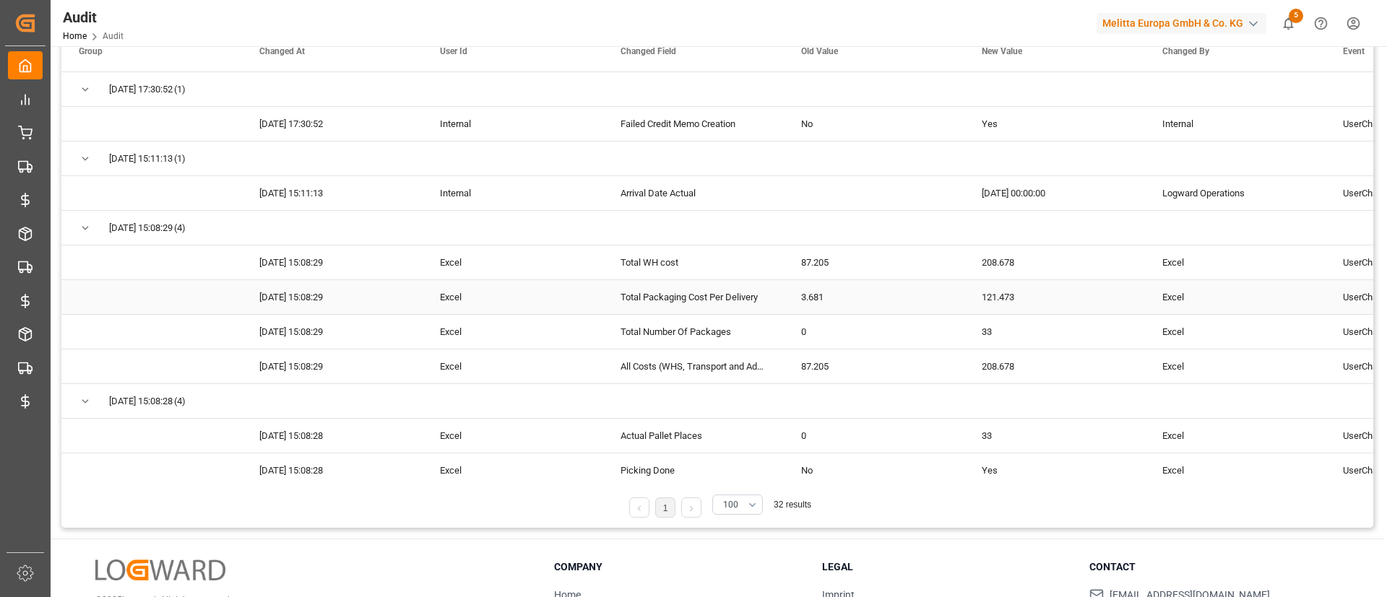
scroll to position [0, 0]
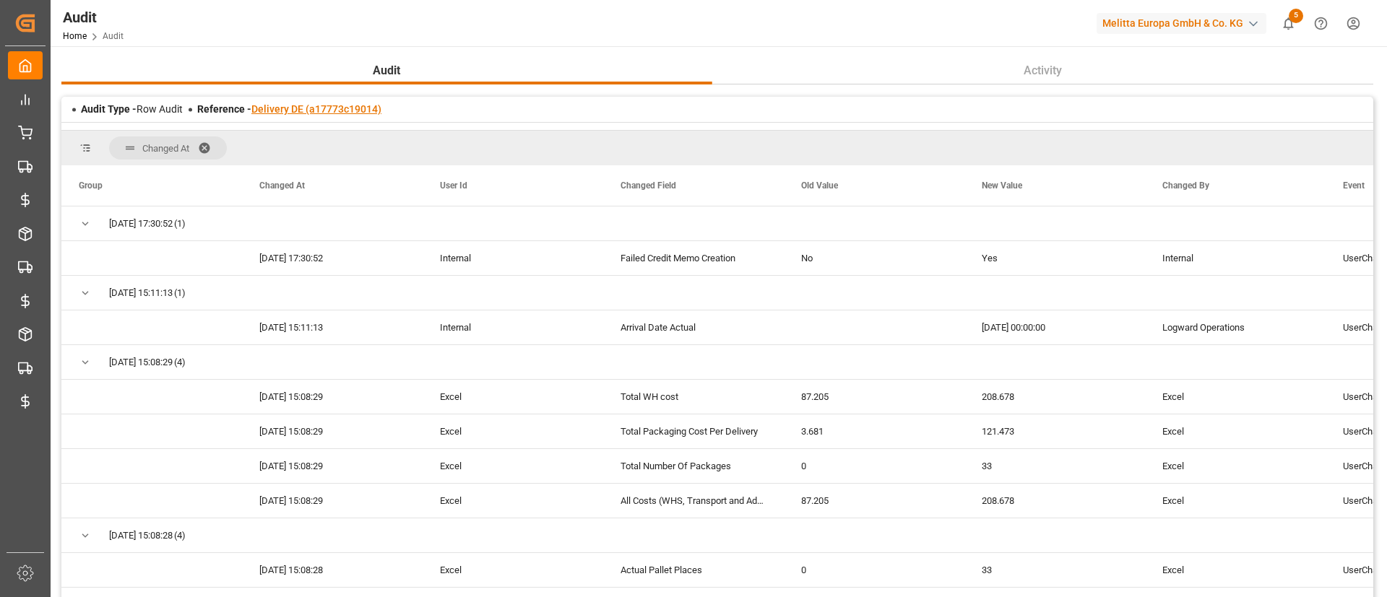
click at [354, 110] on link "Delivery DE (a17773c19014)" at bounding box center [316, 109] width 130 height 12
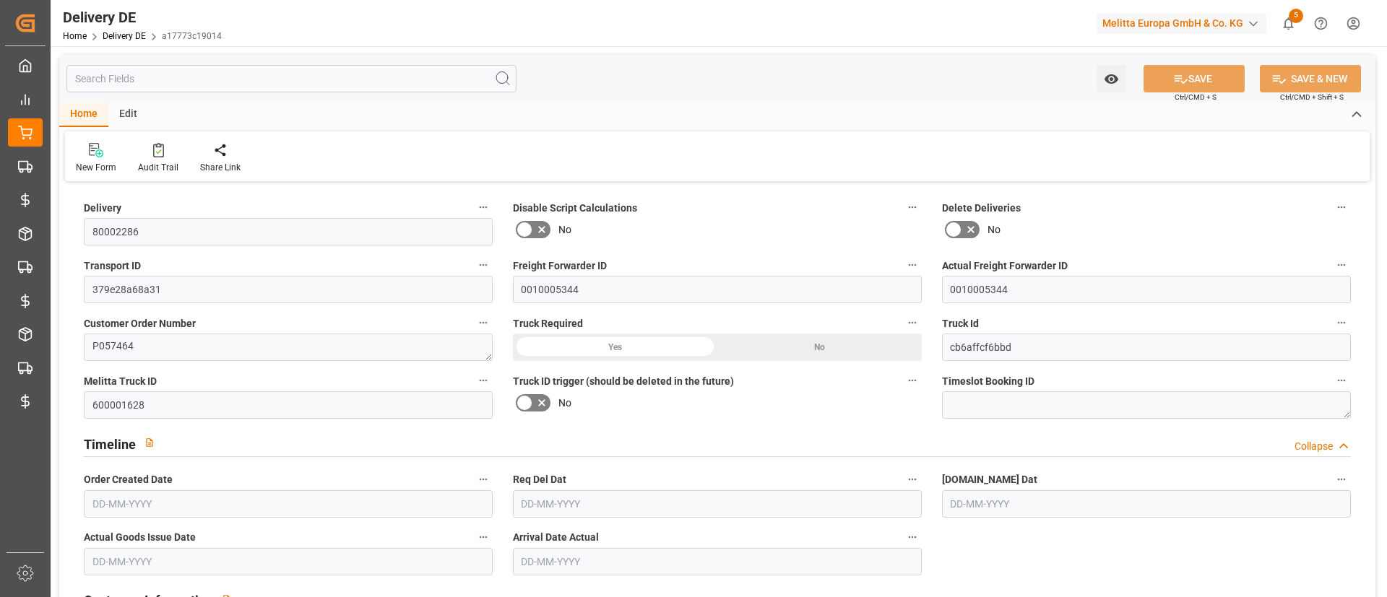
type input "33"
type input "2530.44"
type input "4125"
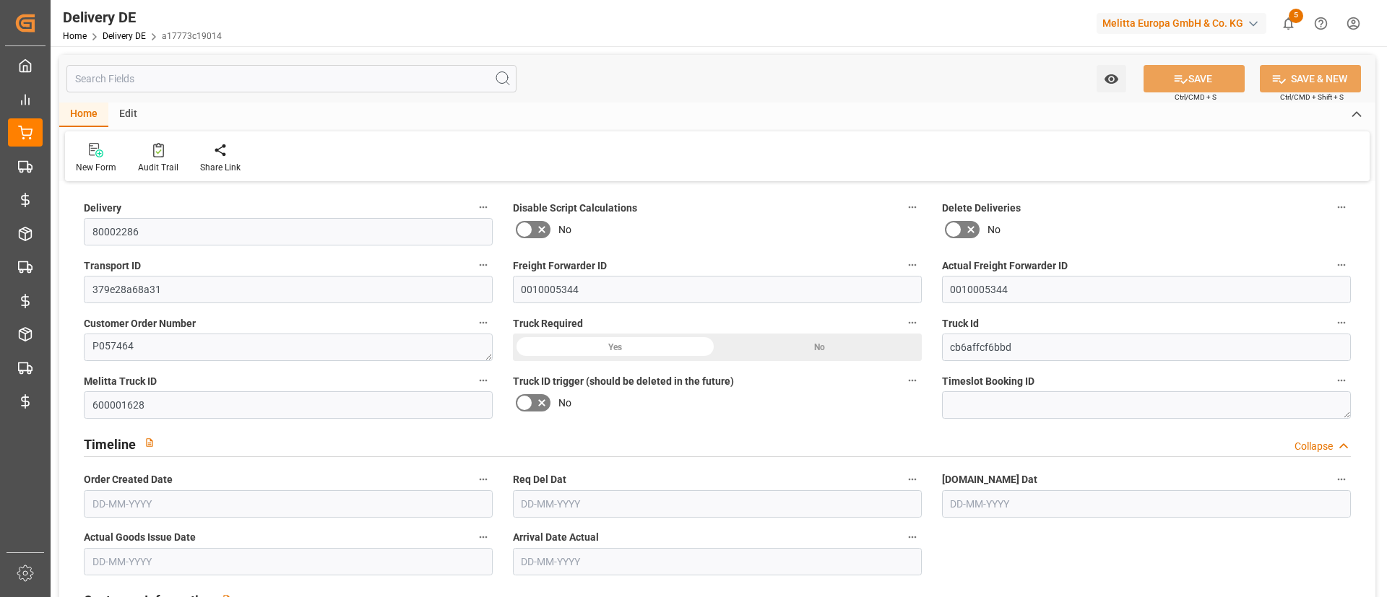
type input "30336.768"
type input "[DATE]"
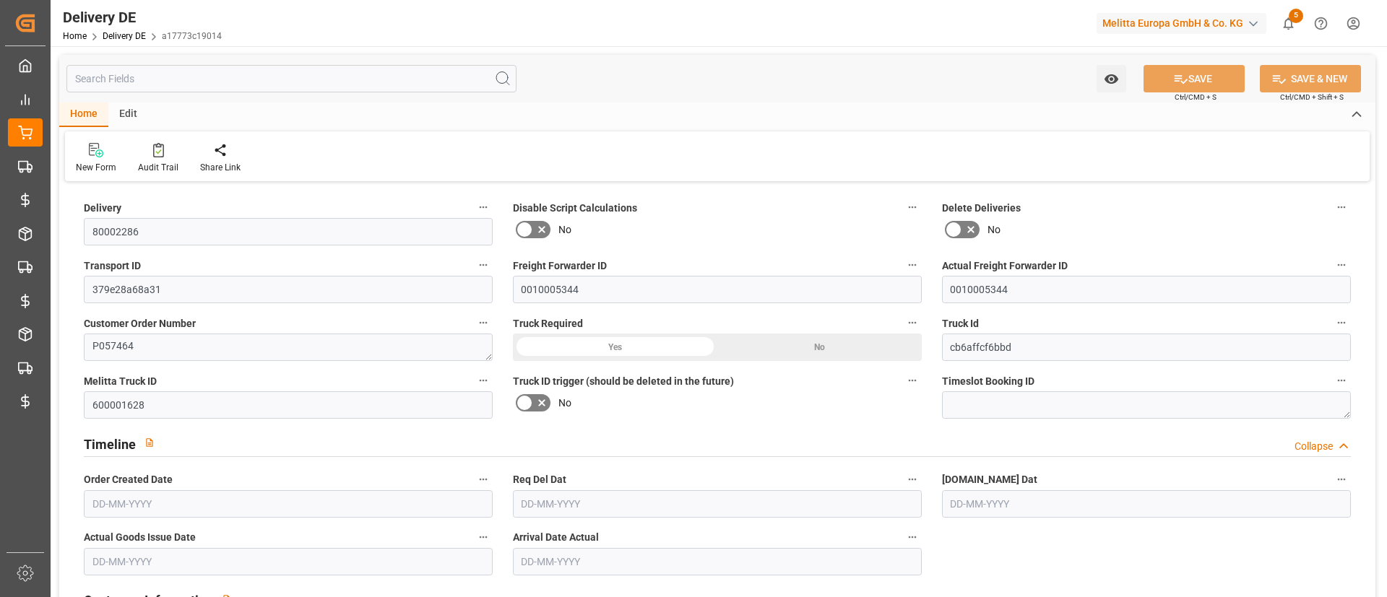
type input "[DATE]"
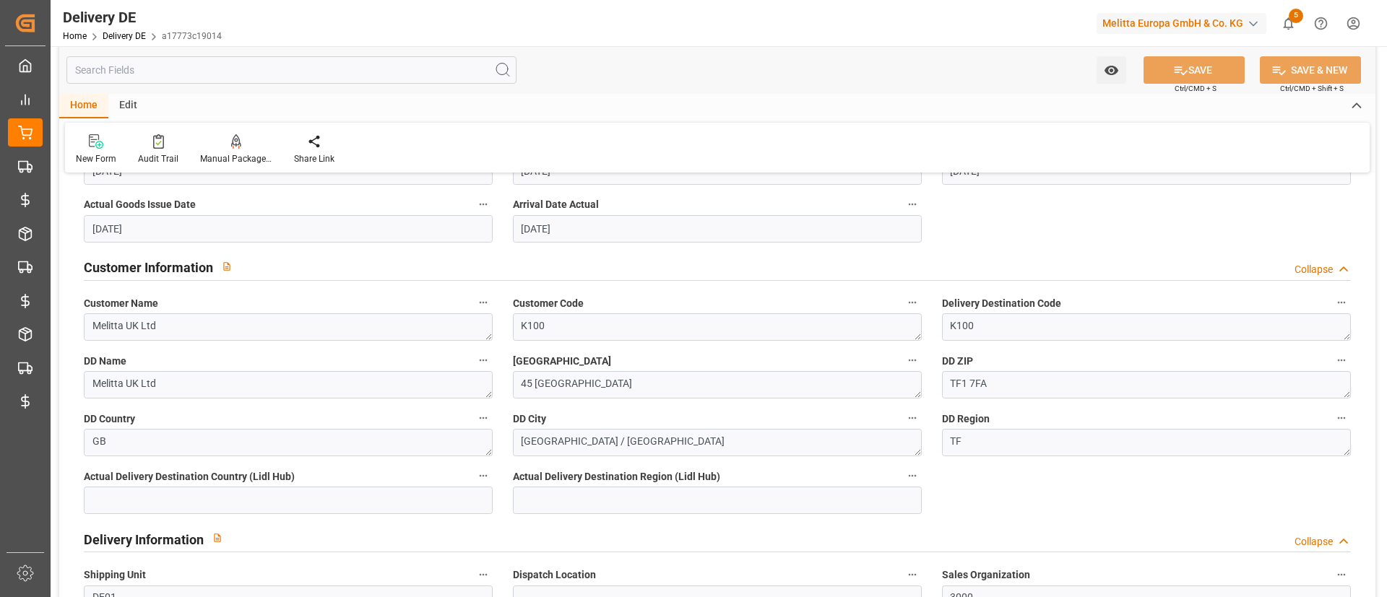
scroll to position [334, 0]
